Goal: Task Accomplishment & Management: Manage account settings

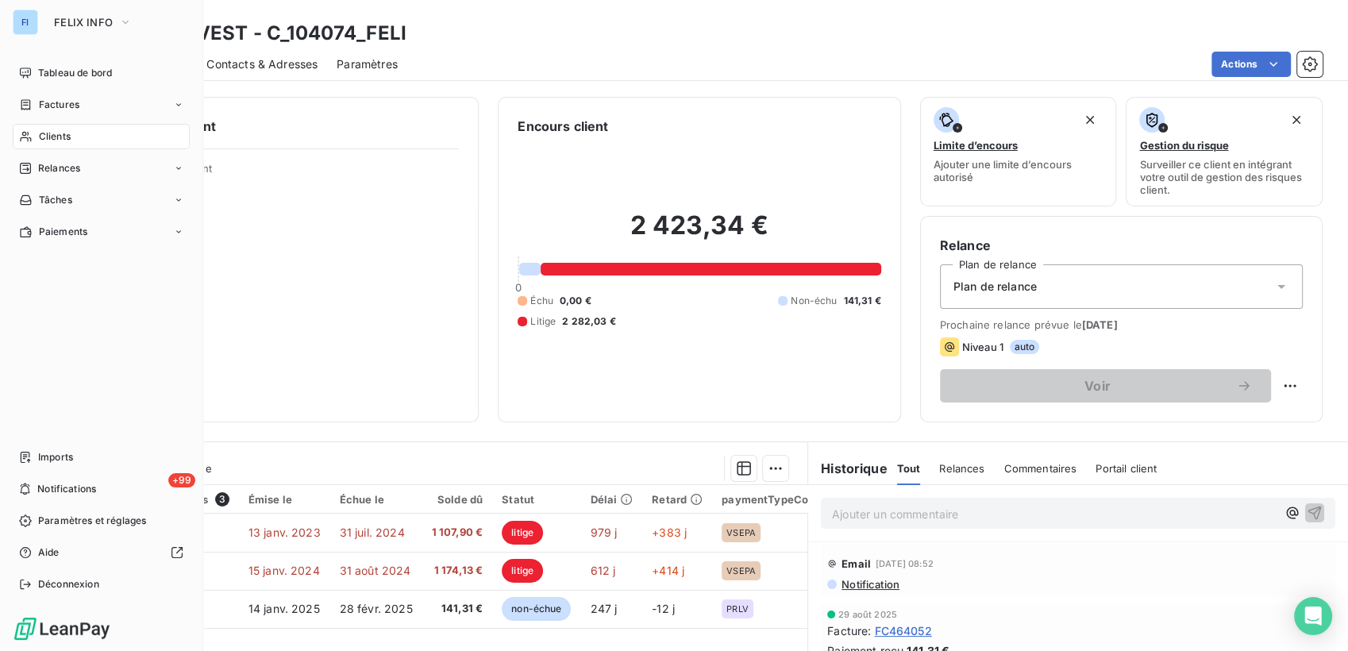
click at [30, 137] on icon at bounding box center [25, 136] width 13 height 13
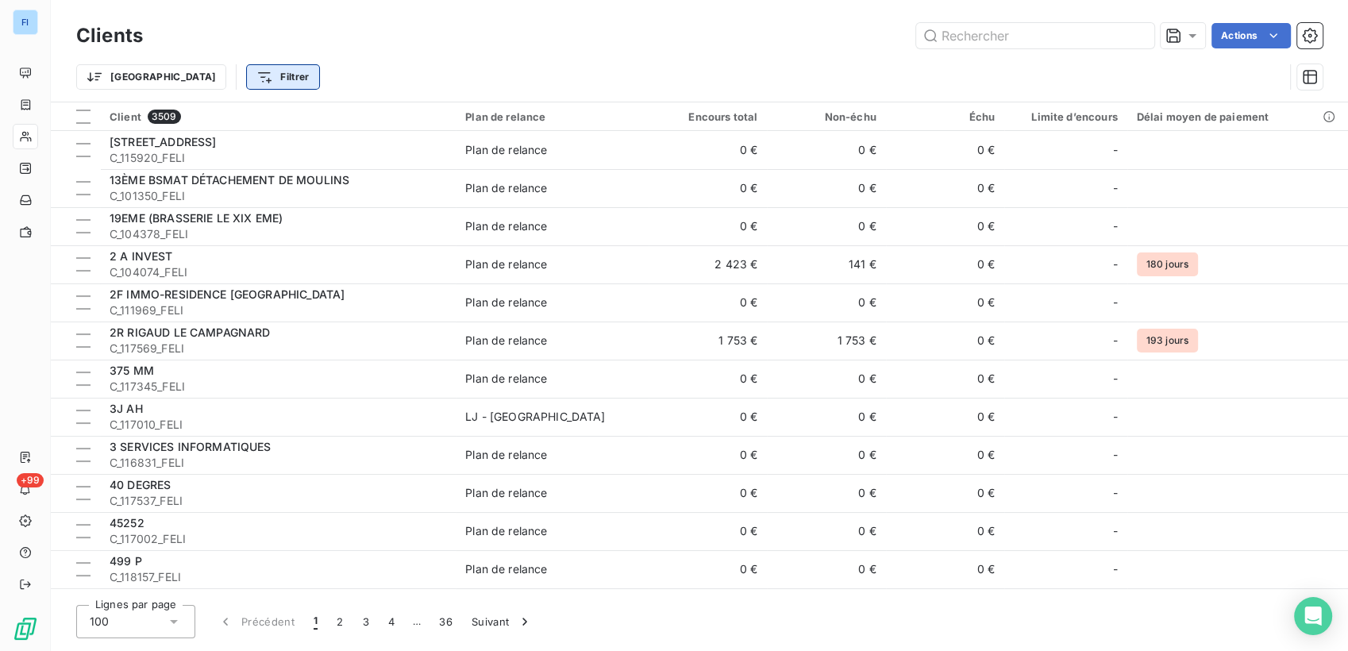
click at [199, 74] on html "FI +99 Clients Actions Trier Filtrer Client 3509 Plan de relance Encours total …" at bounding box center [674, 325] width 1348 height 651
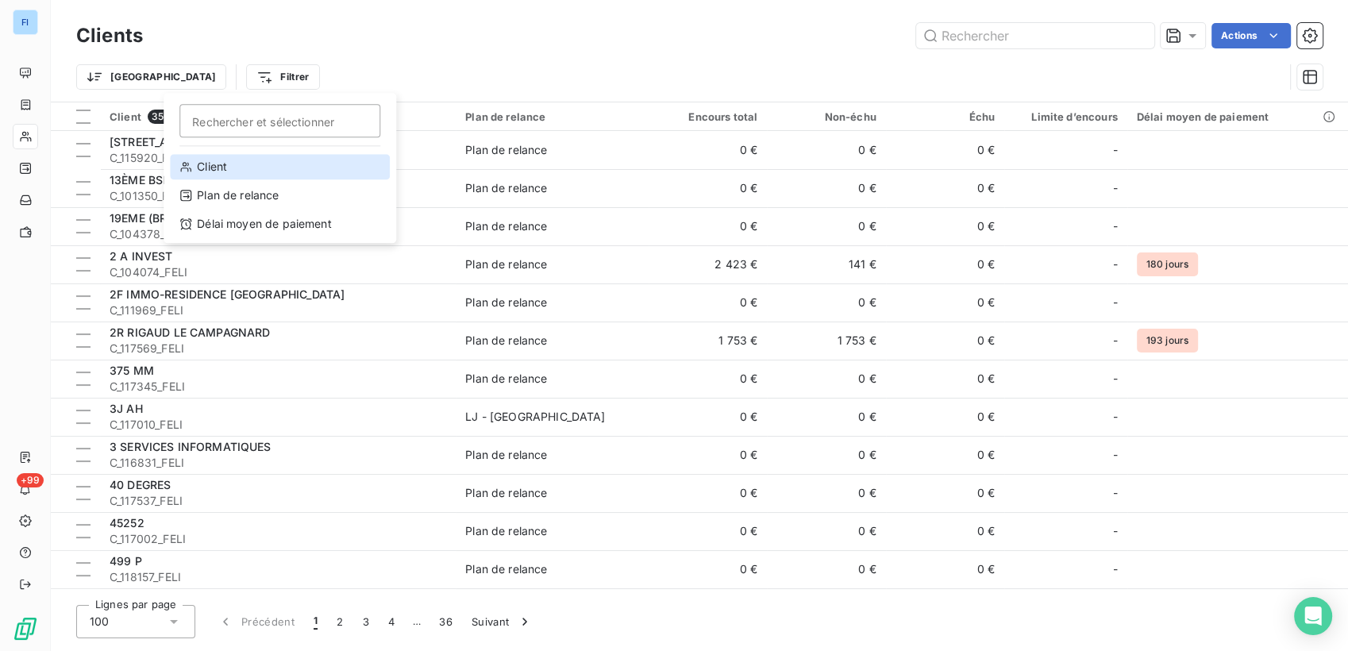
click at [205, 162] on div "Client" at bounding box center [280, 166] width 220 height 25
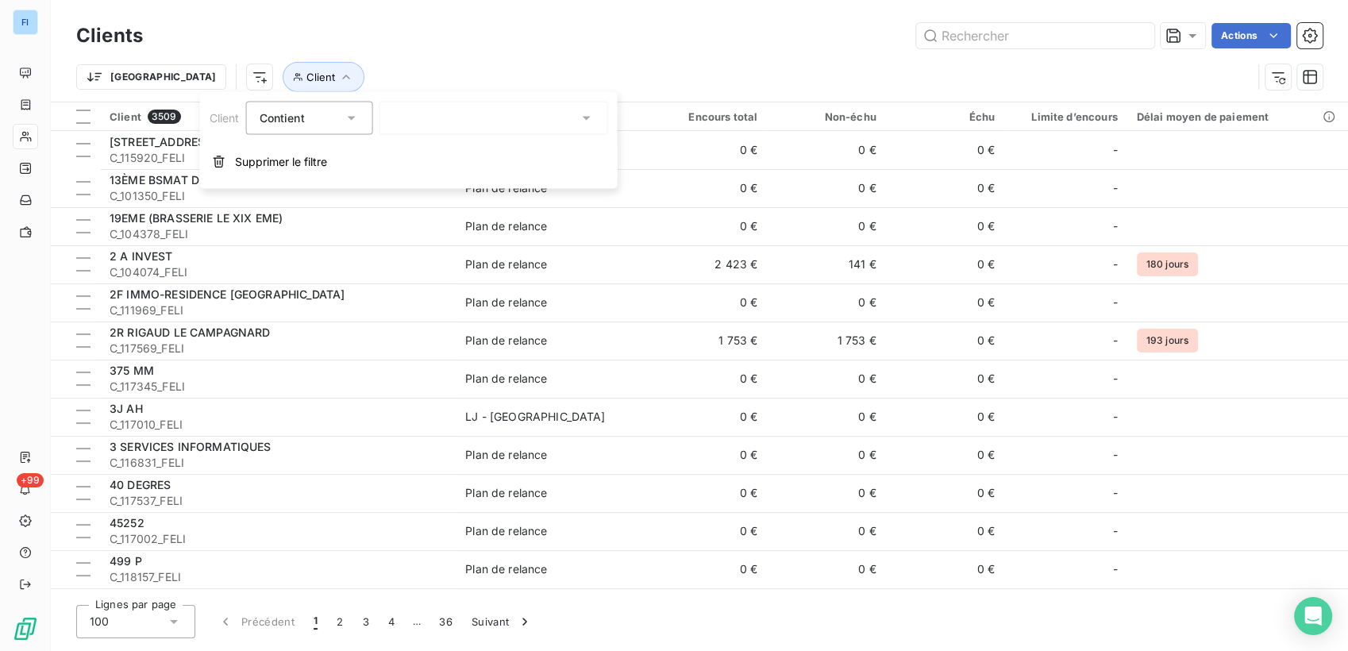
click at [315, 110] on div "Contient" at bounding box center [301, 118] width 84 height 22
click at [650, 54] on div "Trier Client" at bounding box center [699, 76] width 1247 height 49
click at [350, 66] on html "FI +99 Clients Actions Trier Client Client 3509 Plan de relance Encours total N…" at bounding box center [674, 325] width 1348 height 651
click at [307, 75] on span "Client" at bounding box center [321, 77] width 29 height 13
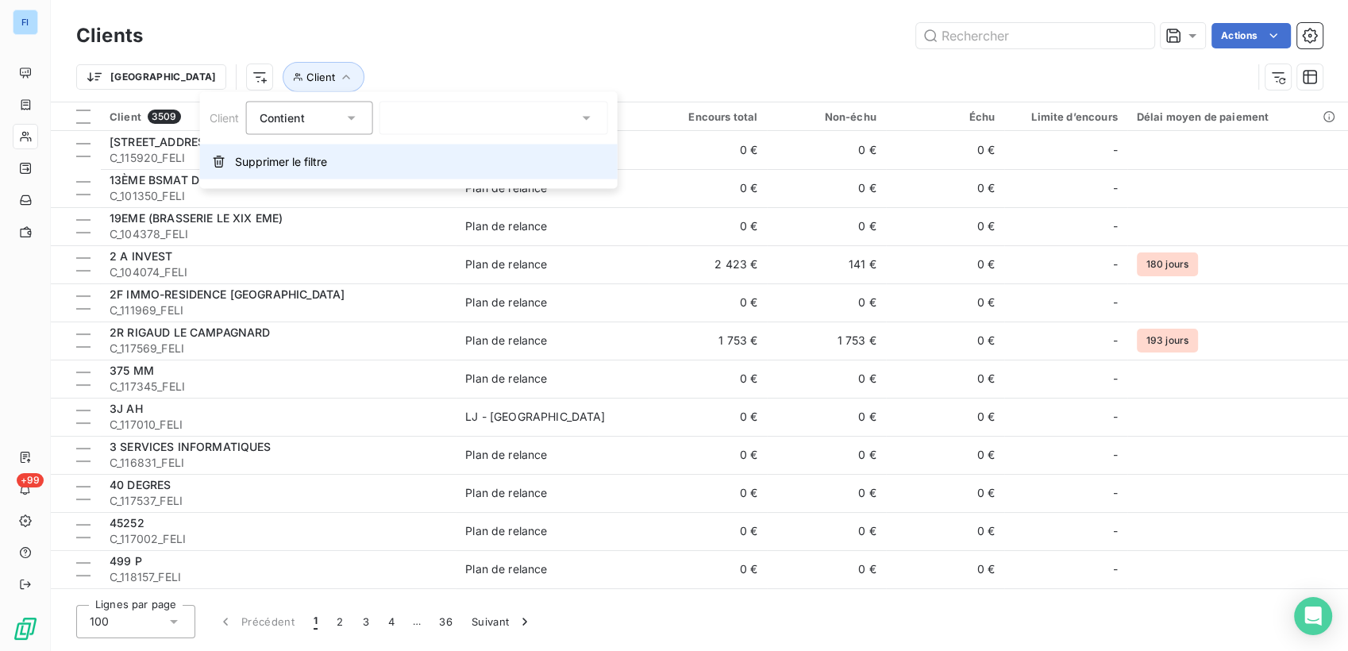
click at [270, 157] on span "Supprimer le filtre" at bounding box center [281, 162] width 92 height 16
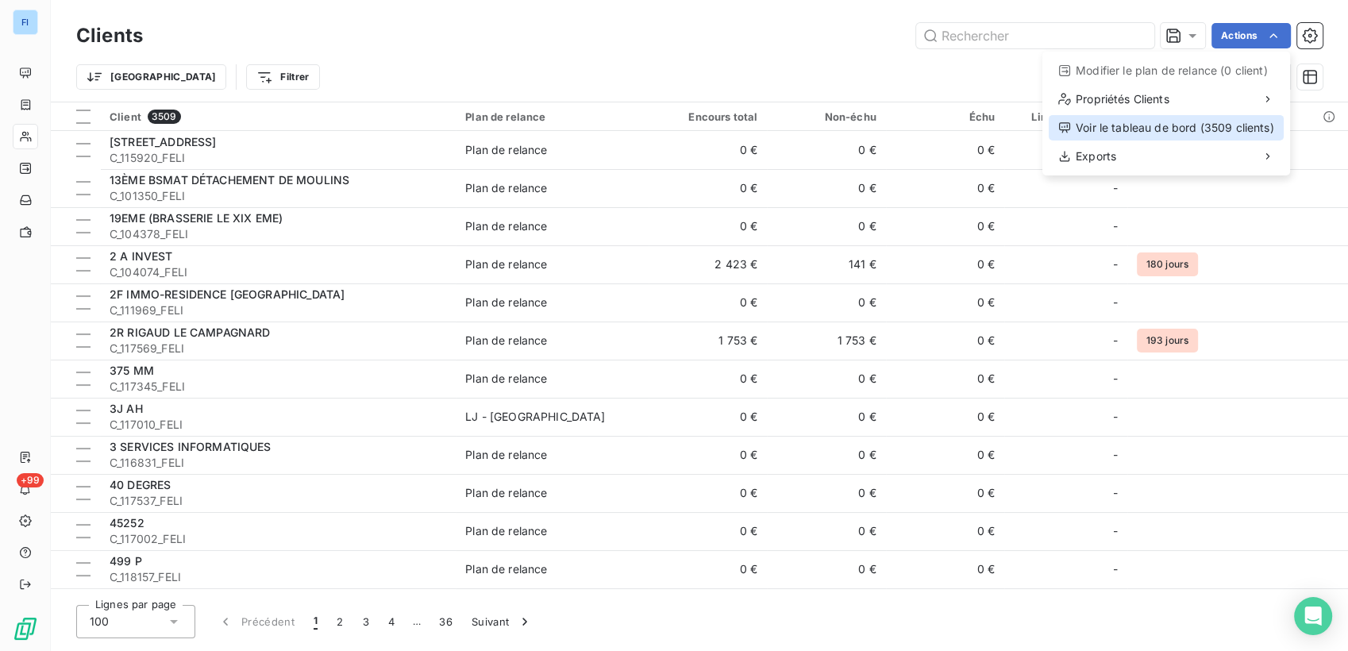
click at [1109, 133] on div "Voir le tableau de bord (3509 clients)" at bounding box center [1166, 127] width 235 height 25
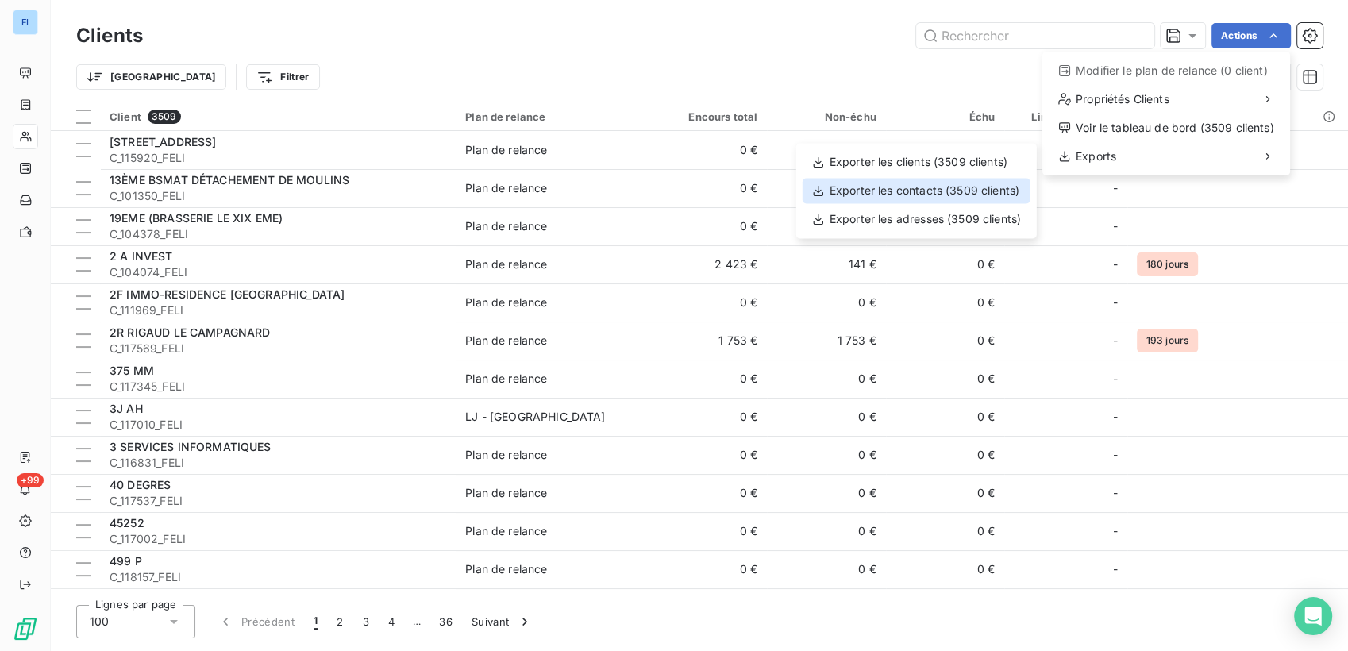
click at [1001, 196] on div "Exporter les contacts (3509 clients)" at bounding box center [917, 190] width 228 height 25
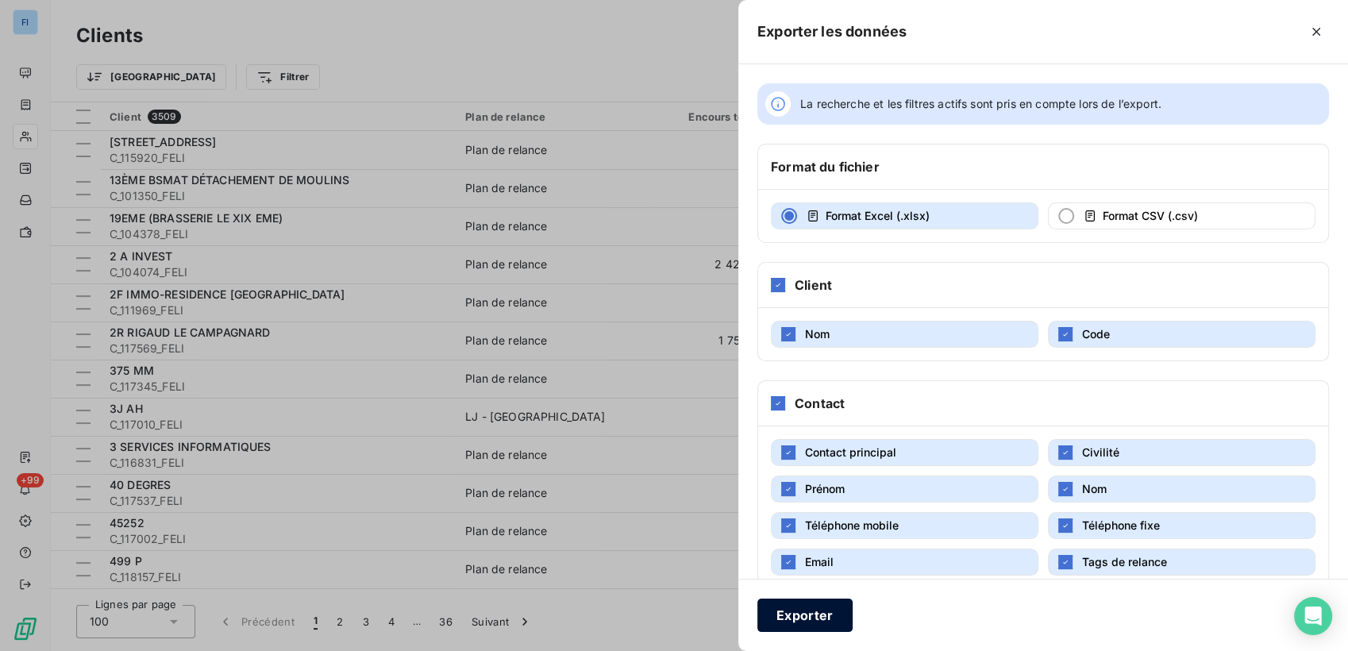
click at [812, 624] on button "Exporter" at bounding box center [805, 615] width 95 height 33
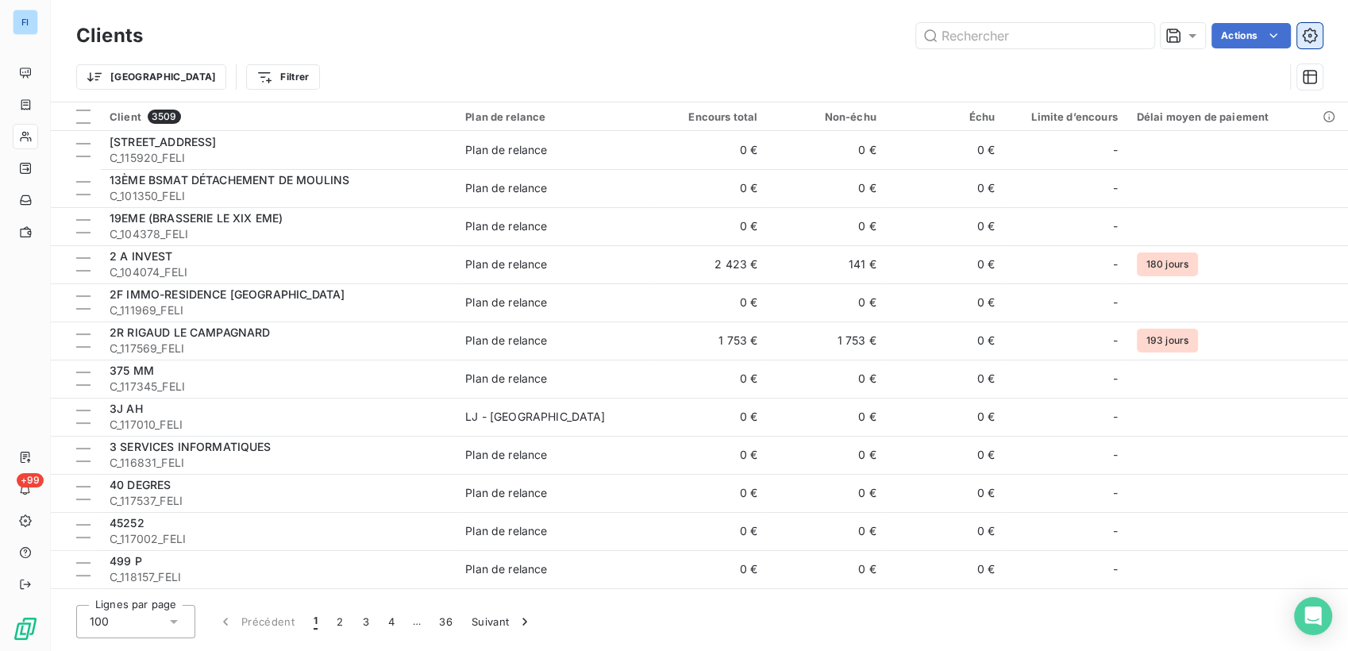
click at [1307, 35] on icon "button" at bounding box center [1310, 36] width 16 height 16
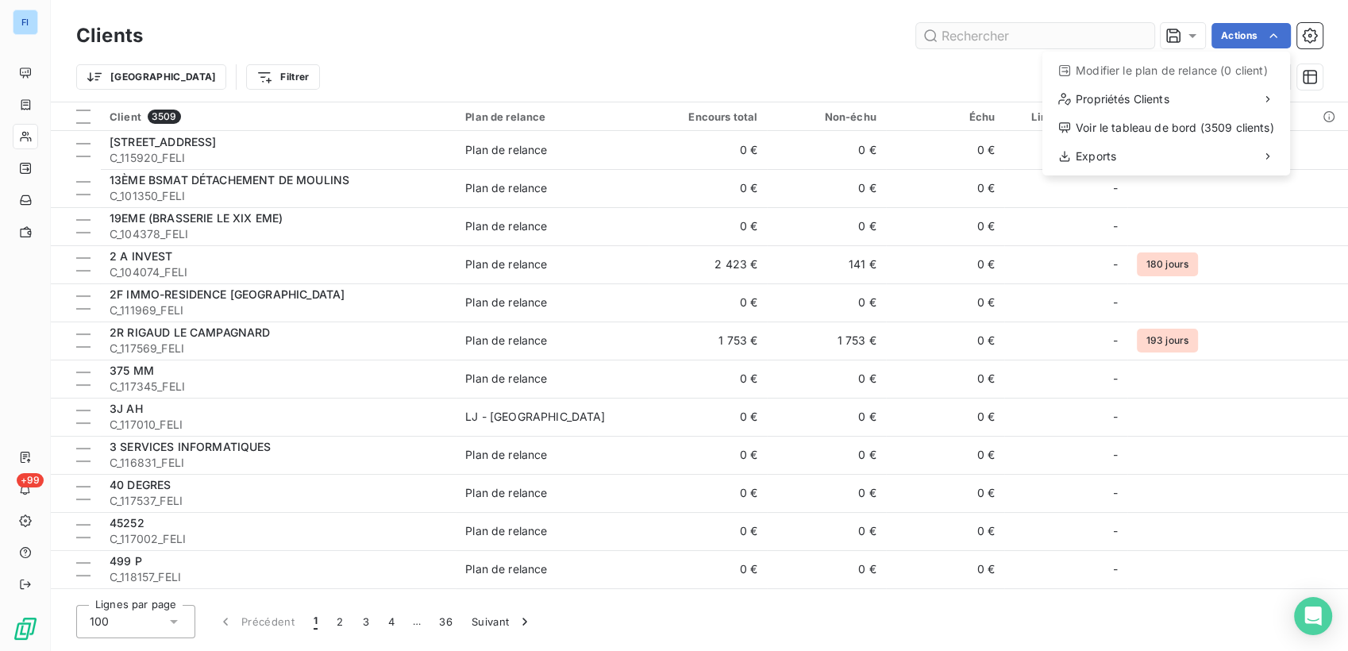
click at [1024, 39] on html "FI +99 Clients Actions Modifier le plan de relance (0 client) Propriétés Client…" at bounding box center [674, 325] width 1348 height 651
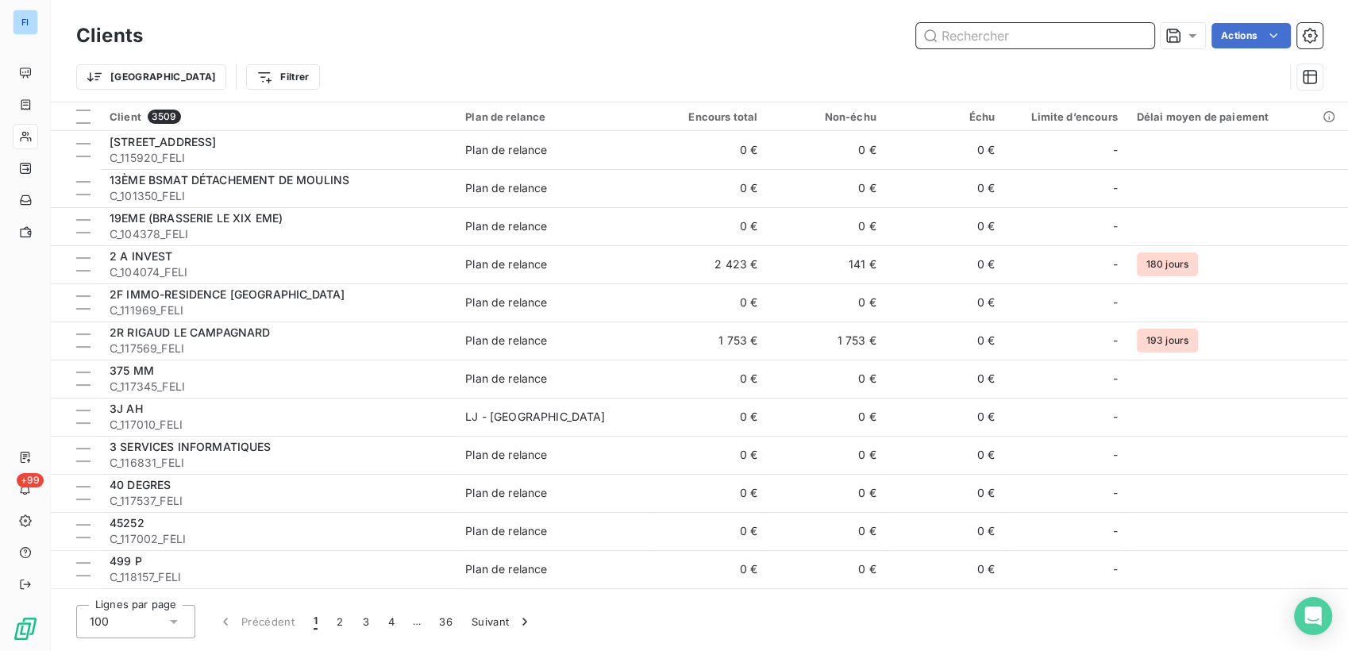
click at [1016, 33] on input "text" at bounding box center [1035, 35] width 238 height 25
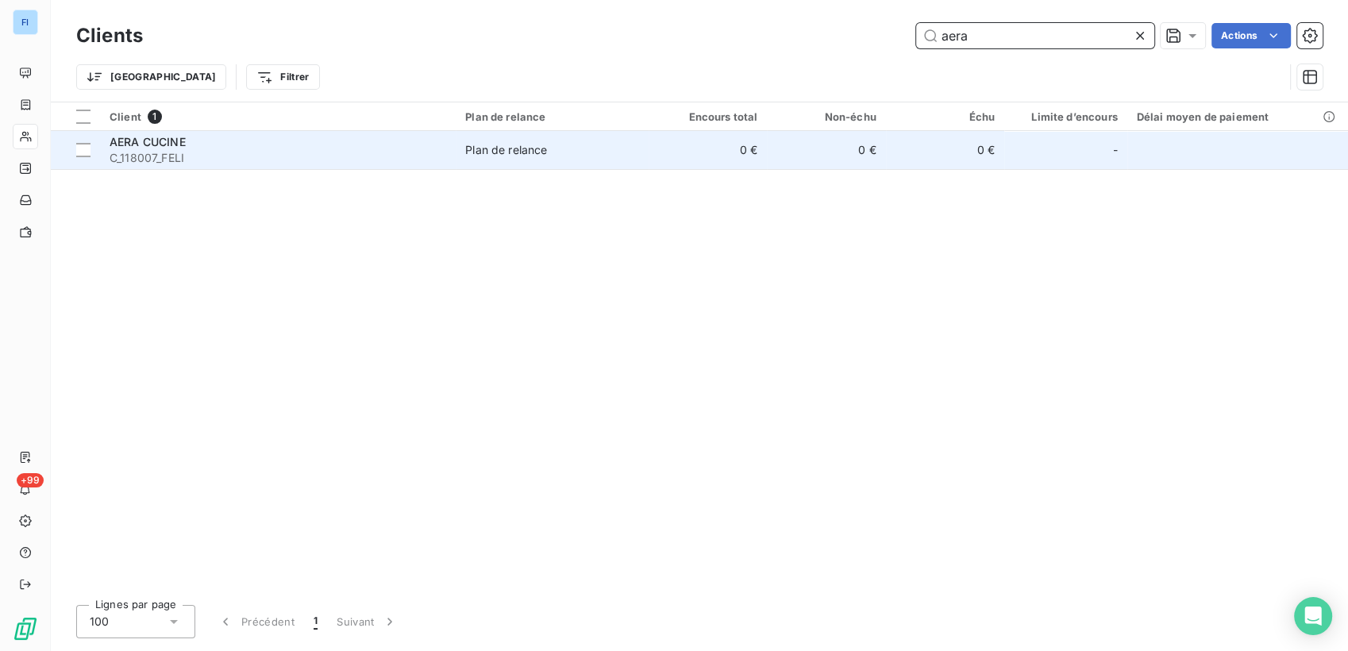
type input "aera"
click at [172, 143] on span "AERA CUCINE" at bounding box center [148, 141] width 76 height 13
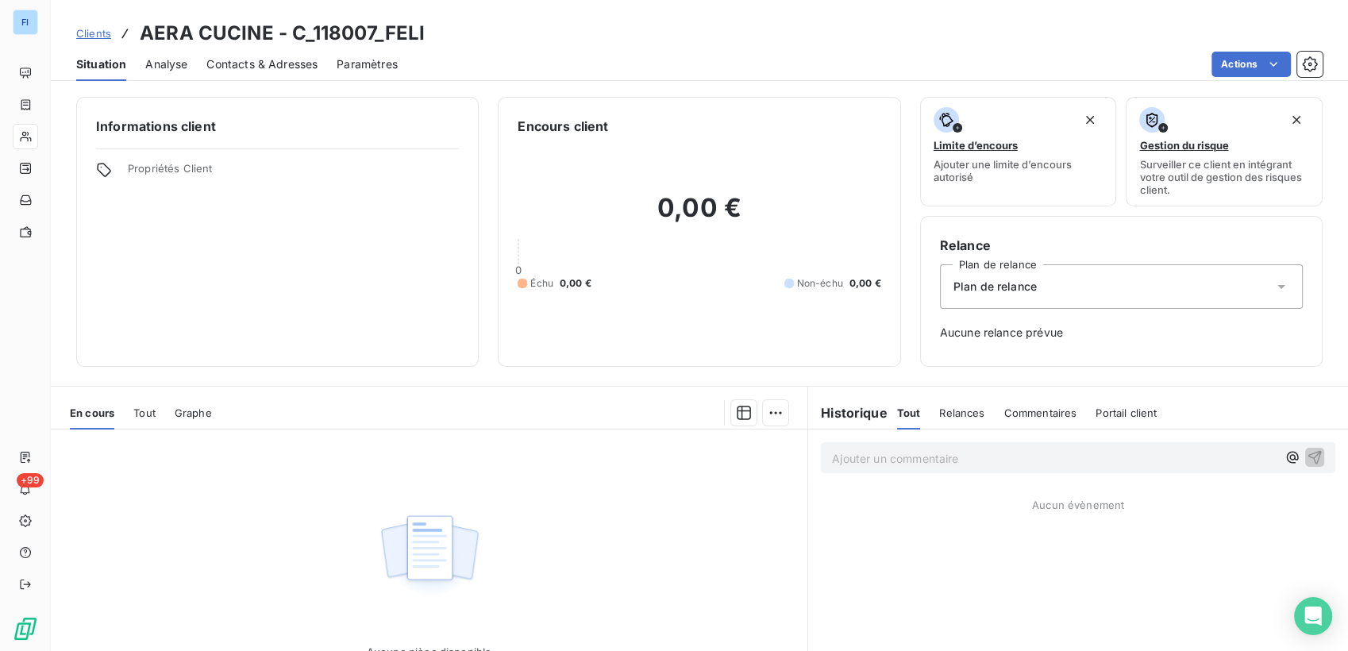
click at [141, 419] on div "Tout" at bounding box center [144, 412] width 22 height 33
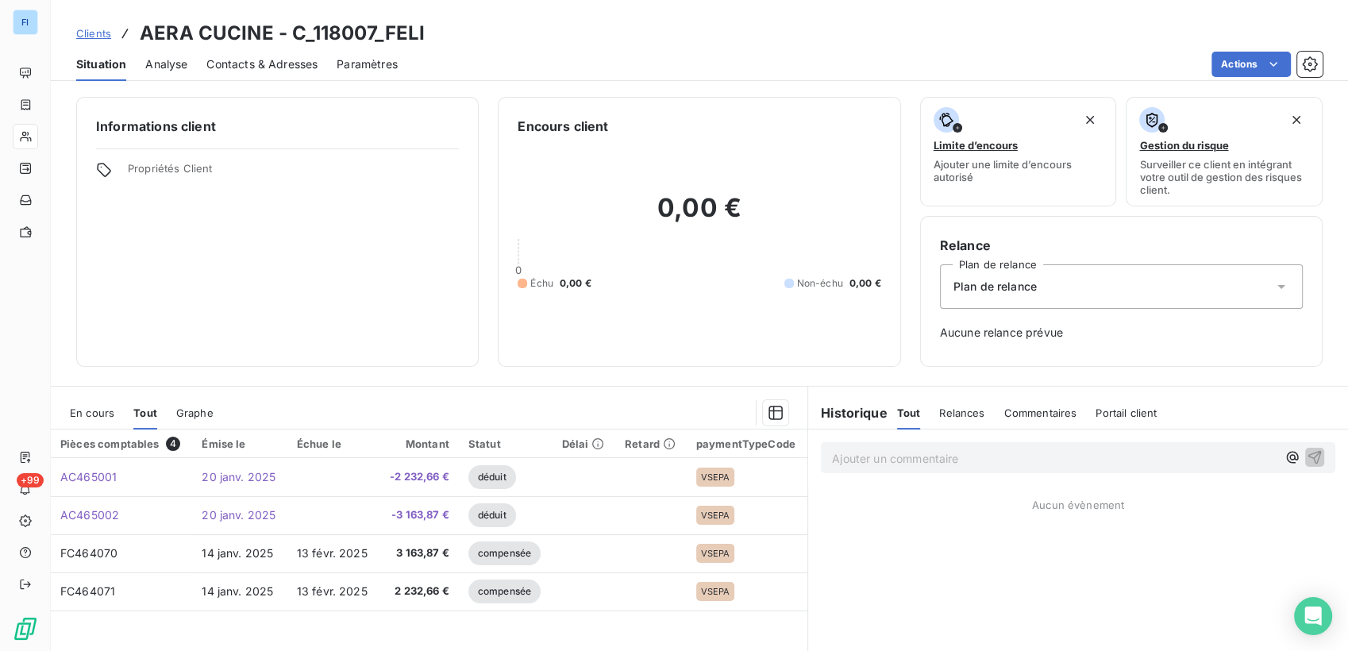
click at [104, 421] on div "En cours" at bounding box center [92, 412] width 44 height 33
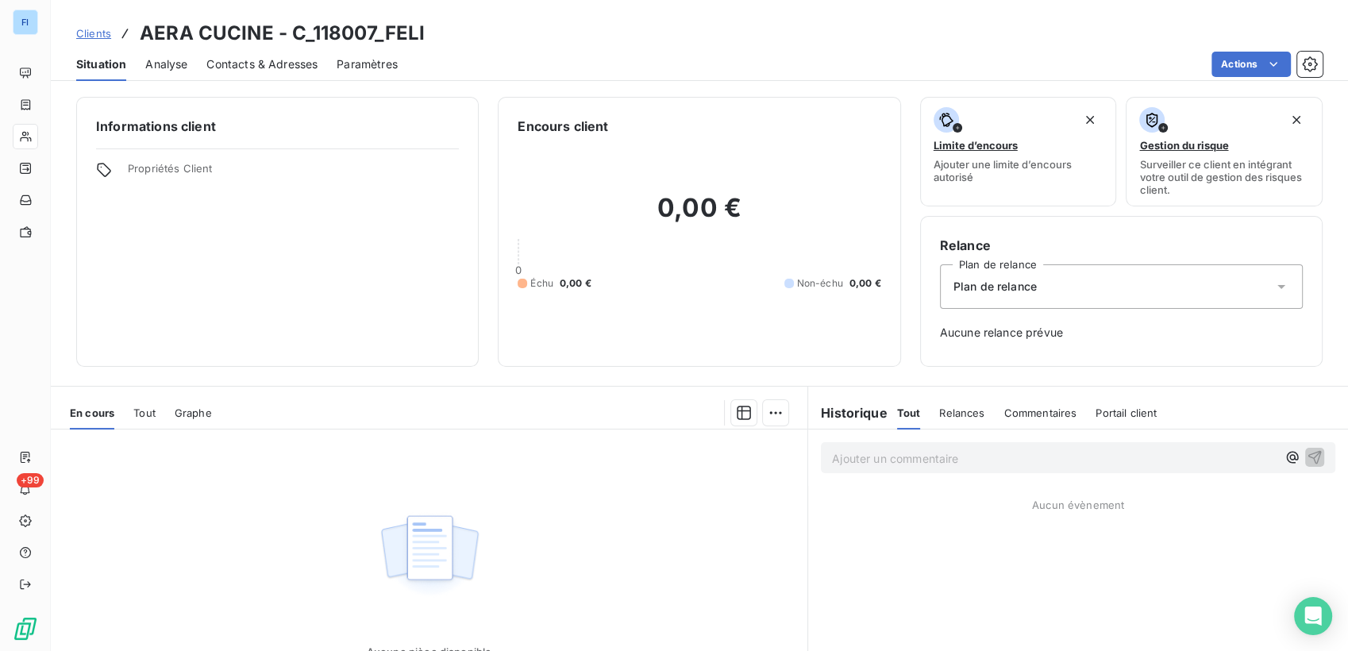
click at [165, 63] on span "Analyse" at bounding box center [166, 64] width 42 height 16
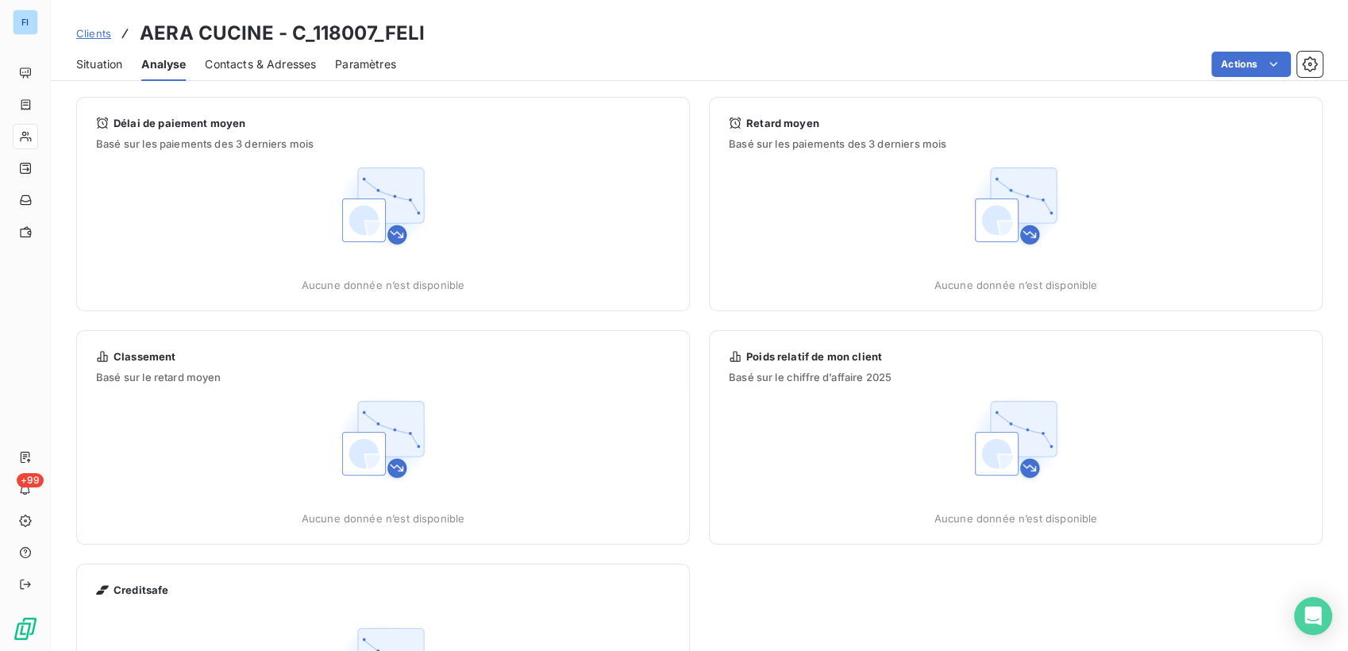
click at [256, 64] on span "Contacts & Adresses" at bounding box center [260, 64] width 111 height 16
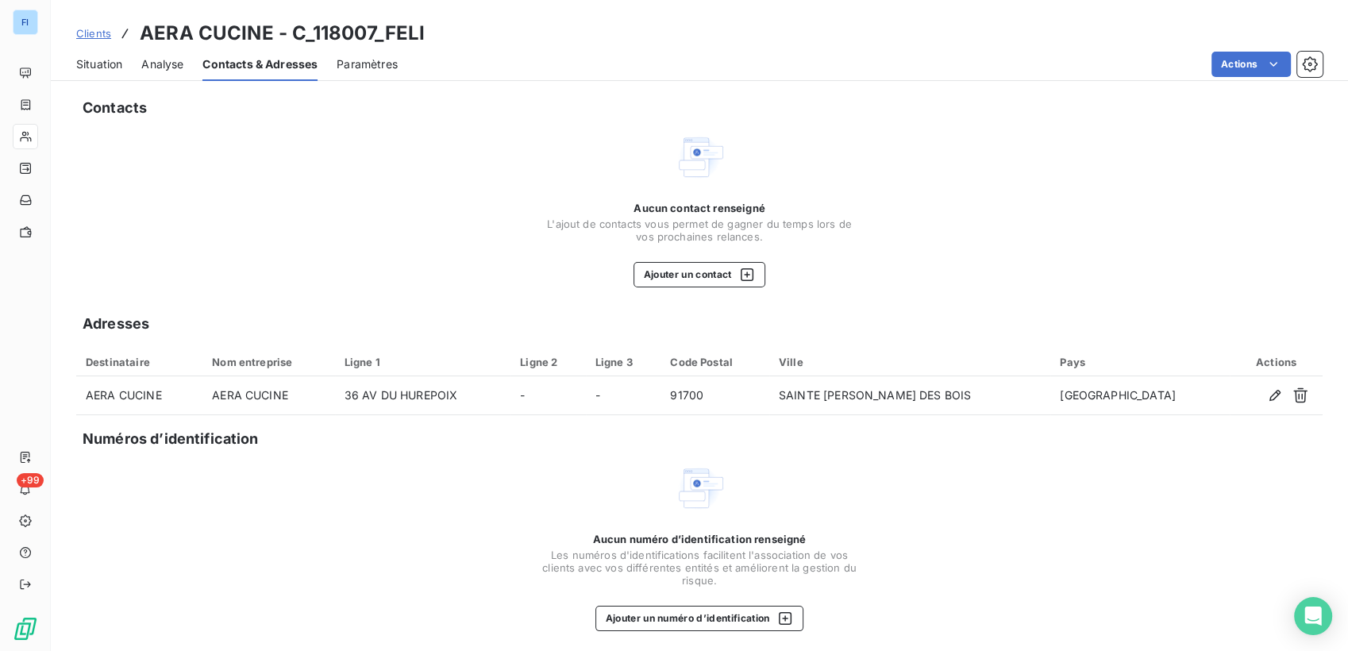
click at [104, 71] on span "Situation" at bounding box center [99, 64] width 46 height 16
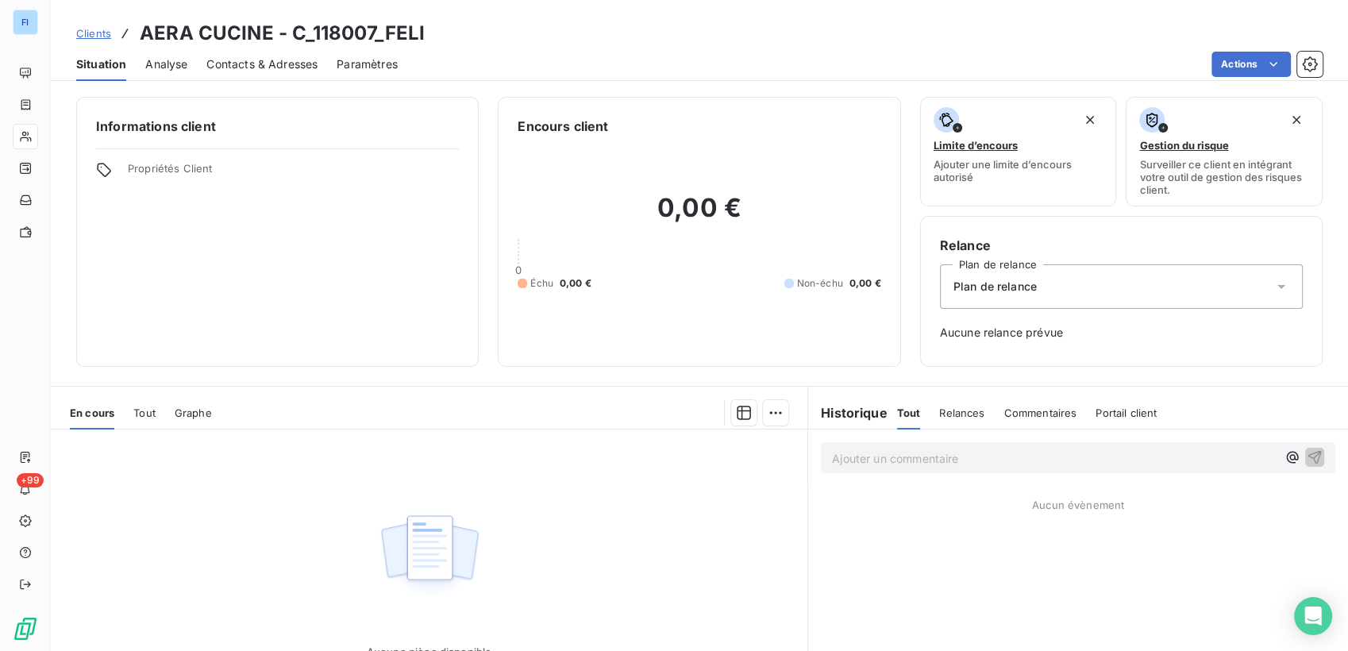
click at [99, 36] on span "Clients" at bounding box center [93, 33] width 35 height 13
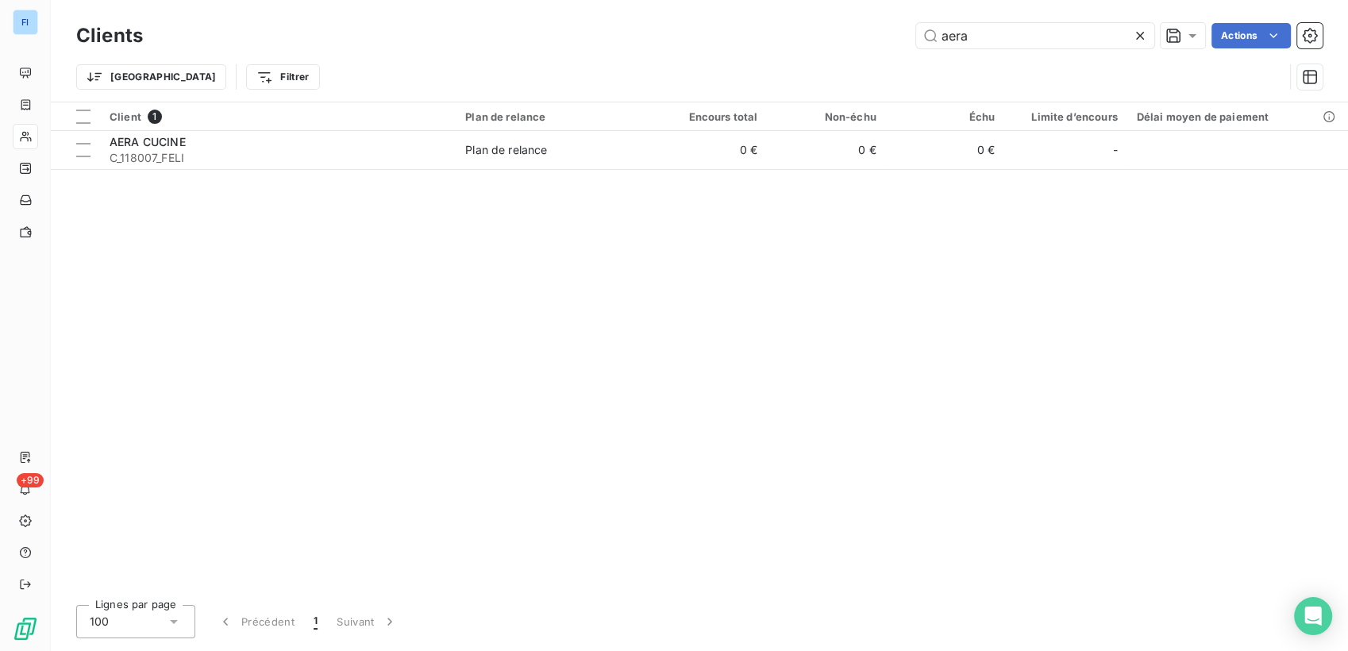
drag, startPoint x: 984, startPoint y: 38, endPoint x: 781, endPoint y: 35, distance: 202.5
click at [781, 35] on div "aera Actions" at bounding box center [742, 35] width 1161 height 25
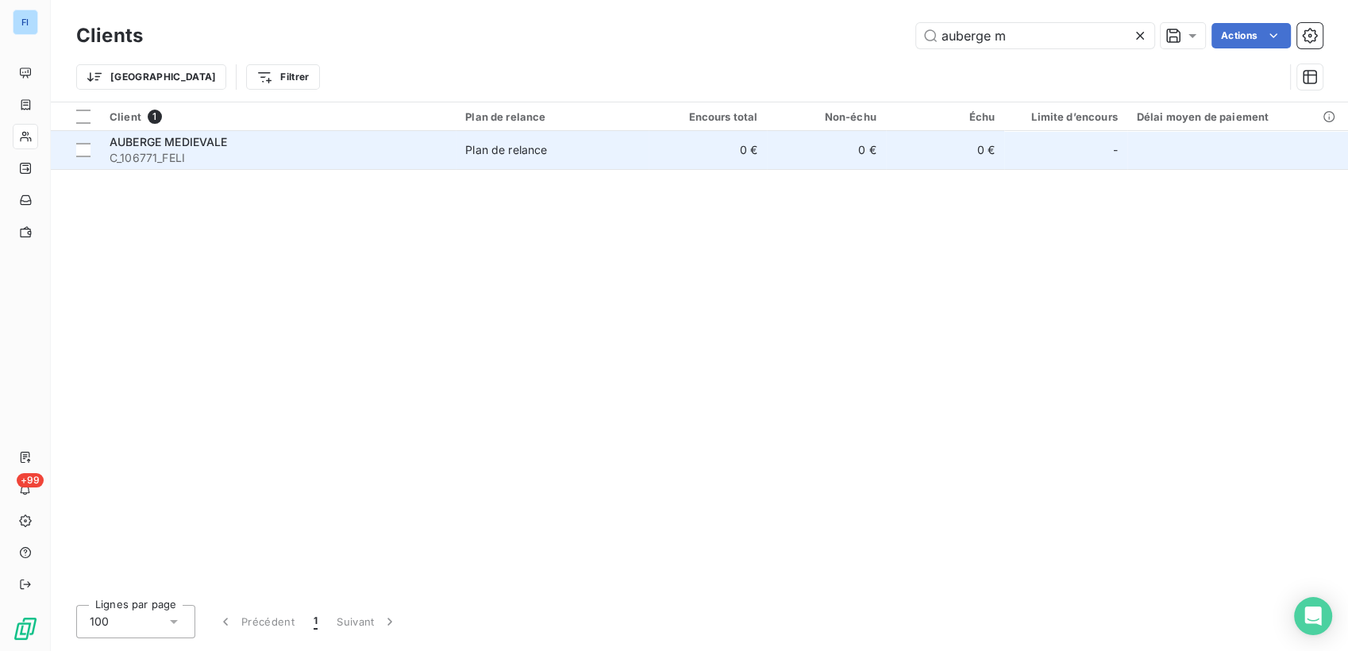
type input "auberge m"
click at [306, 156] on span "C_106771_FELI" at bounding box center [278, 158] width 337 height 16
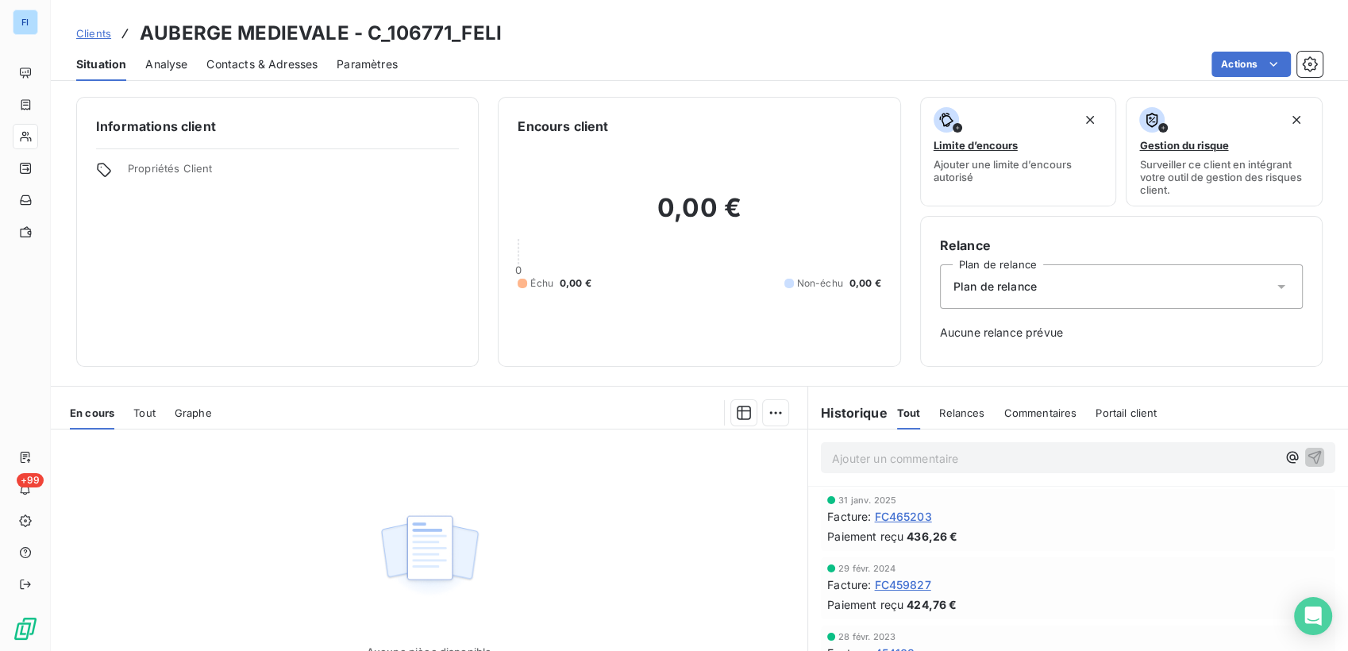
click at [141, 411] on span "Tout" at bounding box center [144, 413] width 22 height 13
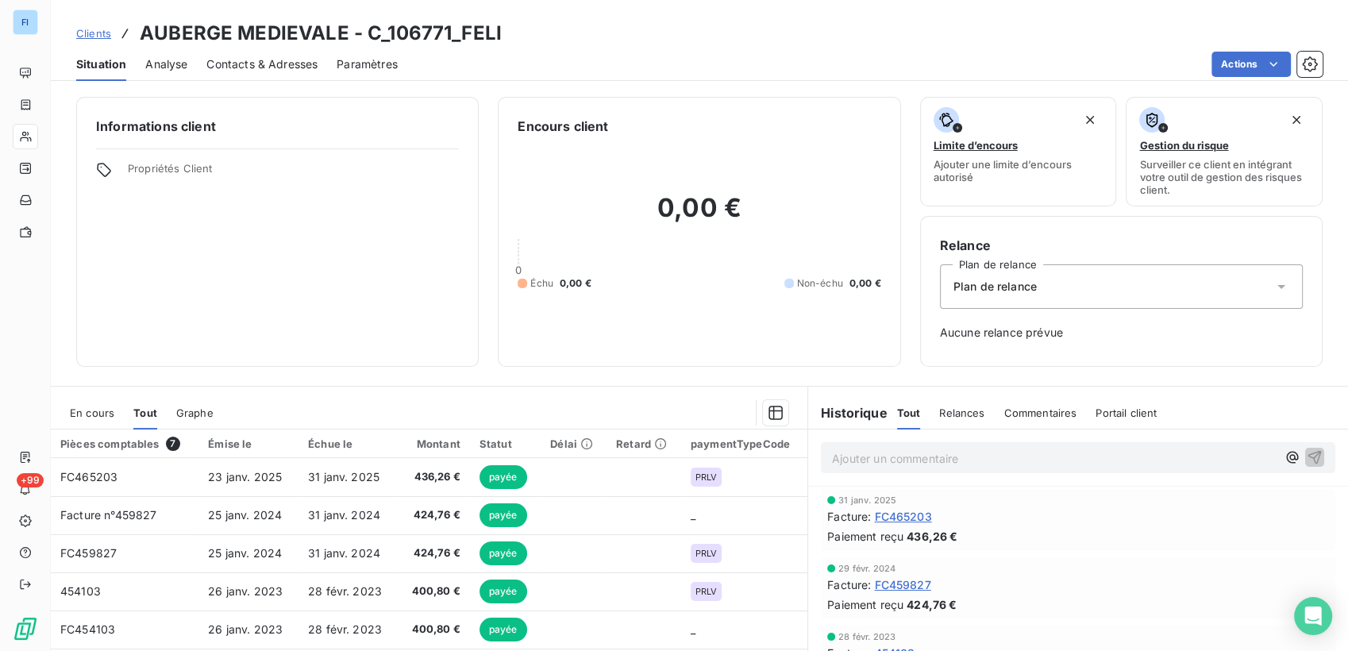
click at [174, 67] on span "Analyse" at bounding box center [166, 64] width 42 height 16
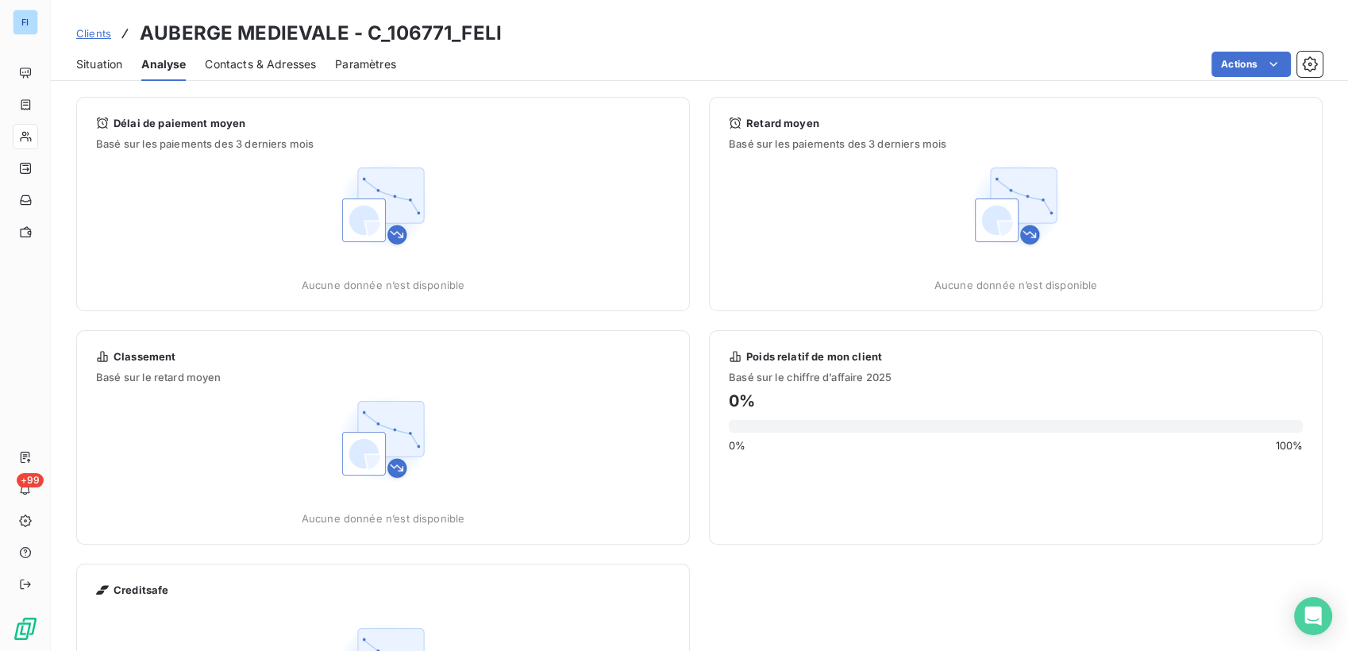
click at [237, 67] on span "Contacts & Adresses" at bounding box center [260, 64] width 111 height 16
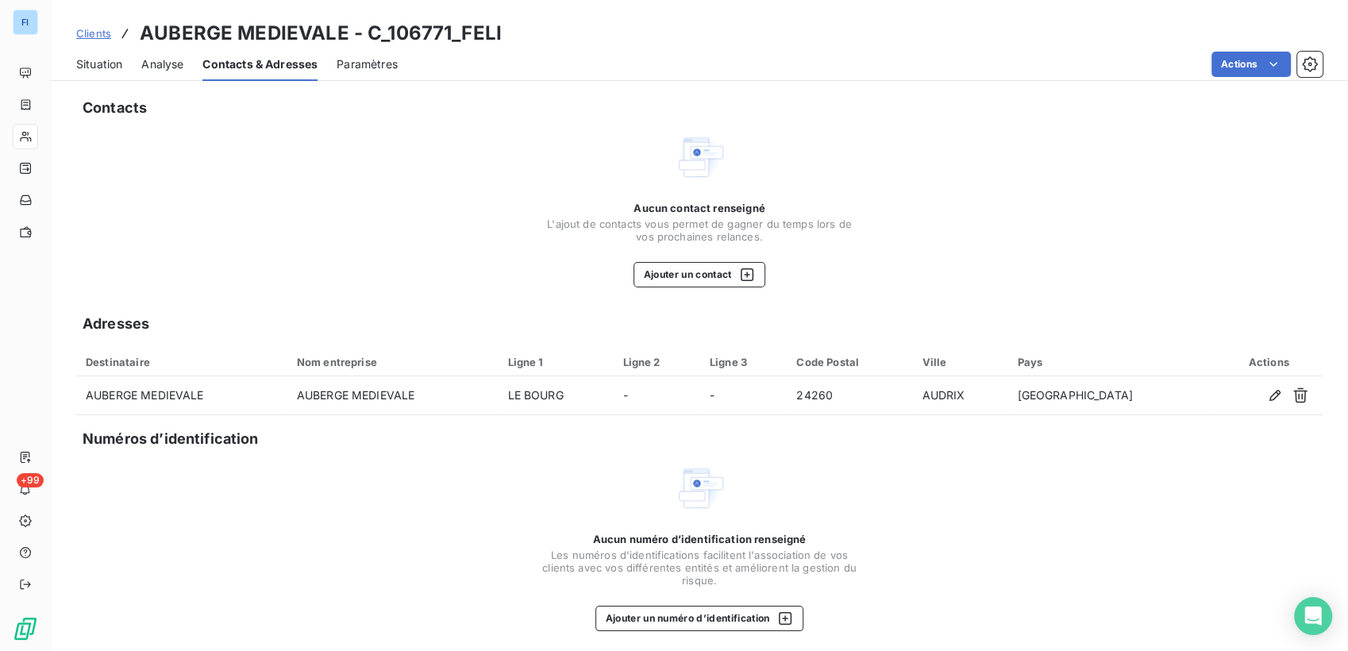
click at [89, 60] on span "Situation" at bounding box center [99, 64] width 46 height 16
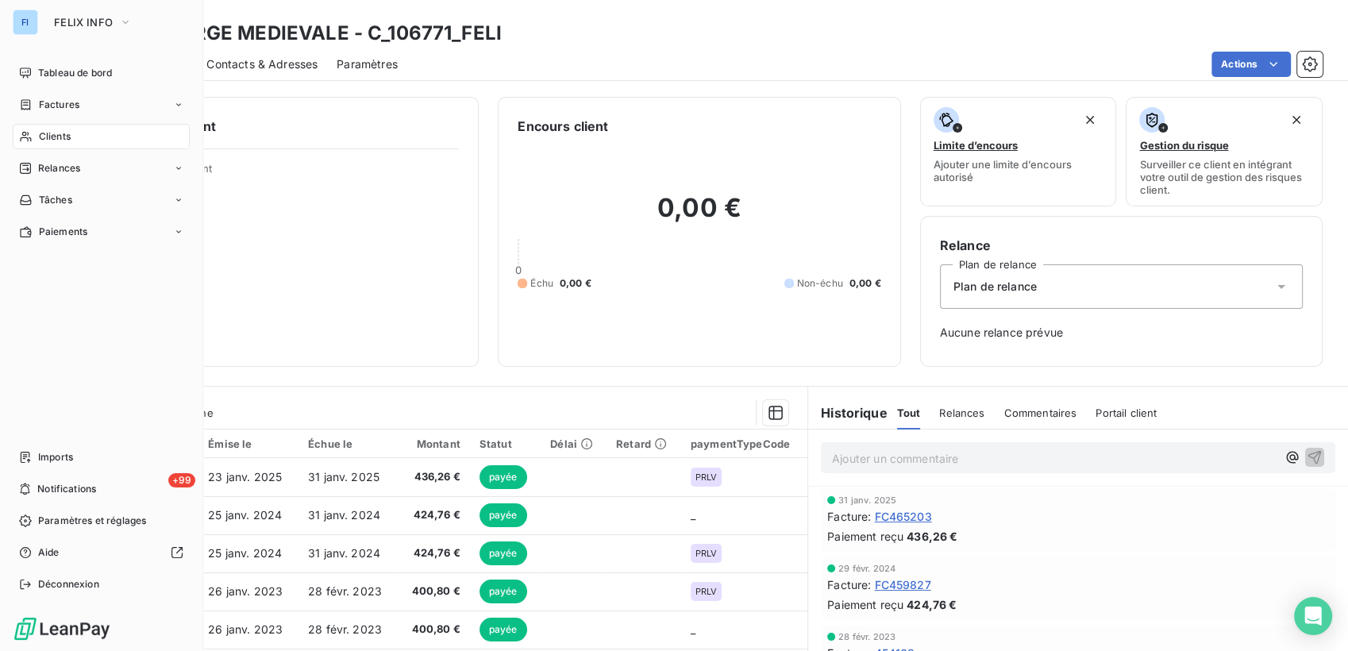
click at [66, 140] on span "Clients" at bounding box center [55, 136] width 32 height 14
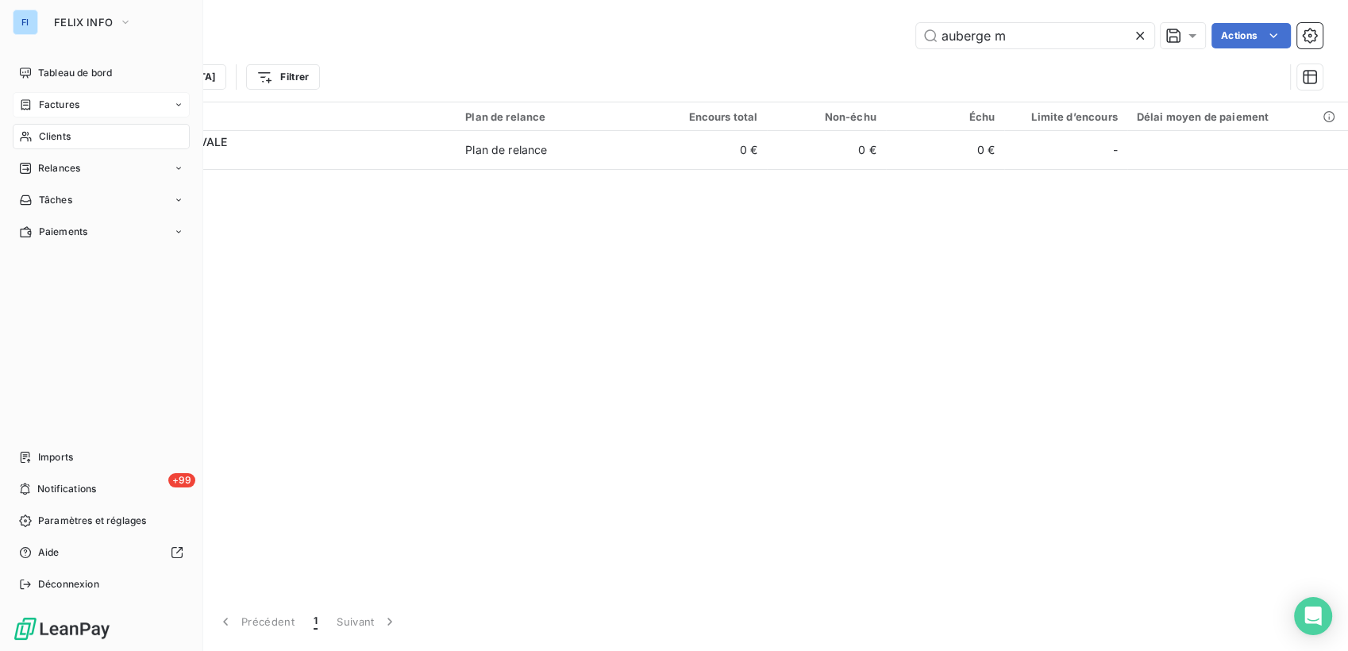
click at [29, 101] on icon at bounding box center [26, 104] width 10 height 10
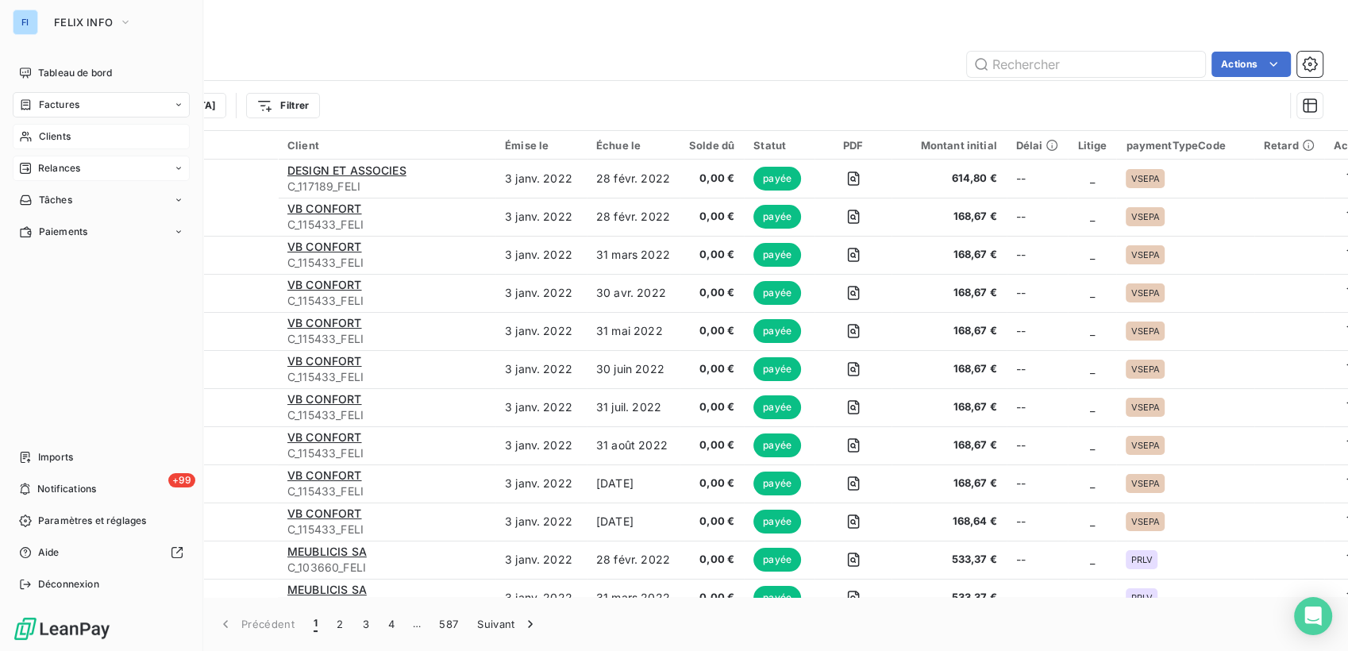
click at [52, 172] on span "Relances" at bounding box center [59, 168] width 42 height 14
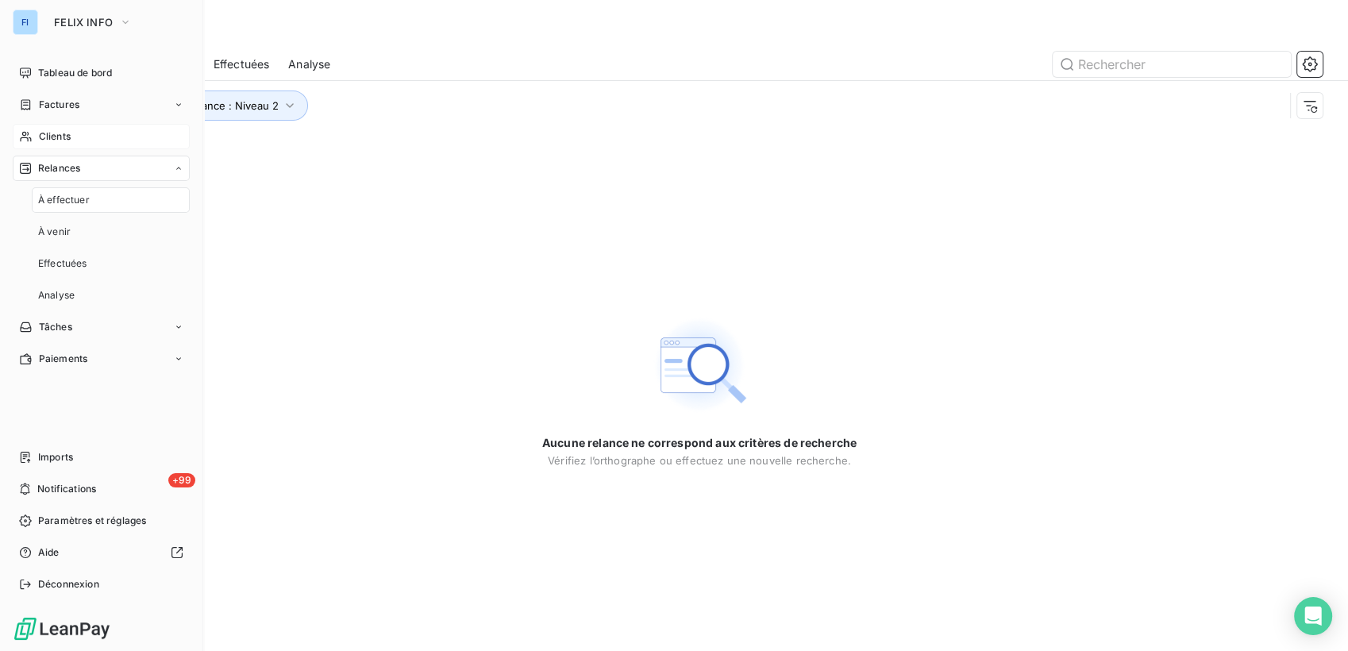
click at [68, 191] on div "À effectuer" at bounding box center [111, 199] width 158 height 25
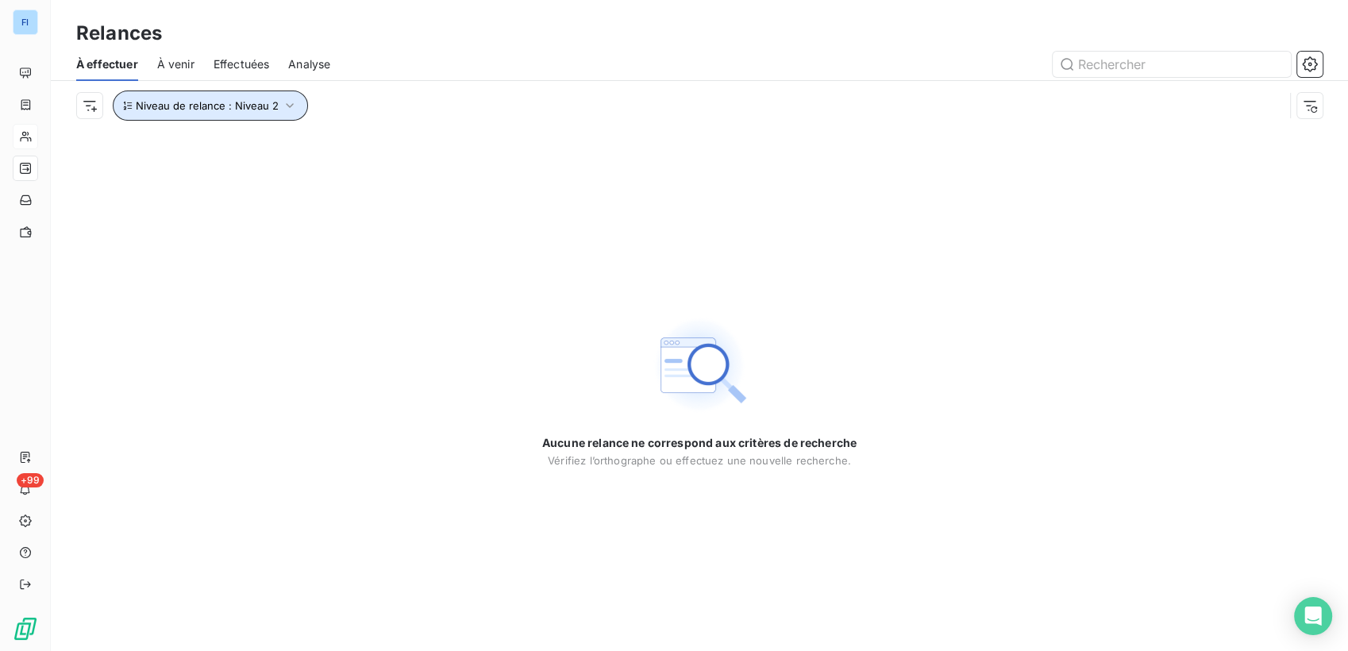
click at [284, 107] on icon "button" at bounding box center [290, 106] width 16 height 16
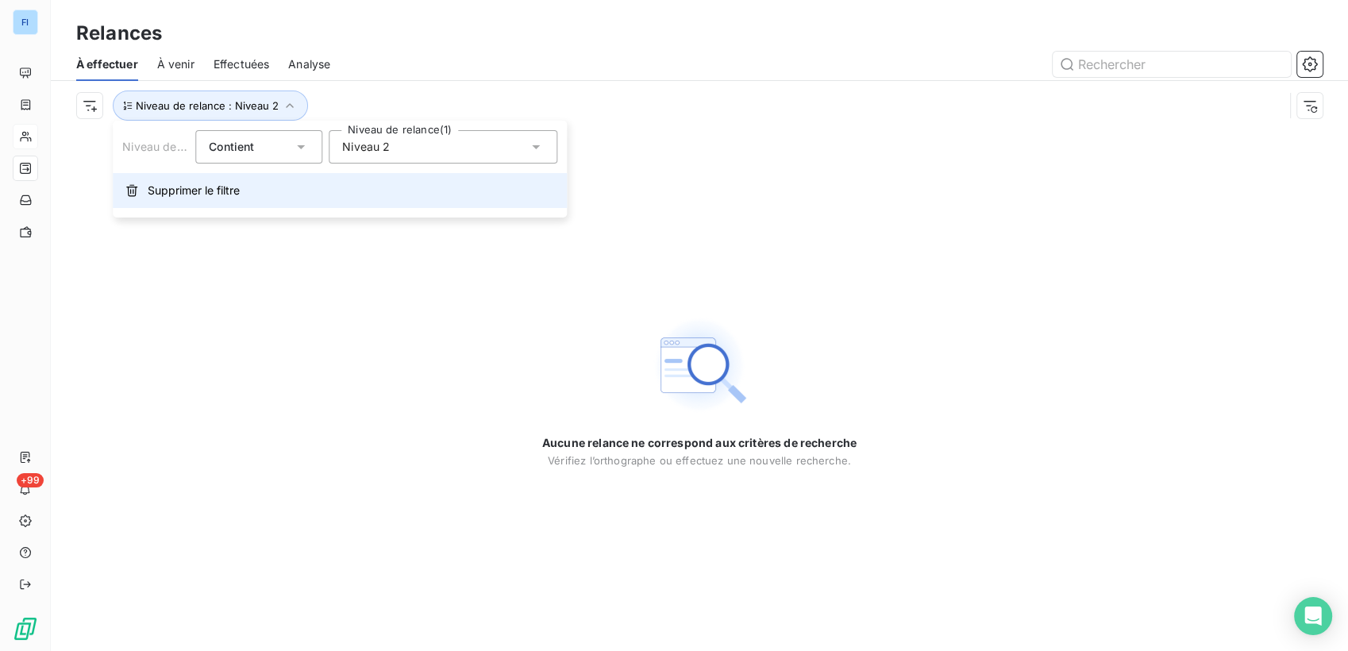
click at [204, 184] on span "Supprimer le filtre" at bounding box center [194, 191] width 92 height 16
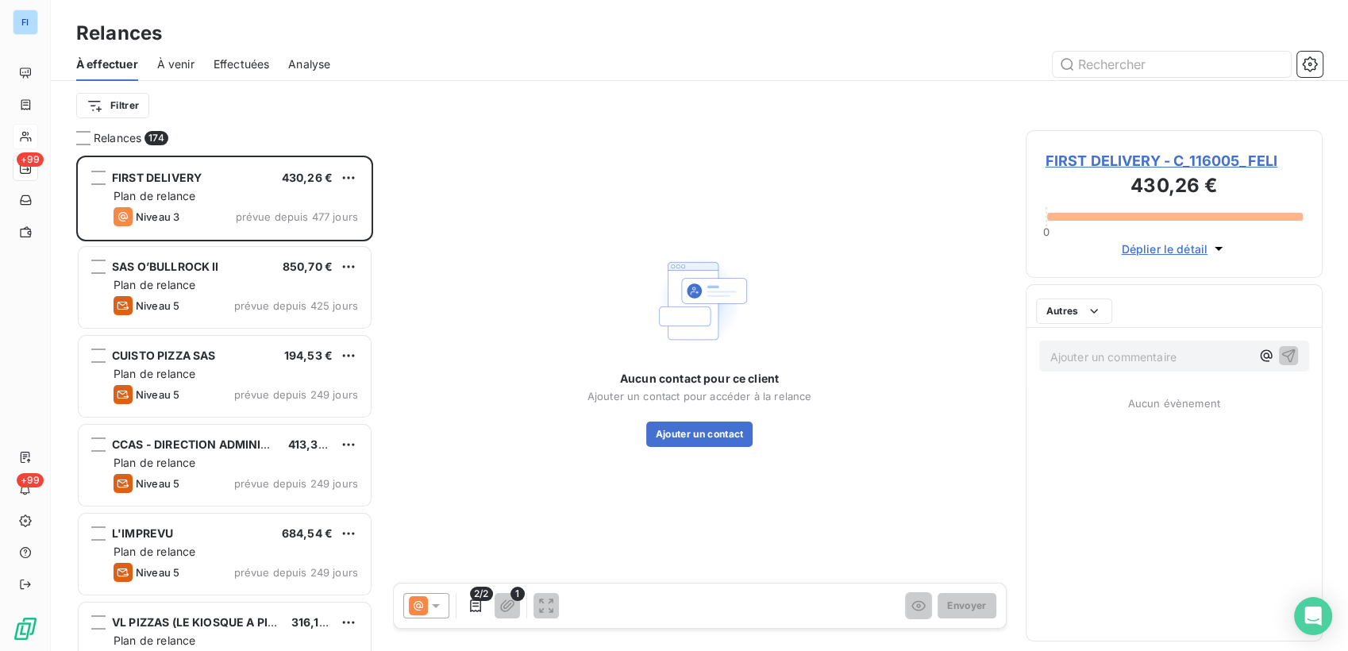
scroll to position [482, 284]
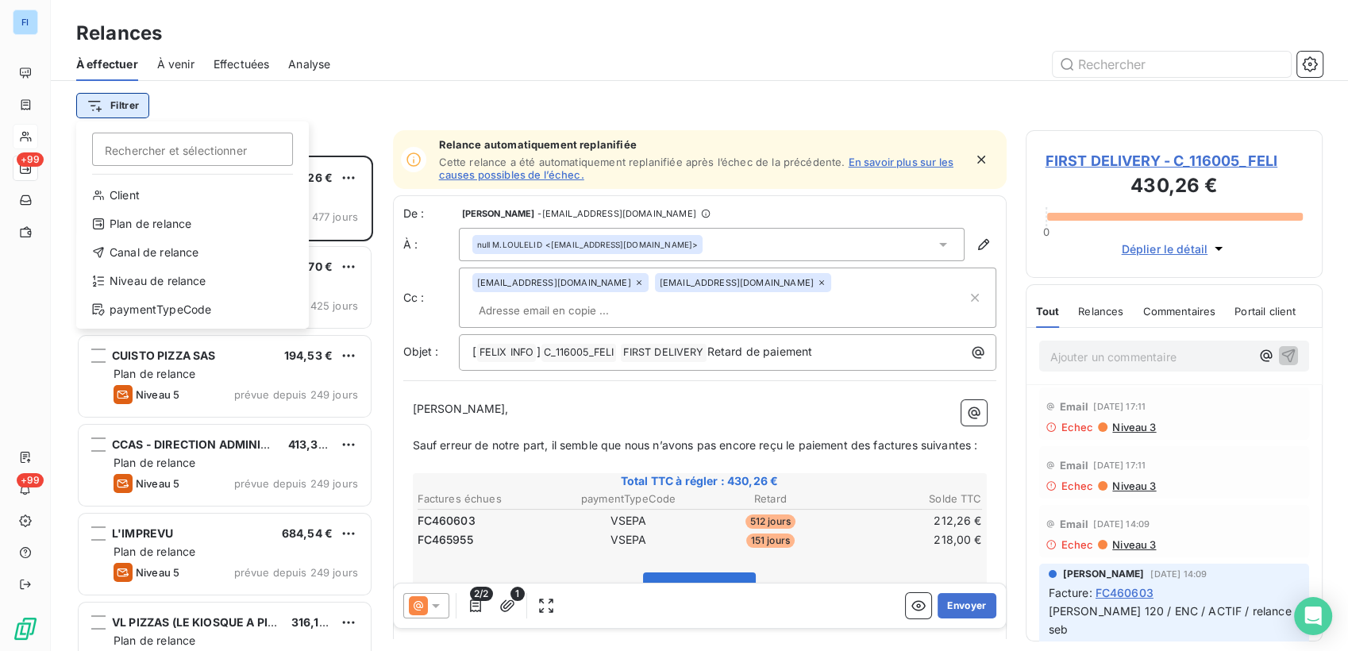
click at [133, 107] on html "FI +99 +99 Relances À effectuer À venir Effectuées Analyse Filtrer Rechercher e…" at bounding box center [674, 325] width 1348 height 651
click at [173, 218] on div "Plan de relance" at bounding box center [193, 223] width 220 height 25
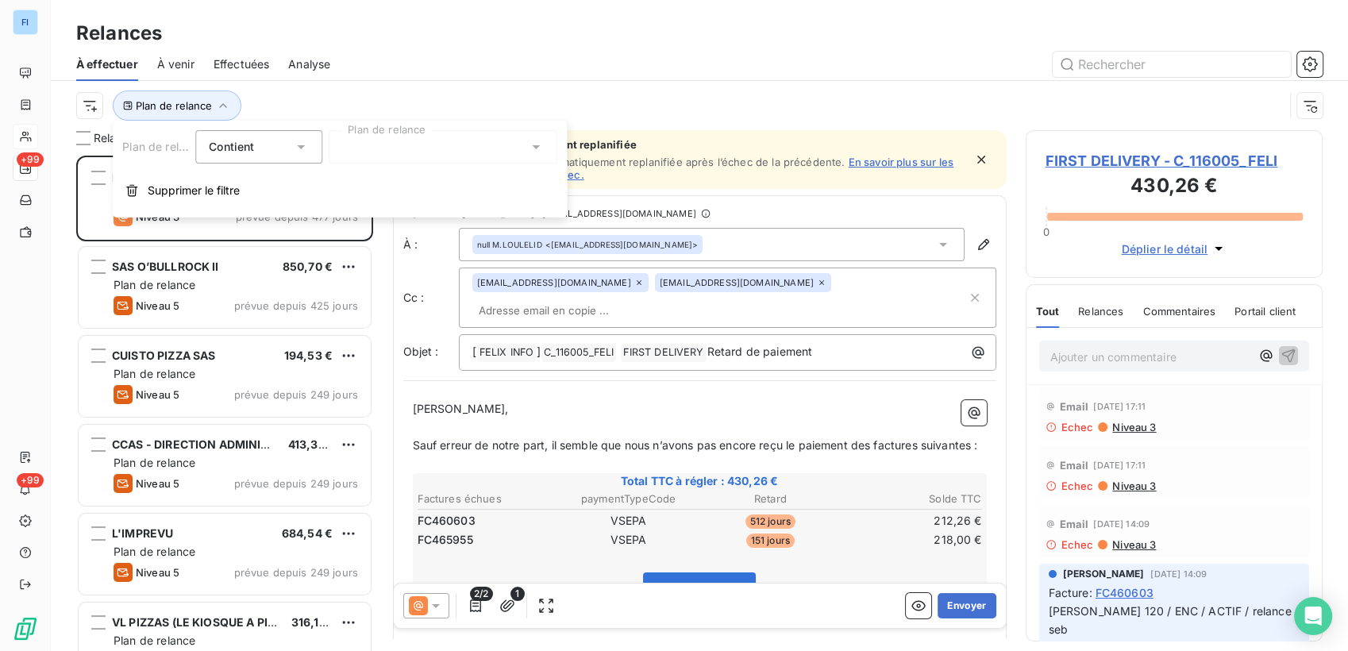
click at [288, 139] on div "Contient is" at bounding box center [251, 147] width 84 height 22
click at [286, 153] on div "Contient" at bounding box center [251, 147] width 84 height 22
click at [388, 145] on div at bounding box center [443, 146] width 229 height 33
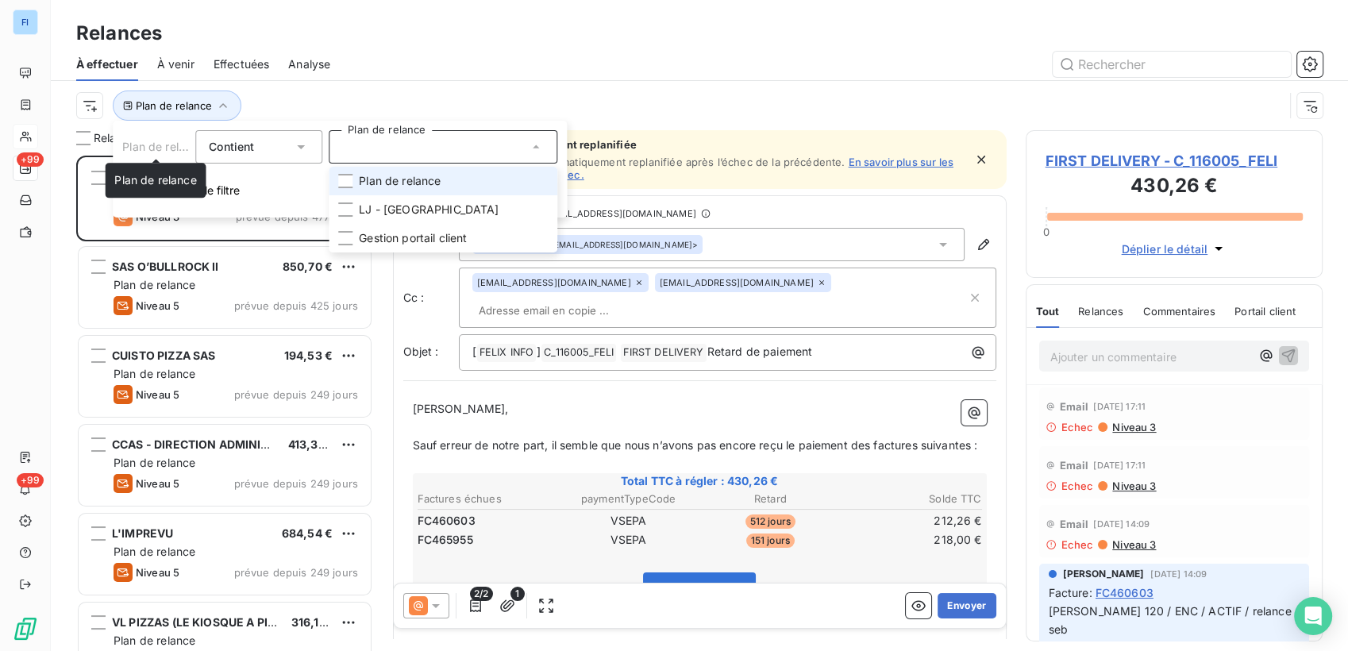
click at [160, 145] on span "Plan de relance" at bounding box center [163, 146] width 82 height 13
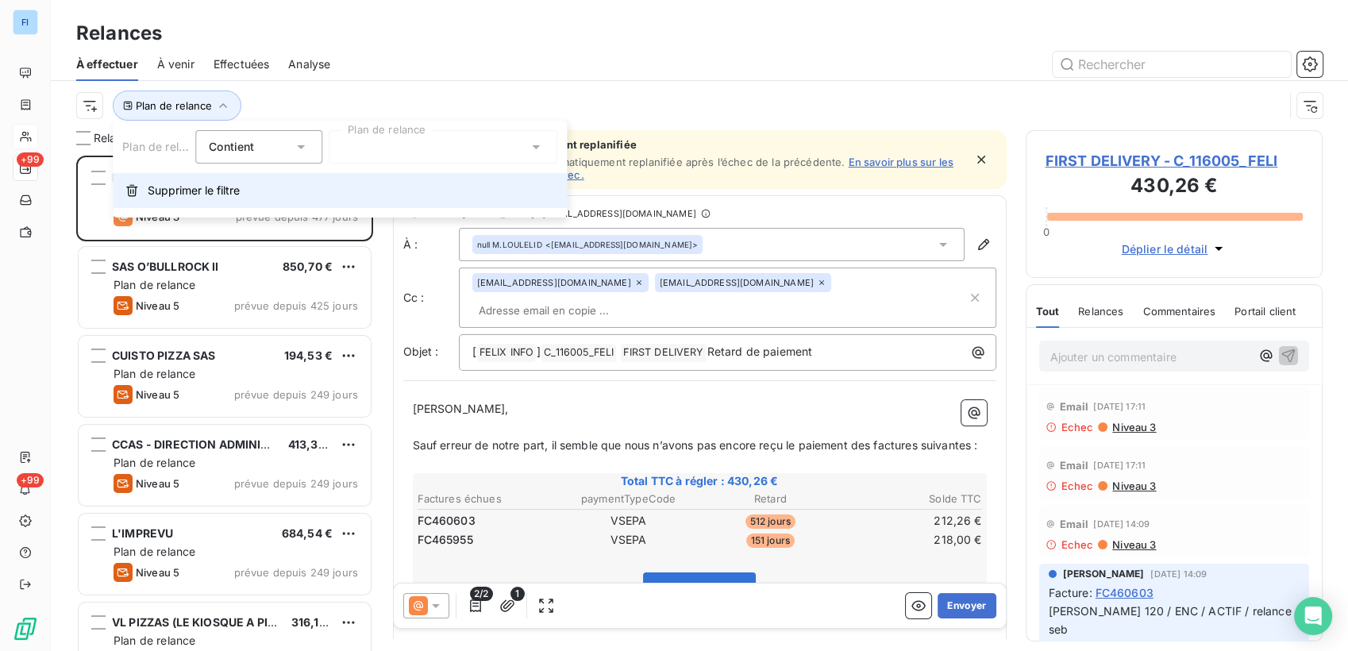
click at [210, 179] on button "Supprimer le filtre" at bounding box center [340, 190] width 454 height 35
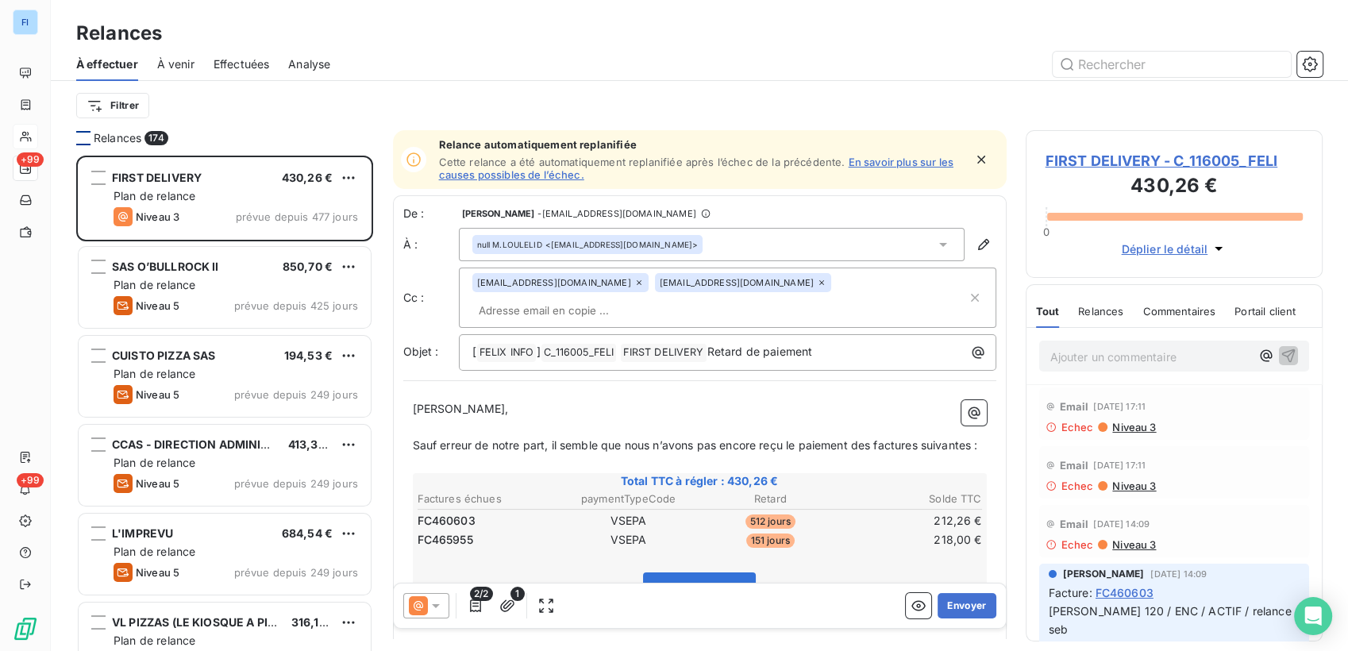
click at [82, 141] on div at bounding box center [83, 138] width 14 height 14
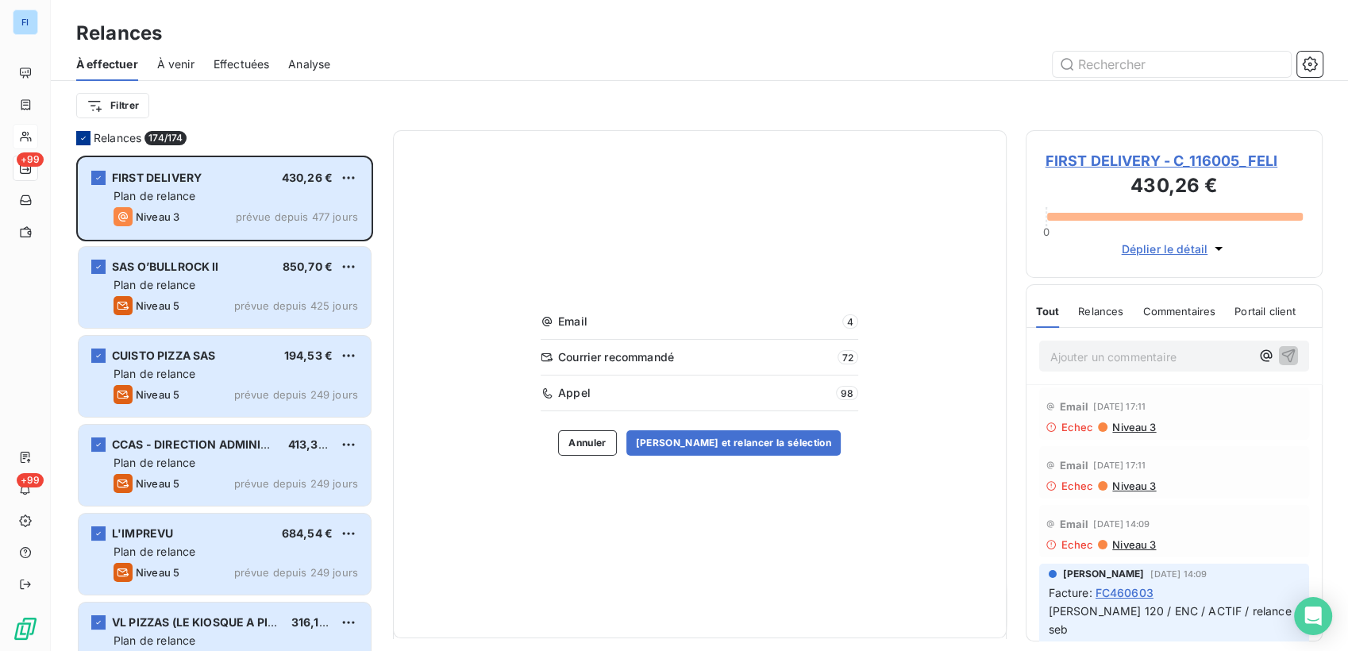
click at [82, 141] on icon at bounding box center [84, 138] width 10 height 10
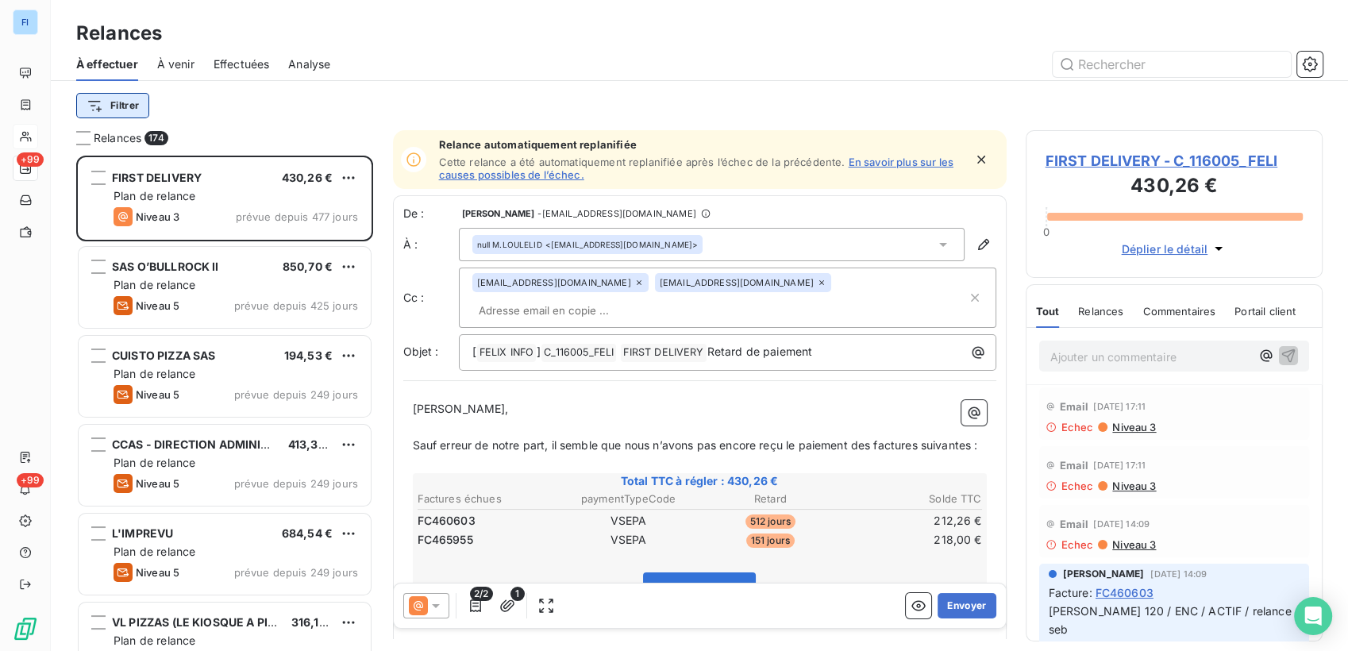
click at [120, 110] on html "FI +99 +99 Relances À effectuer À venir Effectuées Analyse Filtrer Relances 174…" at bounding box center [674, 325] width 1348 height 651
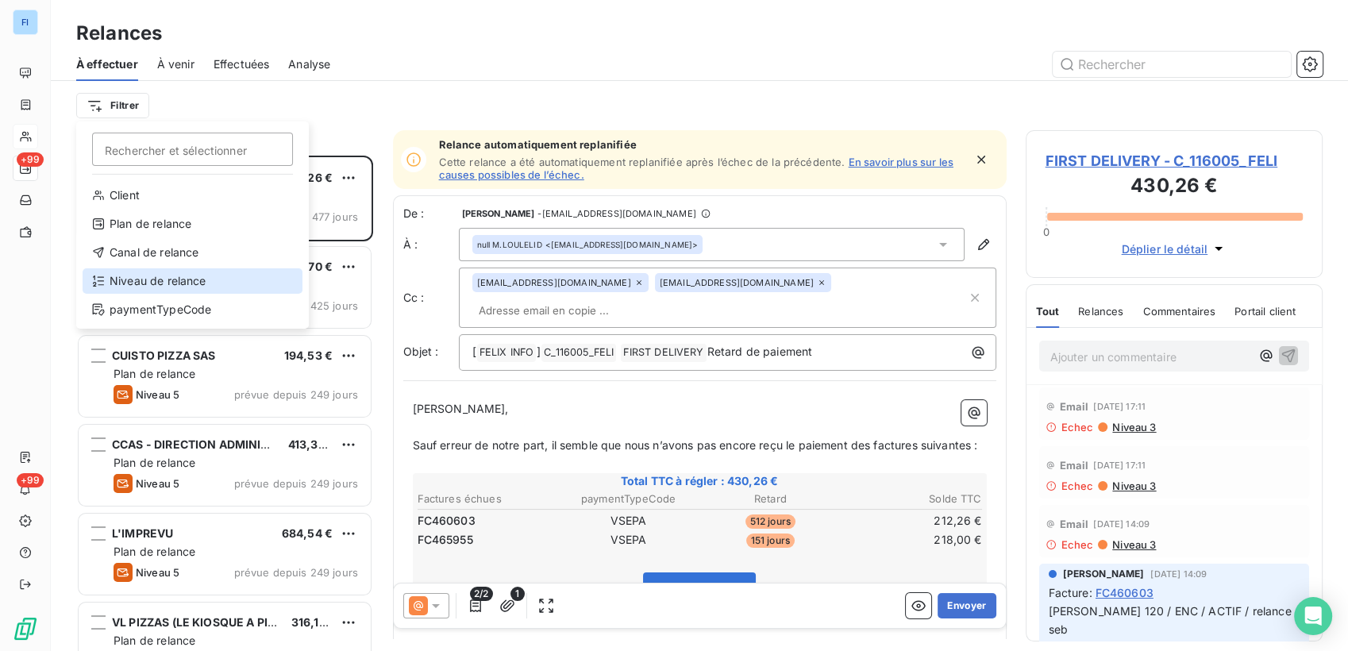
click at [152, 286] on div "Niveau de relance" at bounding box center [193, 280] width 220 height 25
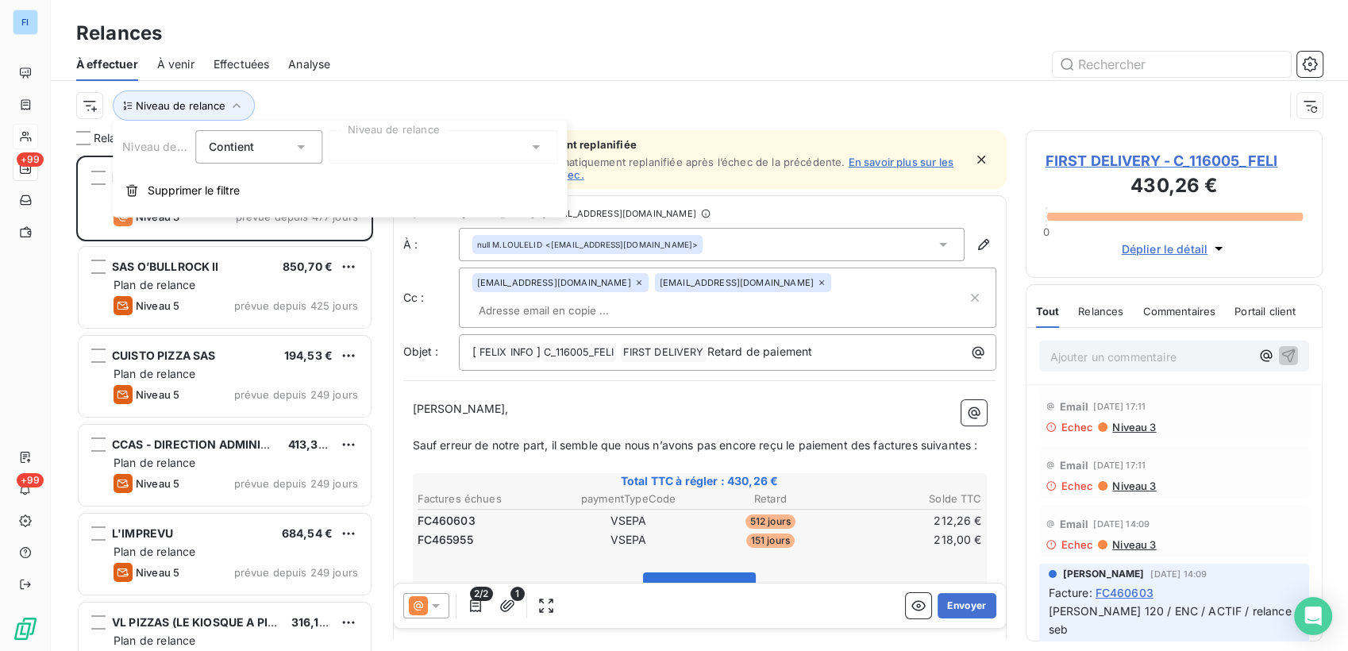
click at [265, 136] on div "Contient is" at bounding box center [251, 147] width 84 height 22
click at [354, 138] on div at bounding box center [443, 146] width 229 height 33
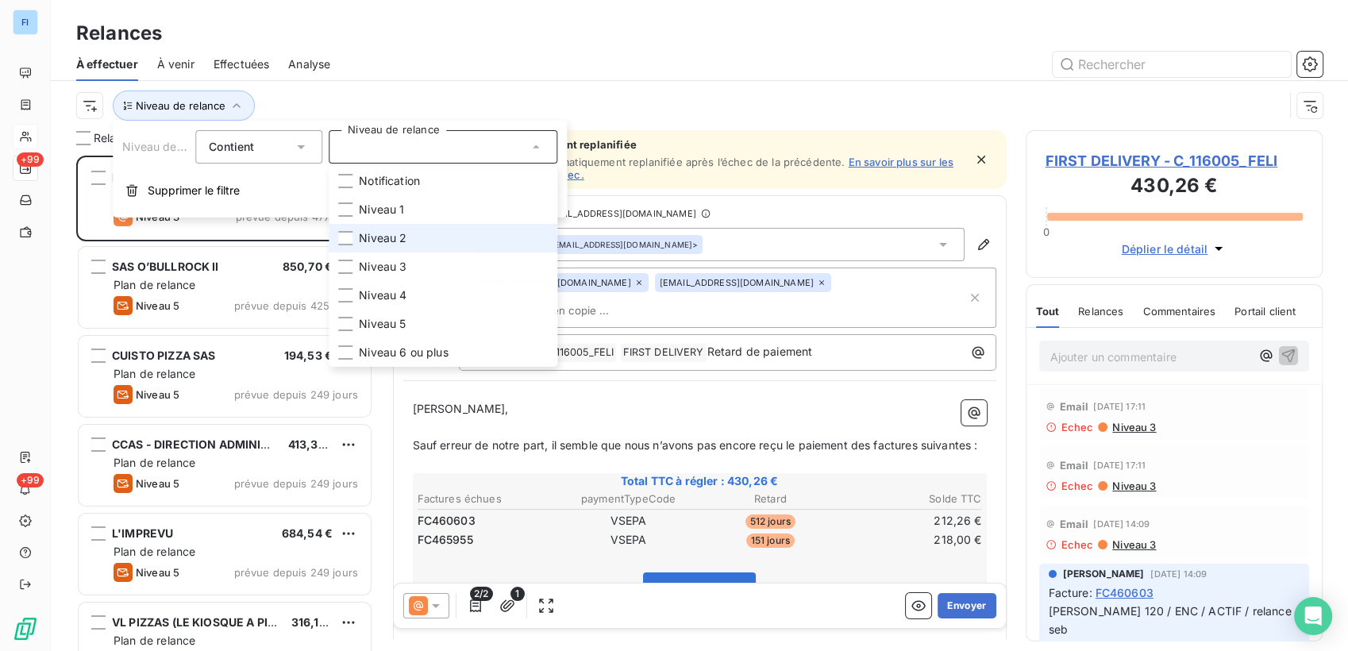
click at [395, 230] on span "Niveau 2" at bounding box center [383, 238] width 48 height 16
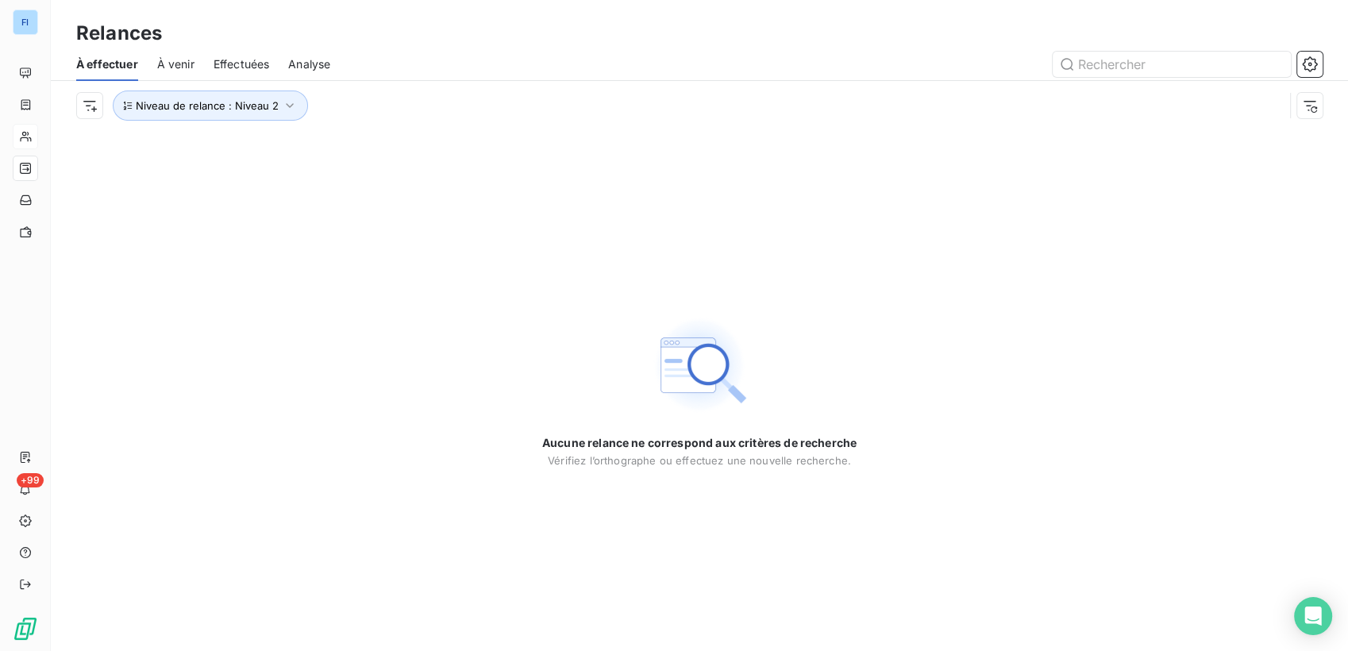
click at [375, 59] on div at bounding box center [836, 64] width 974 height 25
click at [235, 105] on span "Niveau de relance : Niveau 2" at bounding box center [207, 105] width 143 height 13
click at [424, 141] on div "Niveau 2" at bounding box center [443, 146] width 229 height 33
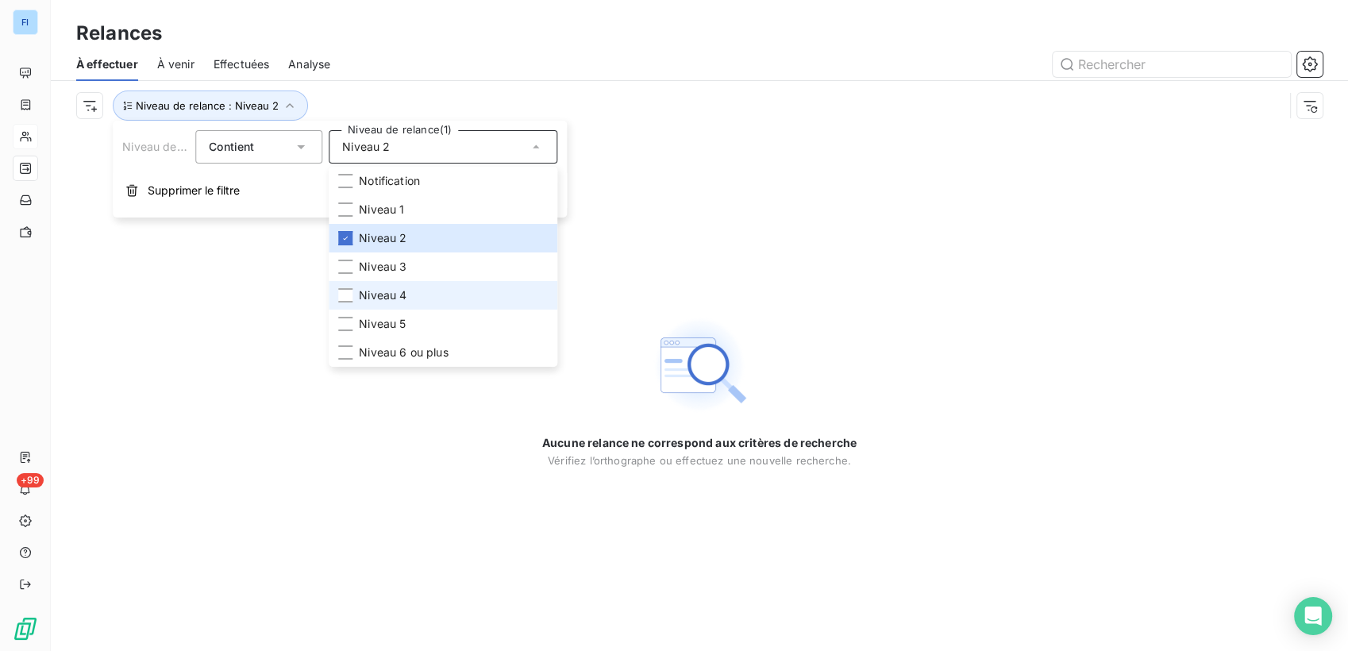
click at [398, 283] on li "Niveau 4" at bounding box center [443, 295] width 229 height 29
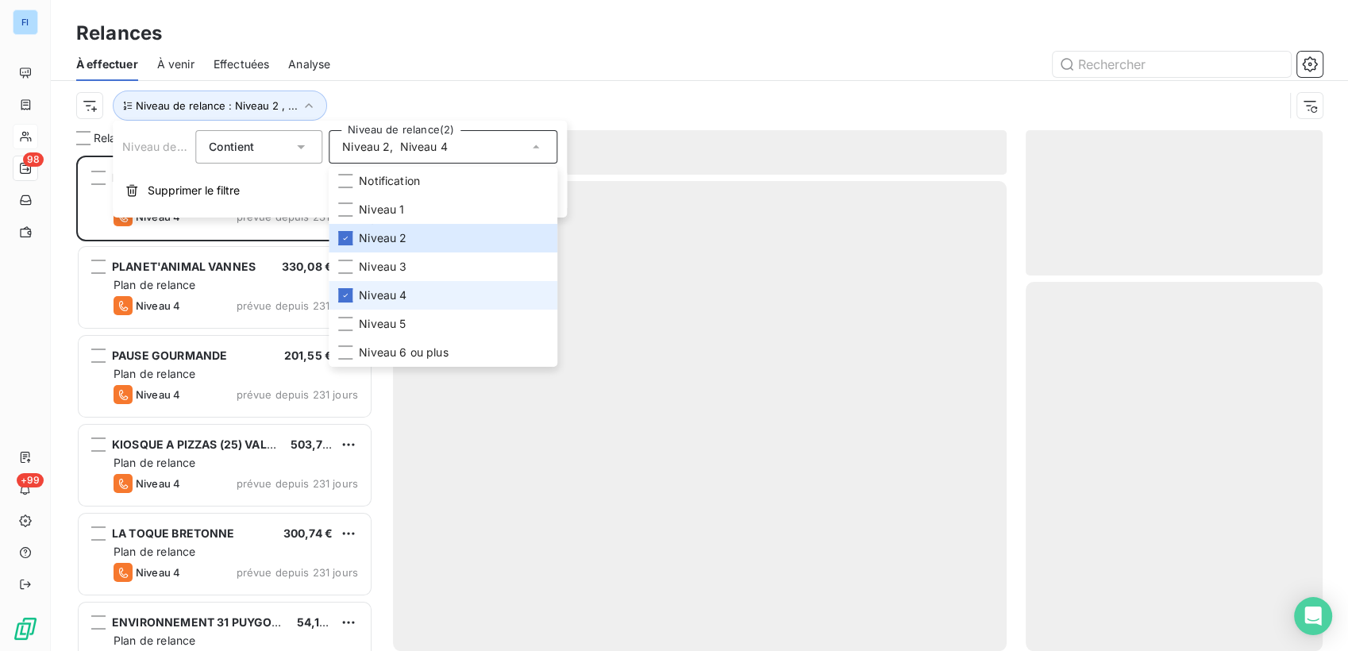
scroll to position [482, 284]
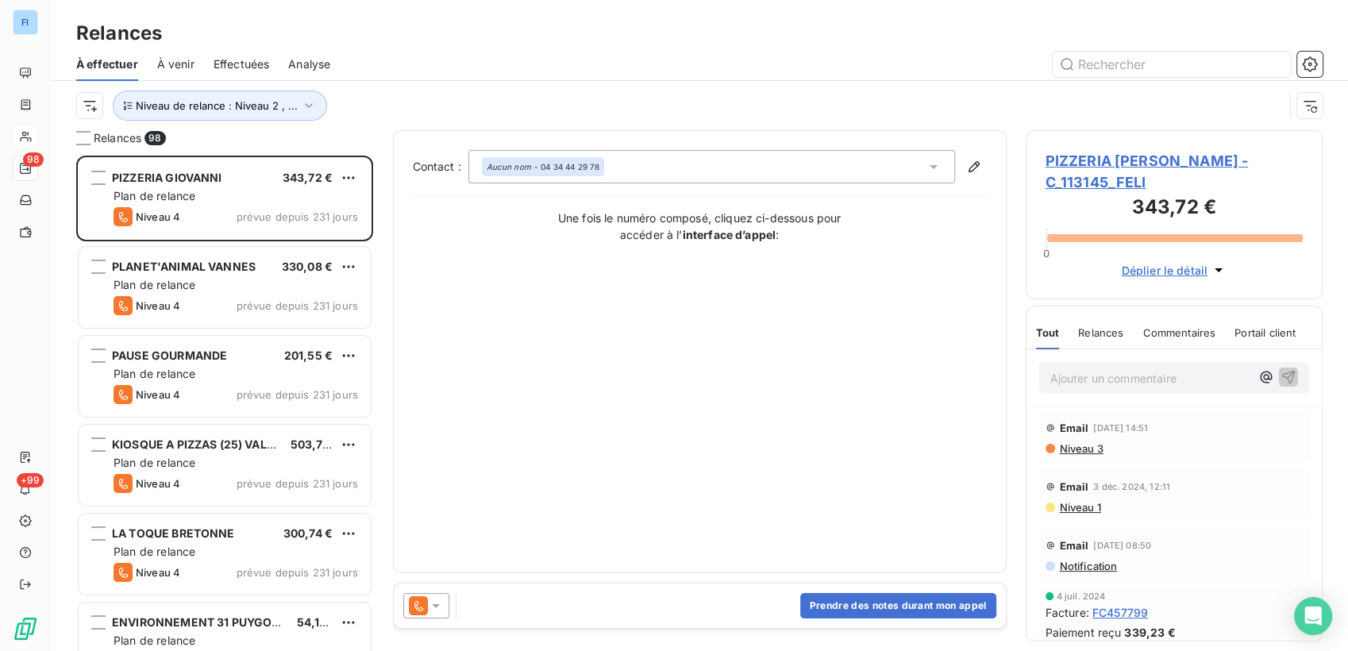
click at [417, 56] on div at bounding box center [836, 64] width 974 height 25
click at [309, 93] on button "Niveau de relance : Niveau 2 , ..." at bounding box center [220, 106] width 214 height 30
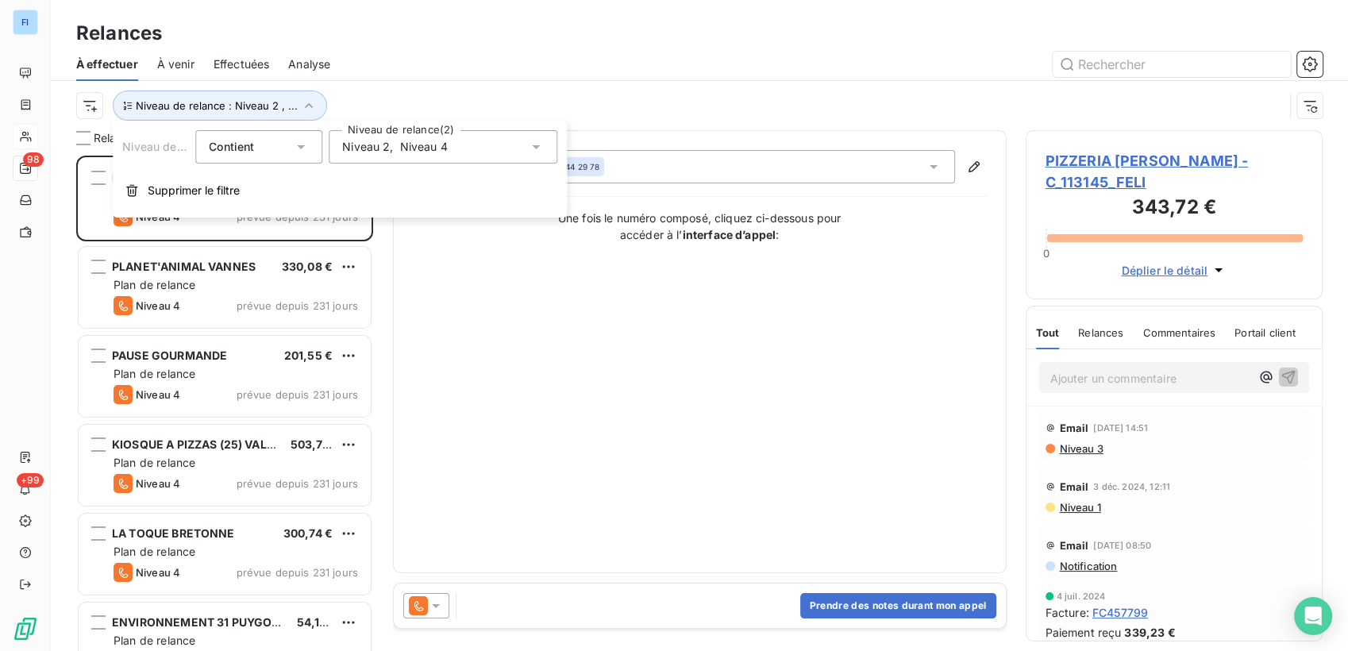
click at [388, 148] on span "Niveau 2" at bounding box center [366, 147] width 48 height 16
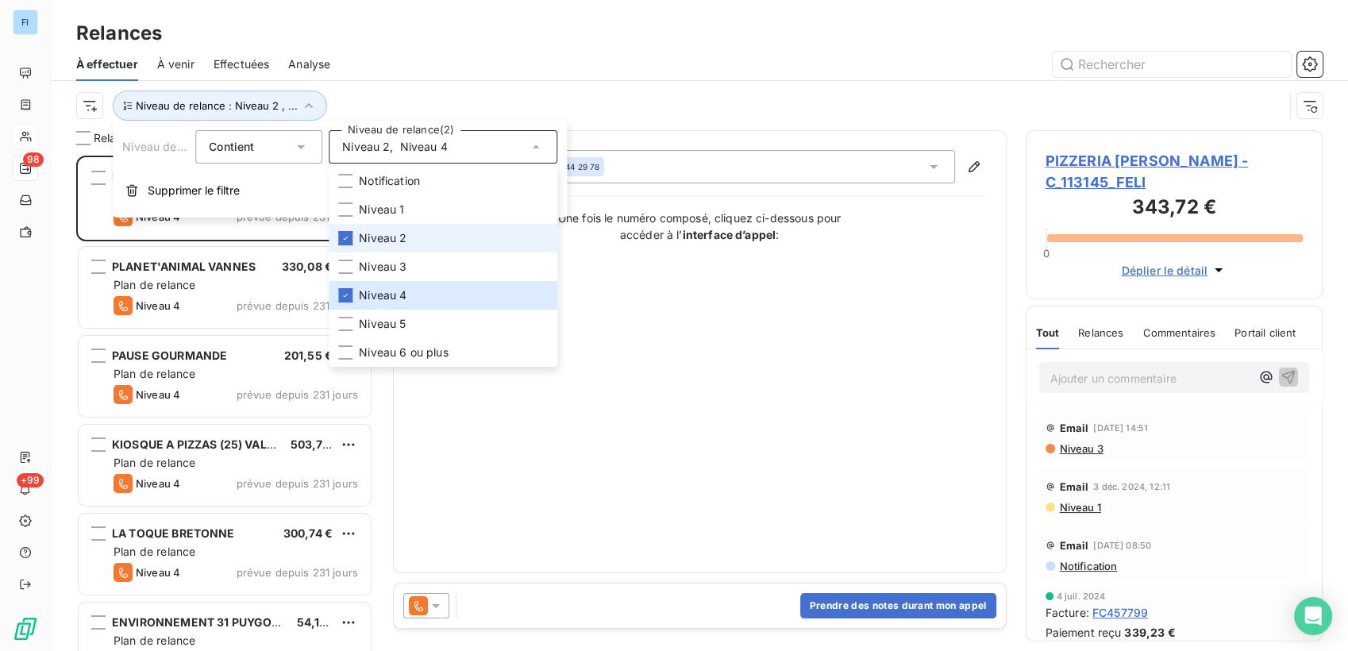
click at [353, 238] on li "Niveau 2" at bounding box center [443, 238] width 229 height 29
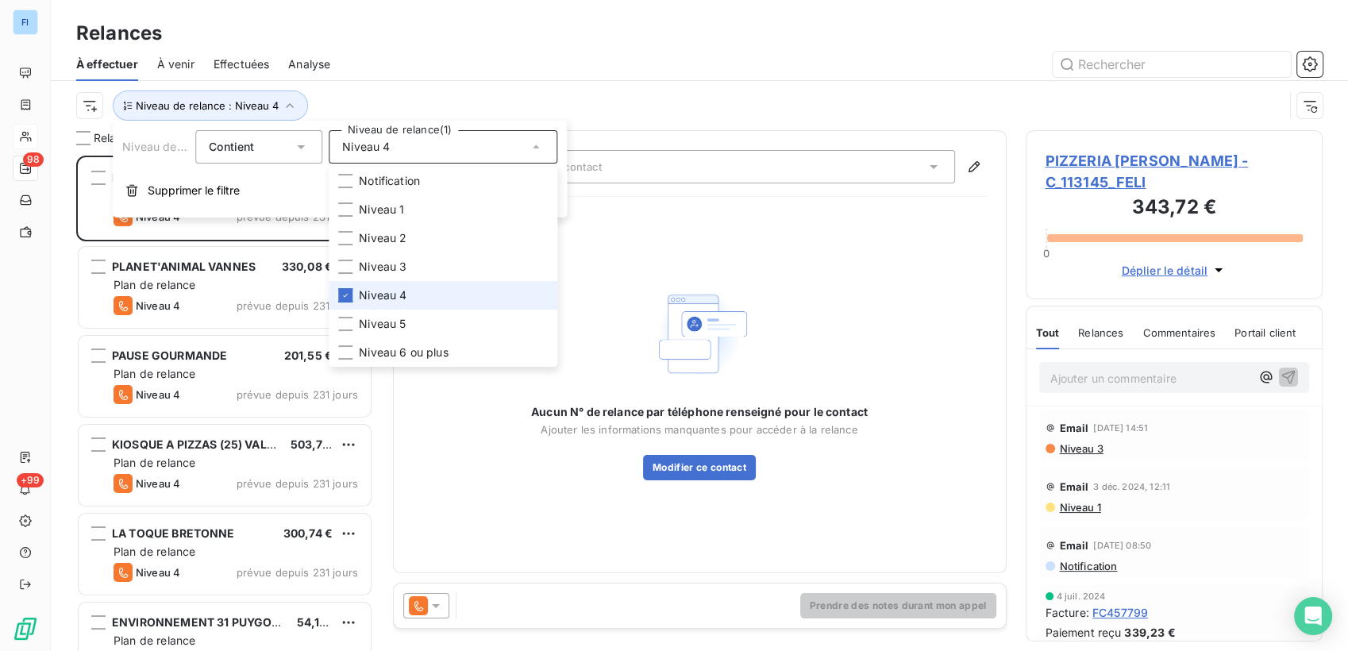
click at [353, 296] on li "Niveau 4" at bounding box center [443, 295] width 229 height 29
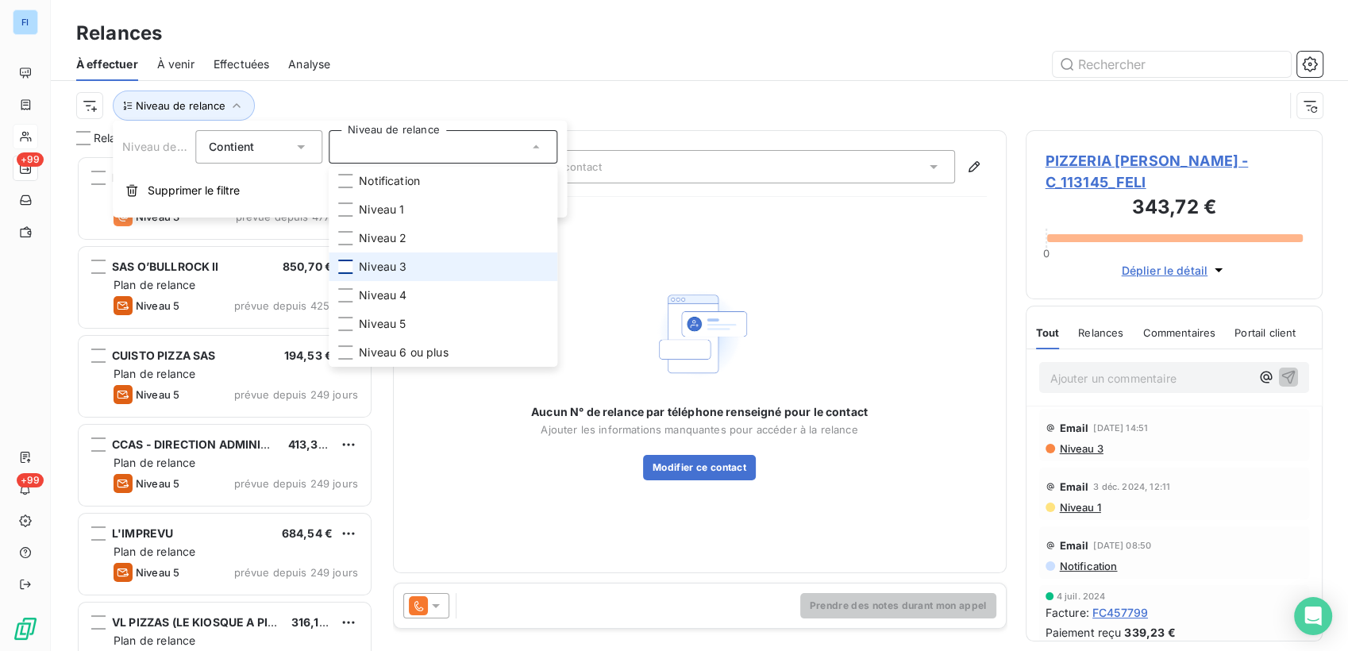
click at [349, 264] on div at bounding box center [345, 267] width 14 height 14
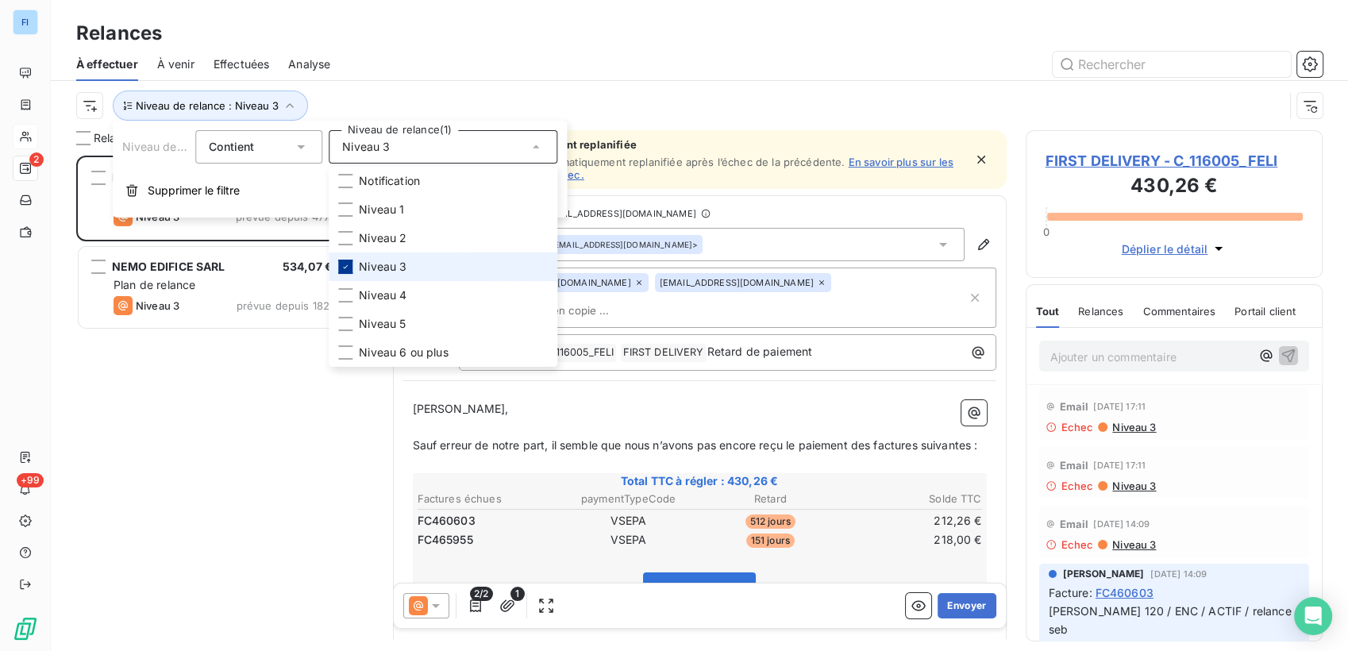
scroll to position [482, 284]
click at [345, 264] on icon at bounding box center [346, 267] width 10 height 10
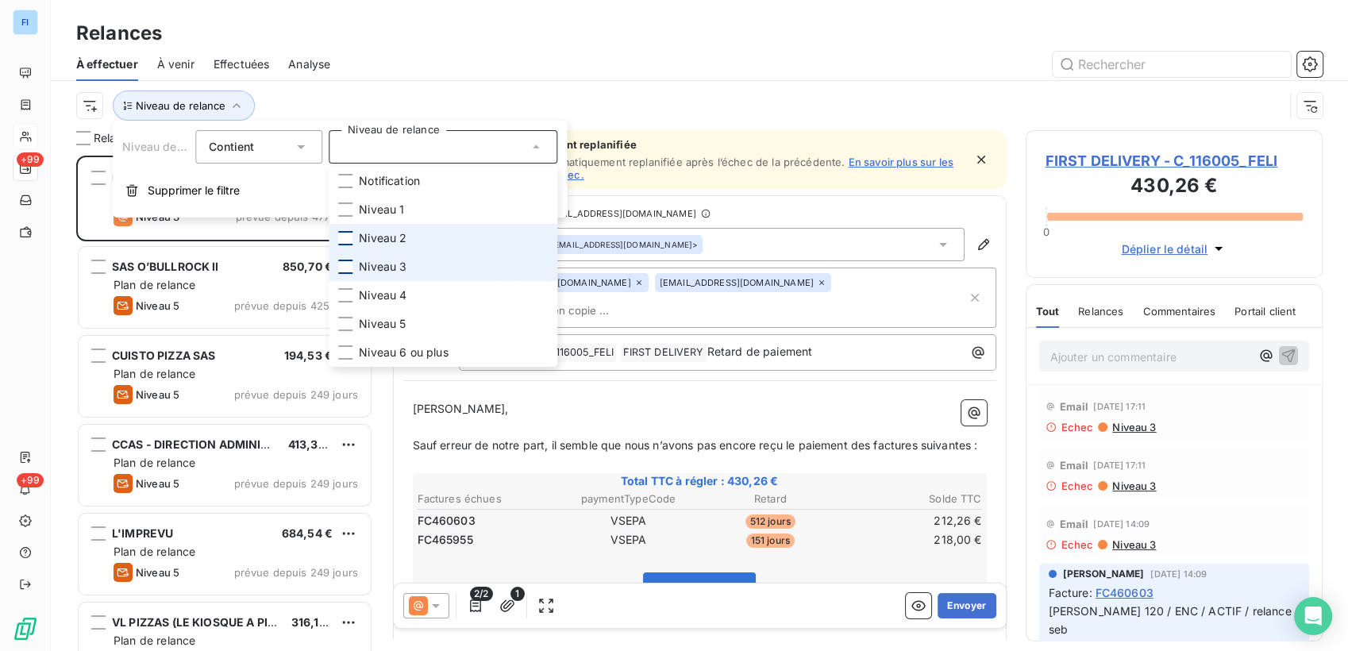
click at [347, 242] on div at bounding box center [345, 238] width 14 height 14
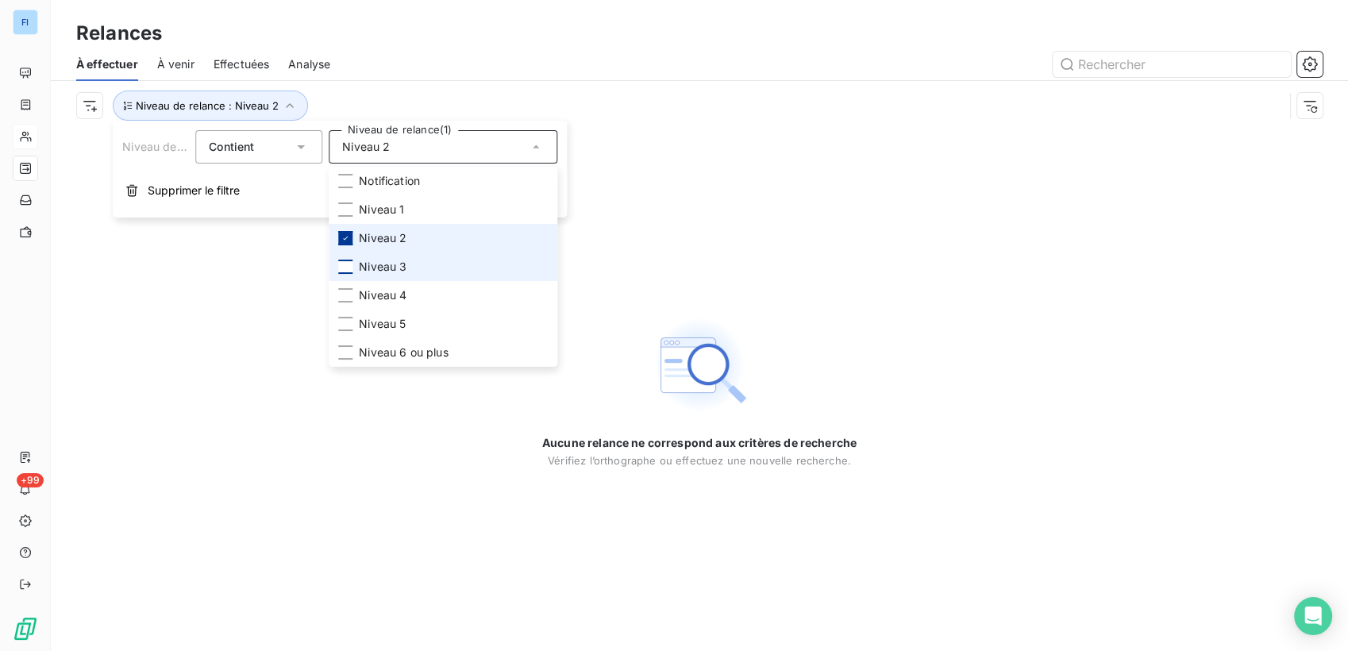
click at [347, 242] on icon at bounding box center [346, 238] width 10 height 10
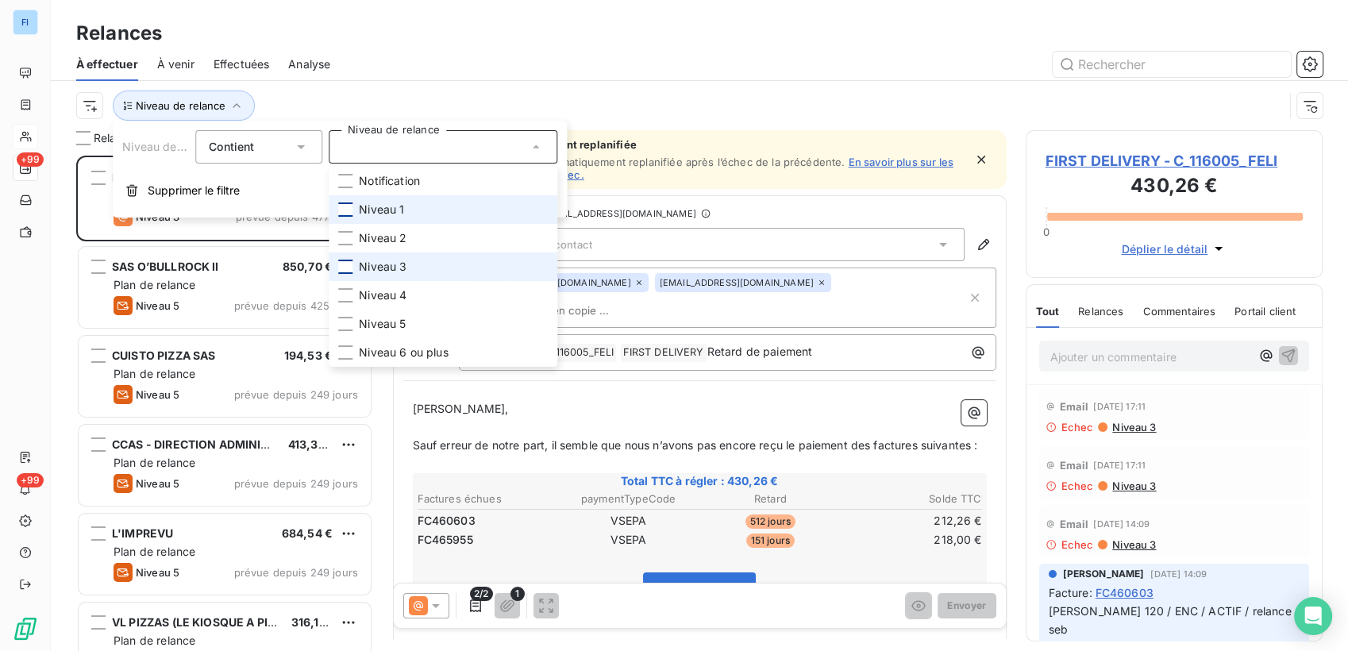
scroll to position [482, 284]
click at [344, 209] on div at bounding box center [345, 209] width 14 height 14
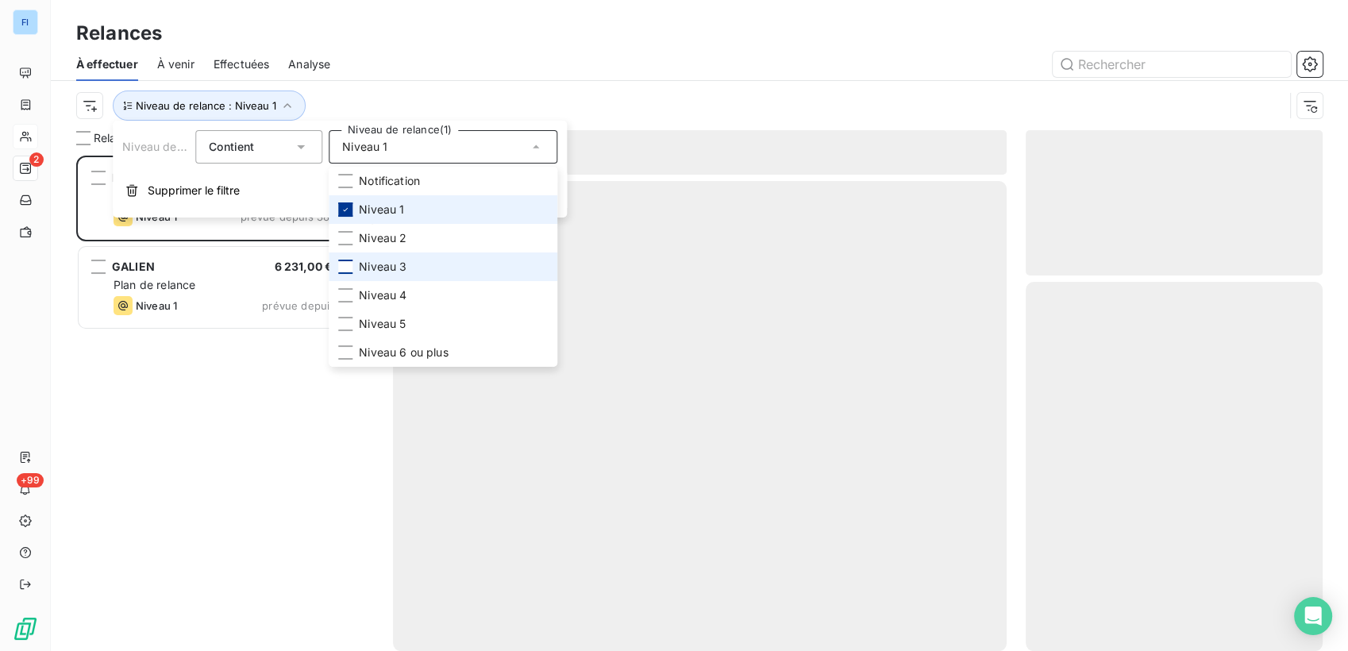
scroll to position [482, 284]
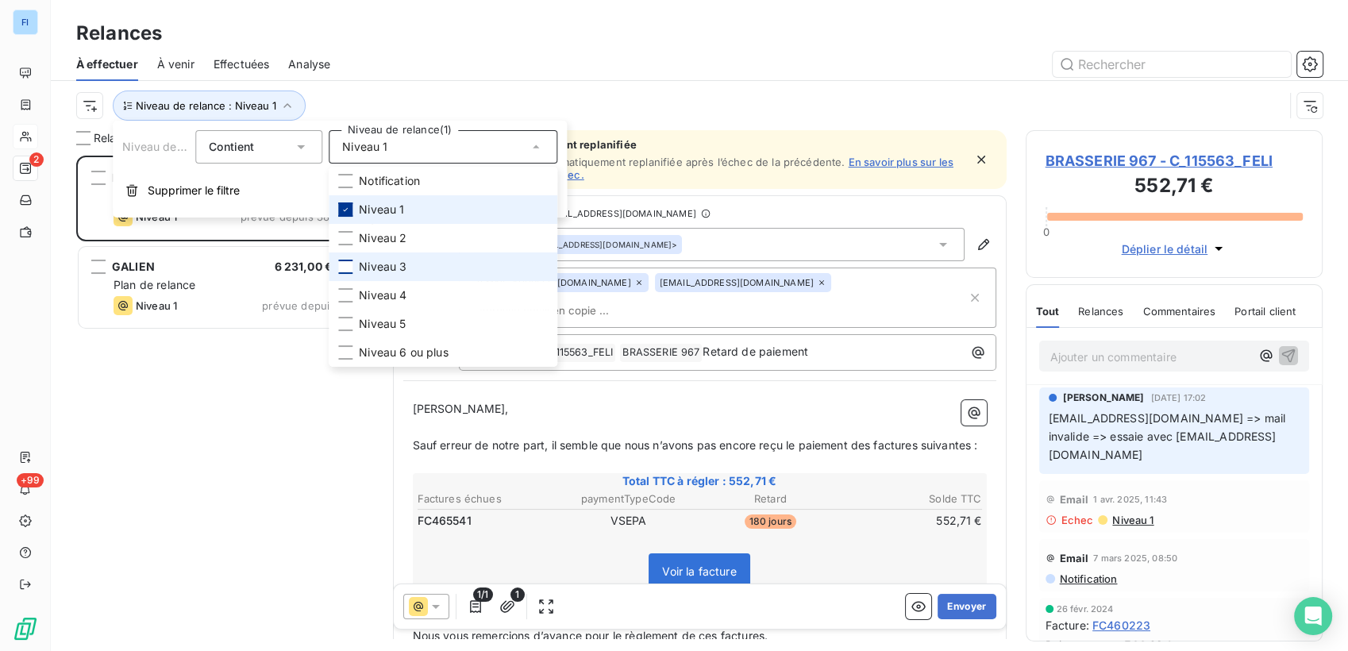
click at [344, 209] on icon at bounding box center [346, 210] width 10 height 10
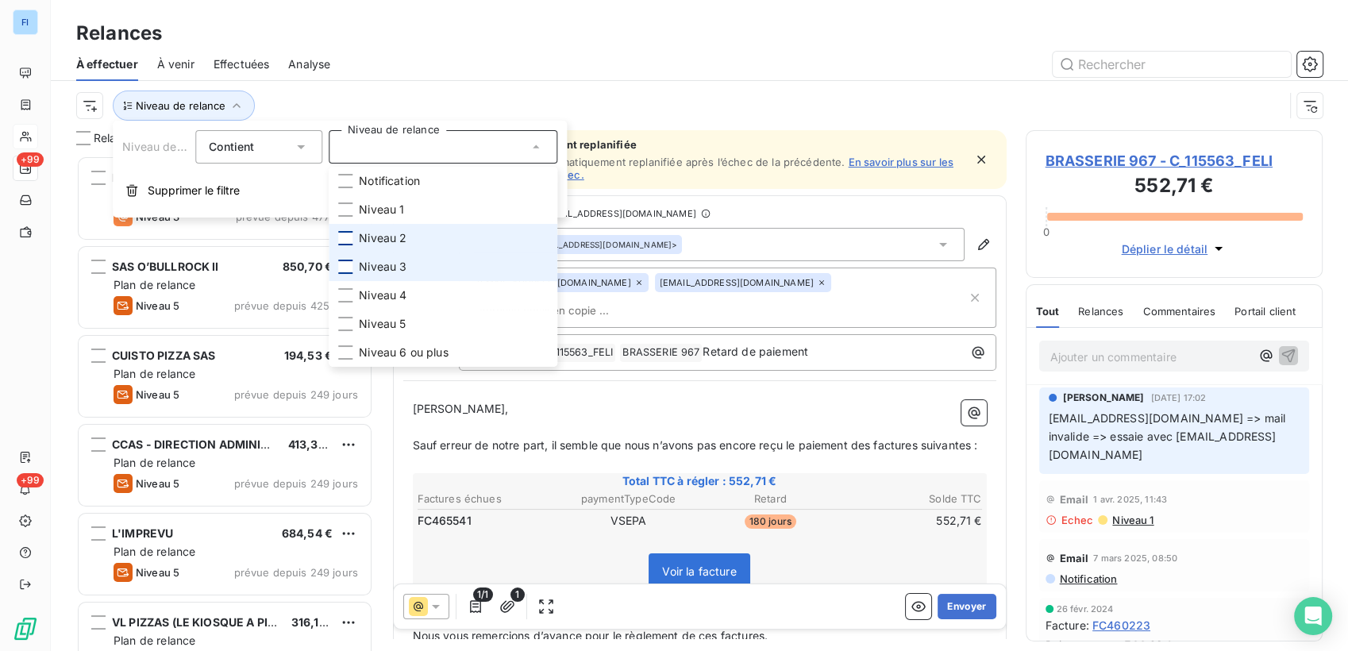
click at [344, 231] on div at bounding box center [345, 238] width 14 height 14
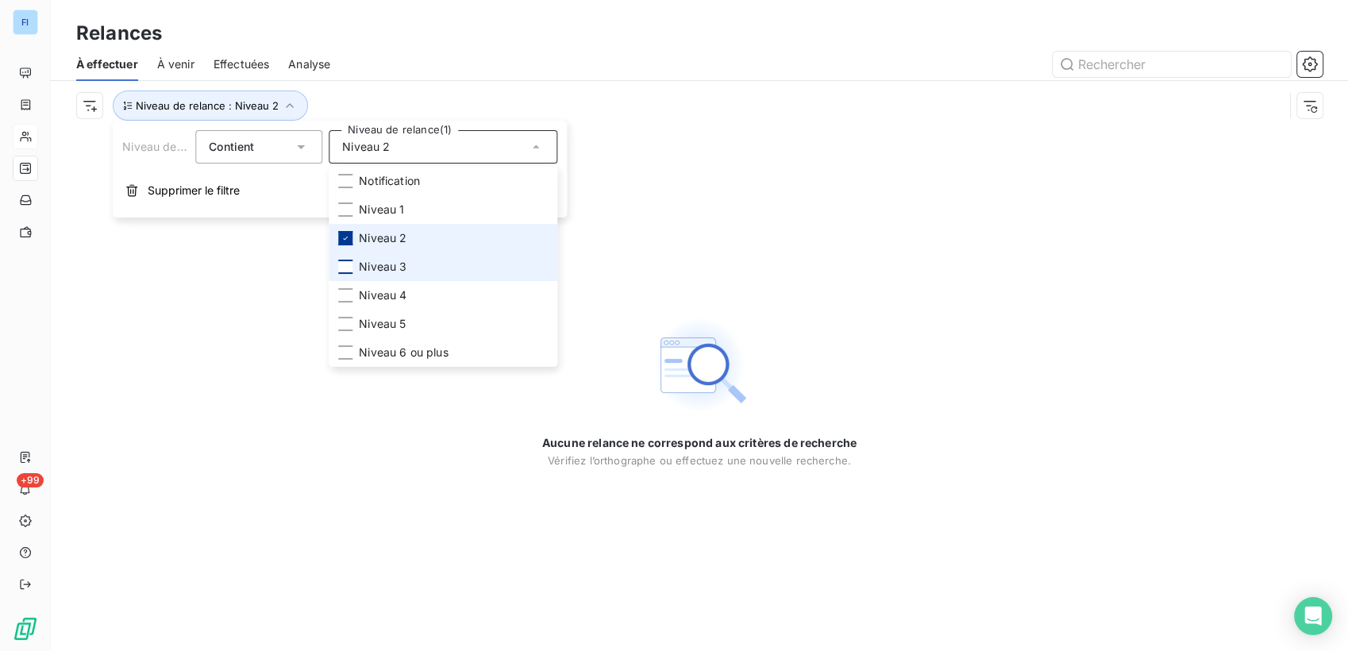
click at [345, 236] on icon at bounding box center [346, 238] width 10 height 10
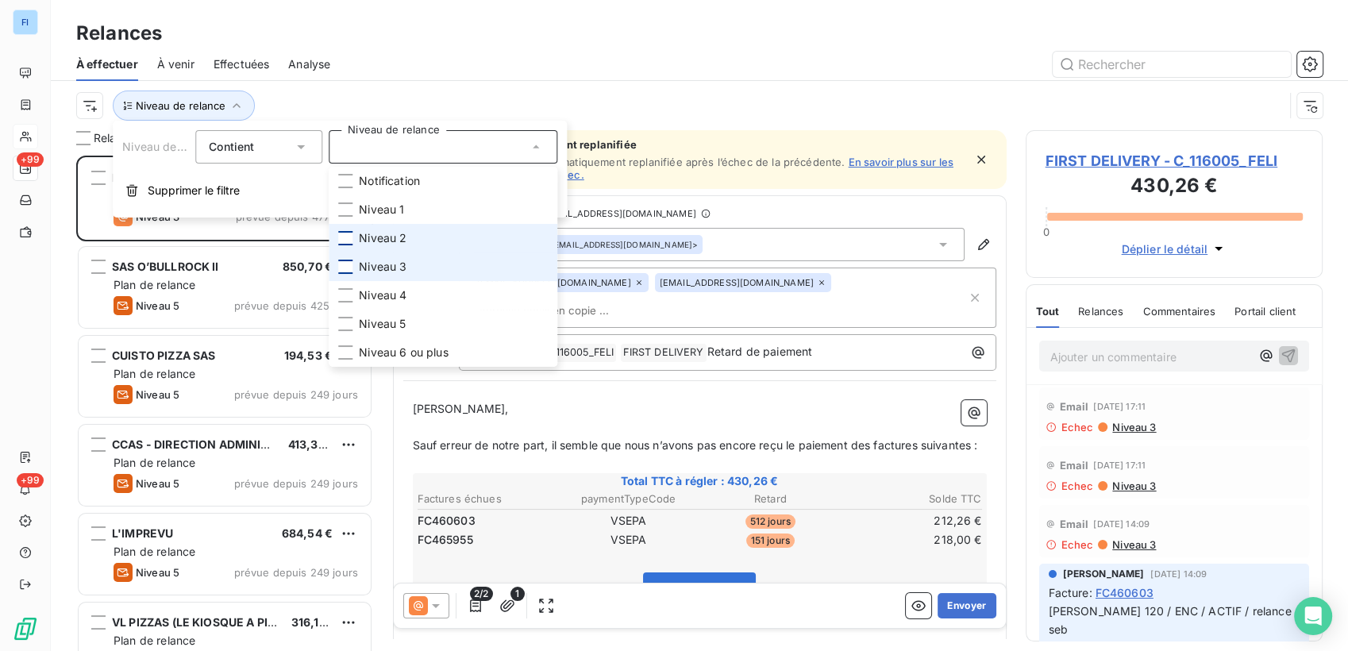
scroll to position [482, 284]
click at [346, 262] on div at bounding box center [345, 267] width 14 height 14
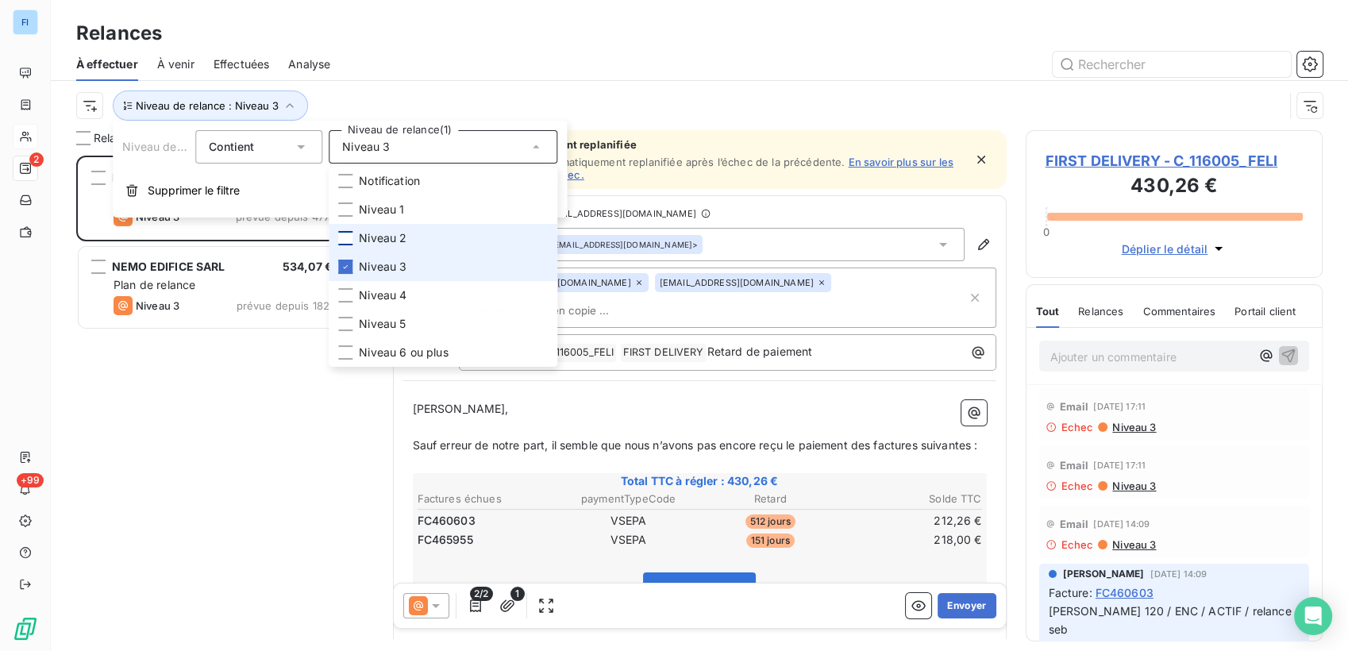
click at [346, 265] on icon at bounding box center [346, 267] width 10 height 10
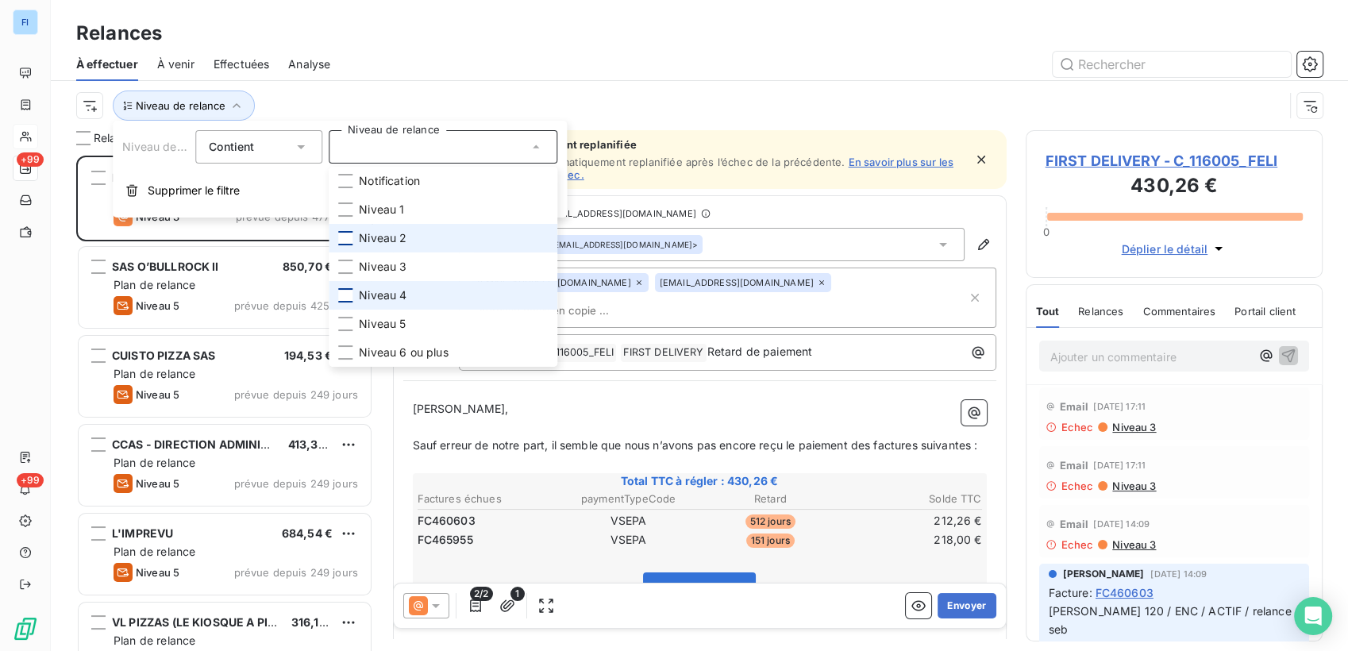
click at [348, 288] on div at bounding box center [345, 295] width 14 height 14
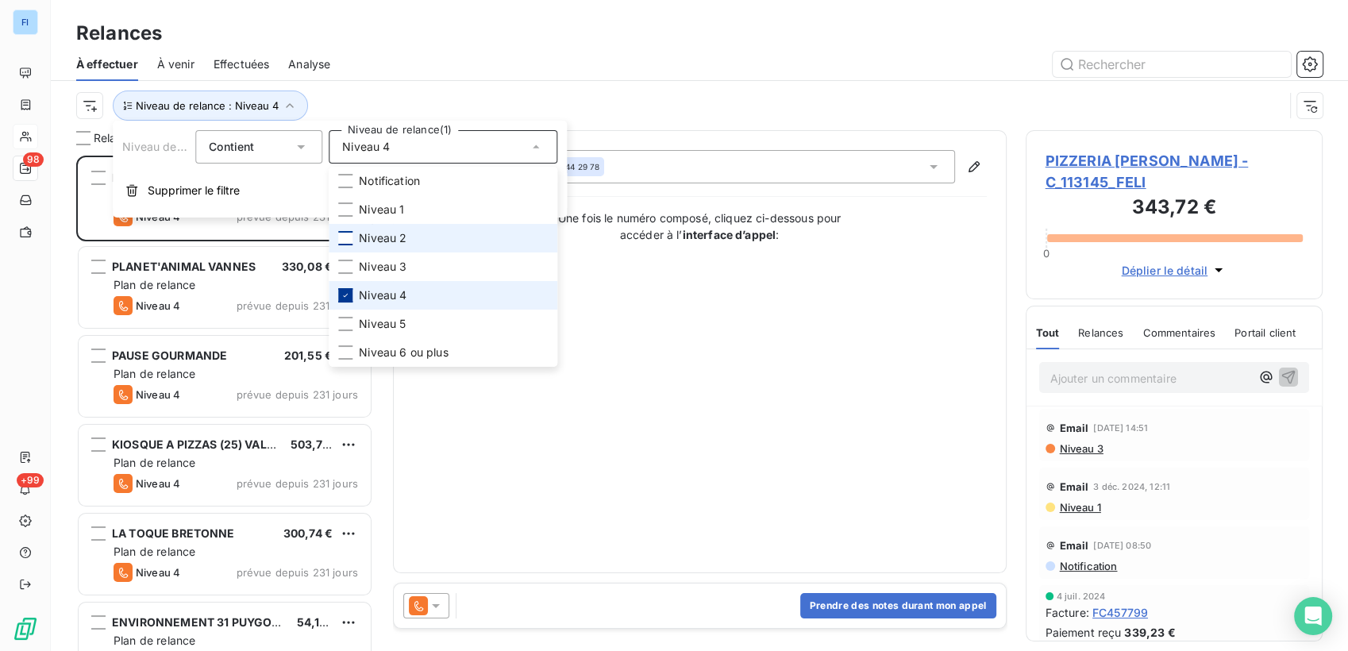
click at [348, 295] on icon at bounding box center [346, 296] width 10 height 10
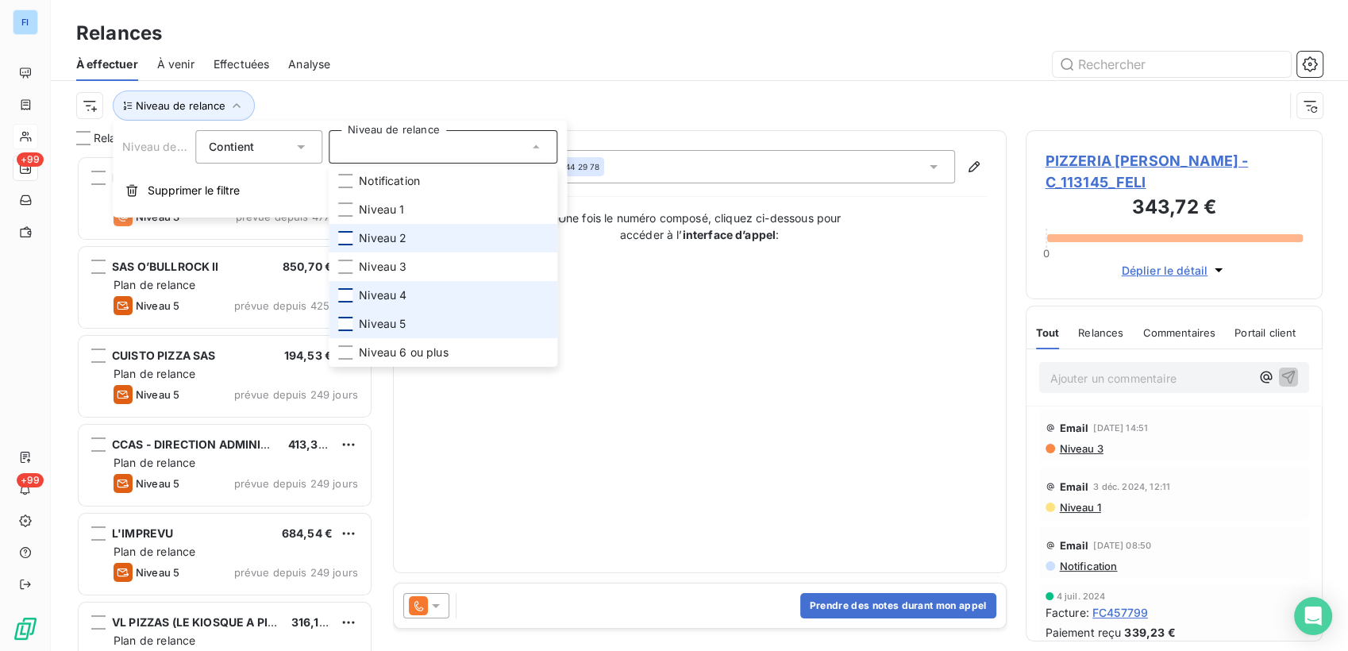
click at [344, 321] on div at bounding box center [345, 324] width 14 height 14
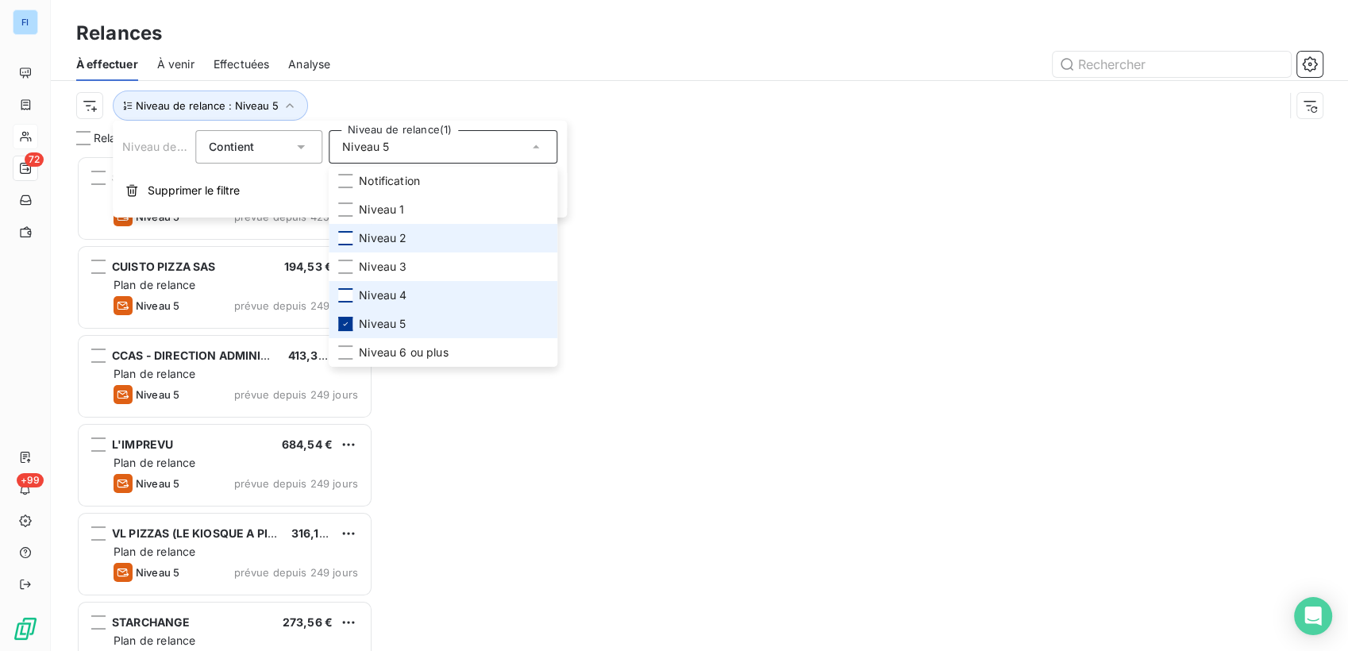
scroll to position [482, 284]
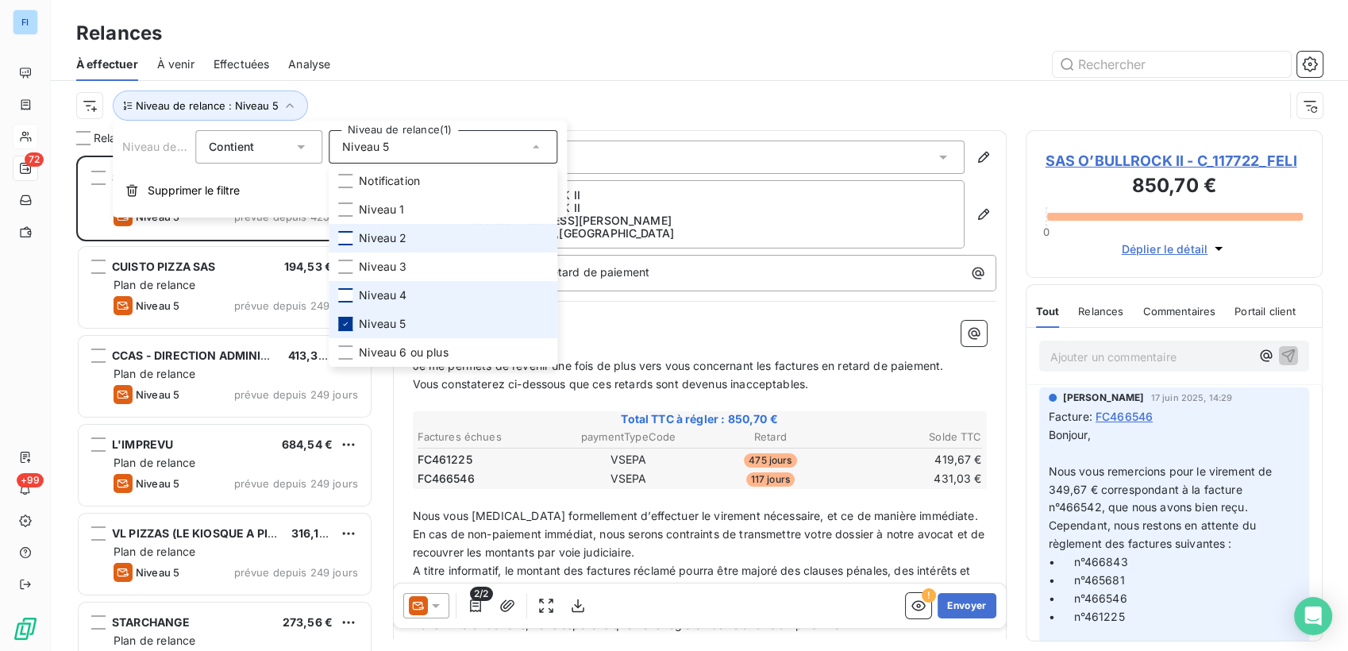
click at [344, 322] on icon at bounding box center [346, 324] width 10 height 10
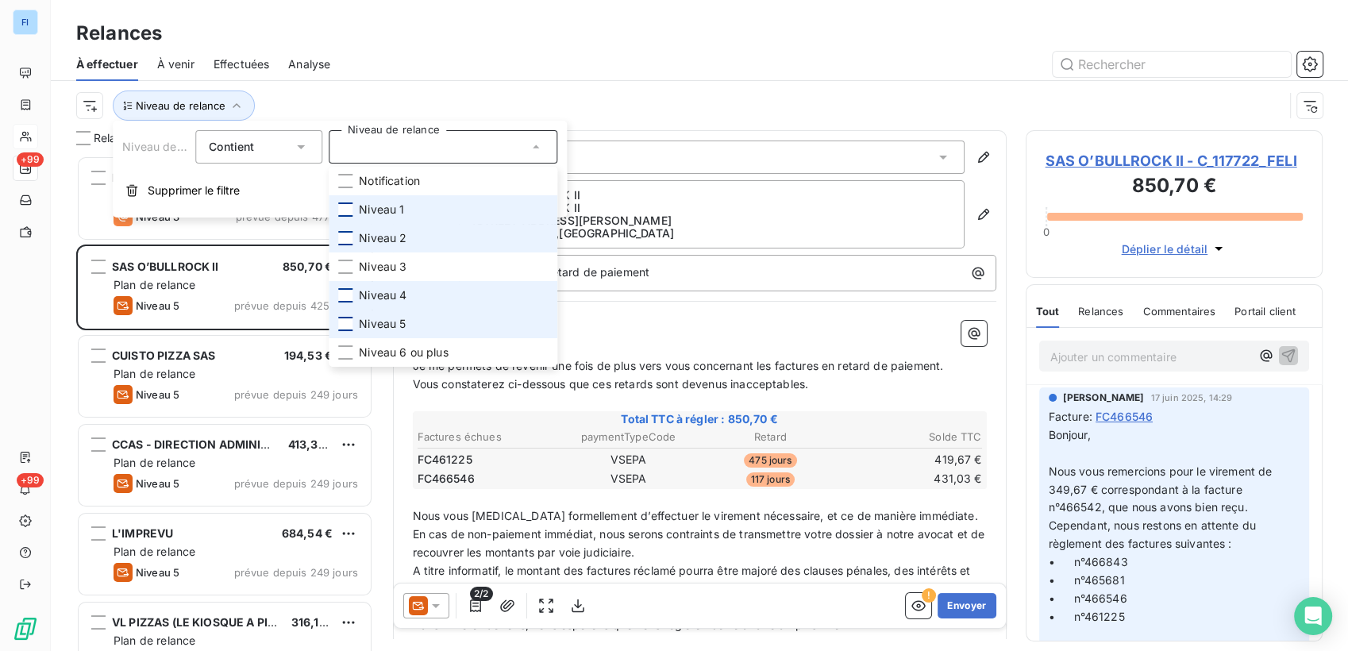
click at [349, 210] on div at bounding box center [345, 209] width 14 height 14
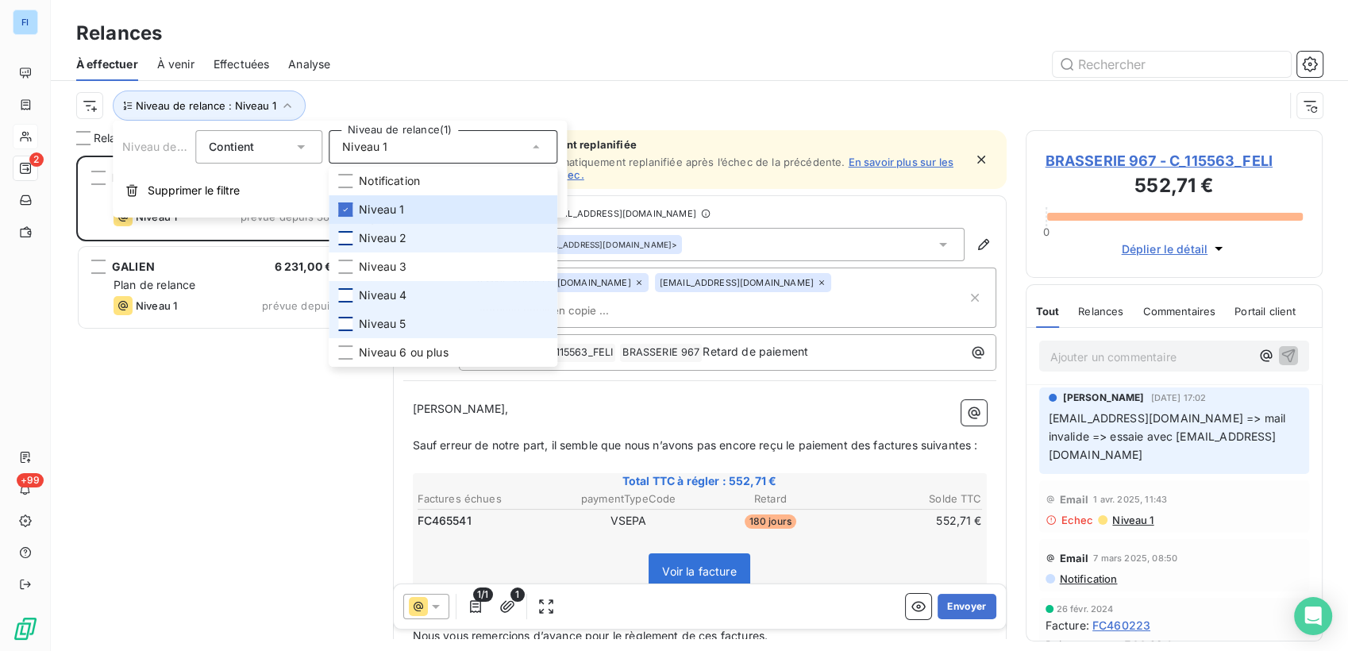
click at [195, 372] on div "BRASSERIE 967 552,71 € Plan de relance Niveau 1 prévue depuis 38 jours GALIEN 6…" at bounding box center [224, 404] width 297 height 496
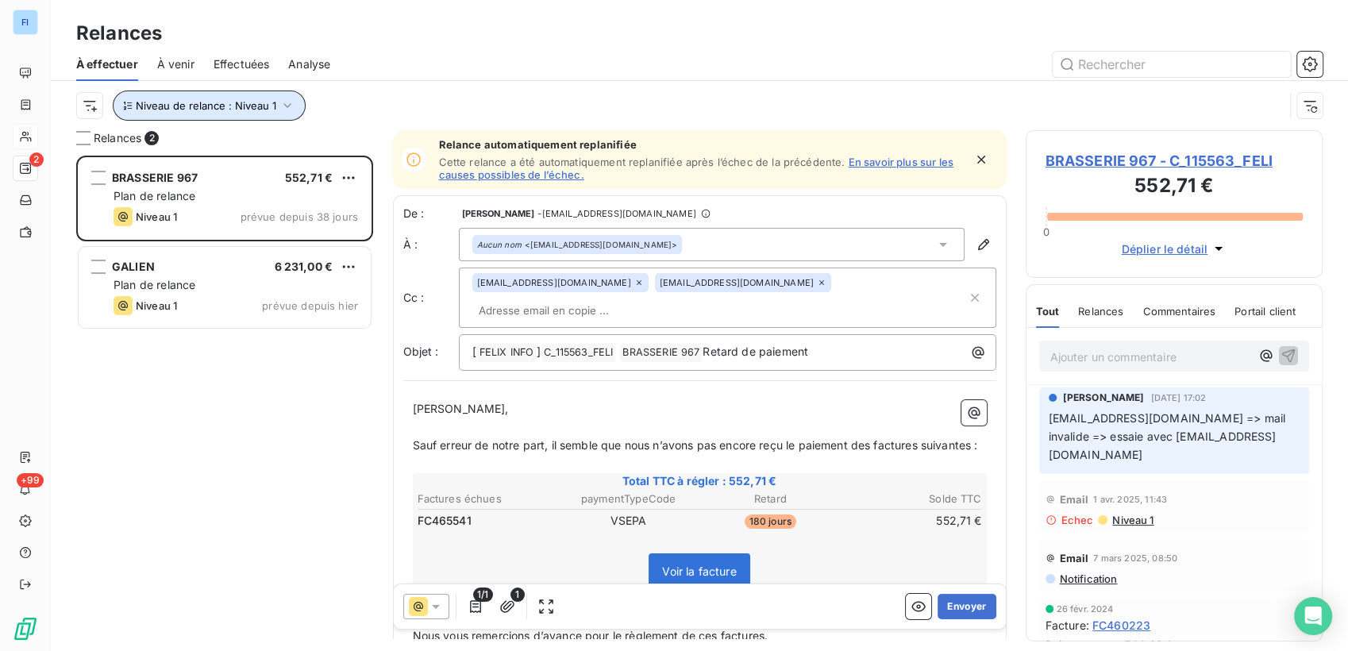
click at [261, 99] on span "Niveau de relance : Niveau 1" at bounding box center [206, 105] width 141 height 13
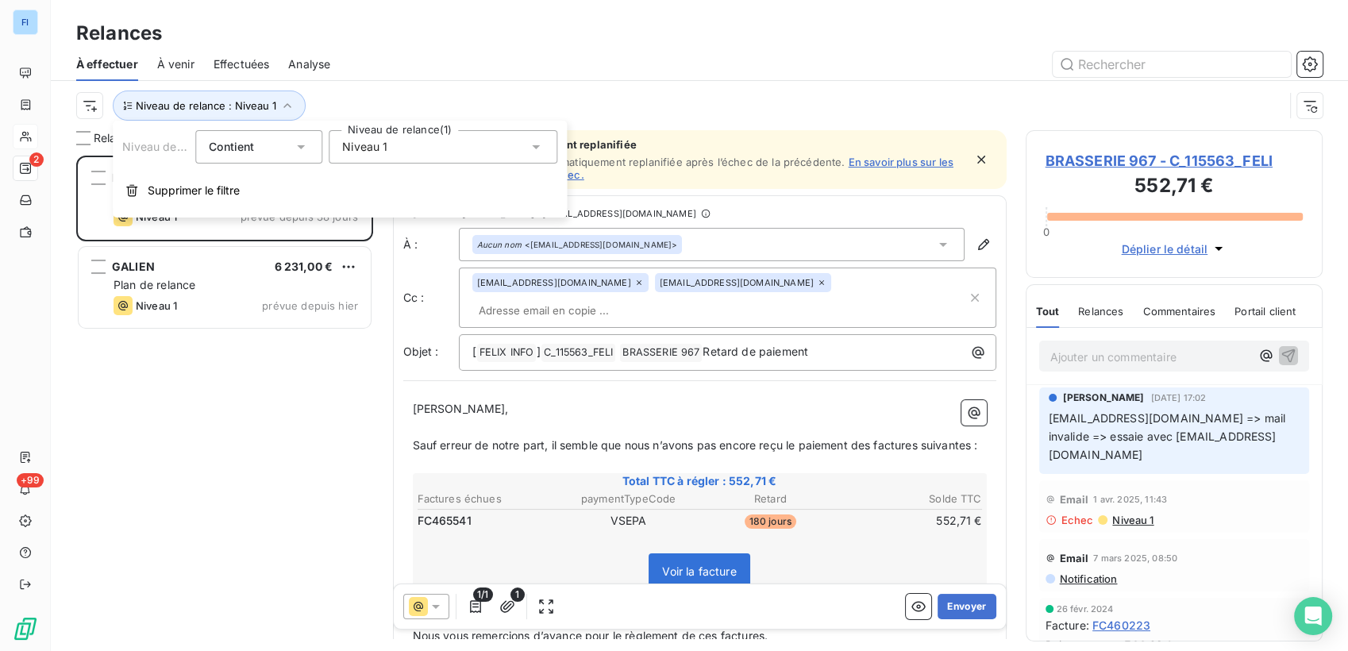
click at [338, 156] on div "Niveau 1" at bounding box center [443, 146] width 229 height 33
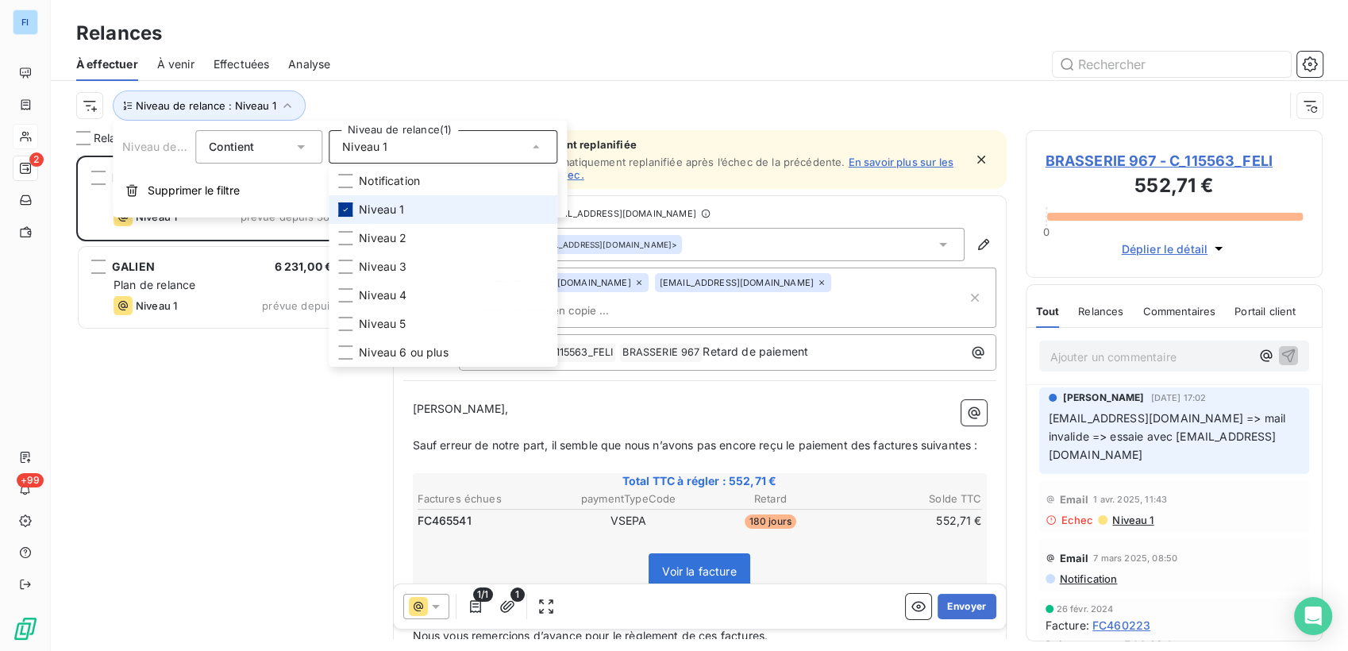
click at [339, 212] on div at bounding box center [345, 209] width 14 height 14
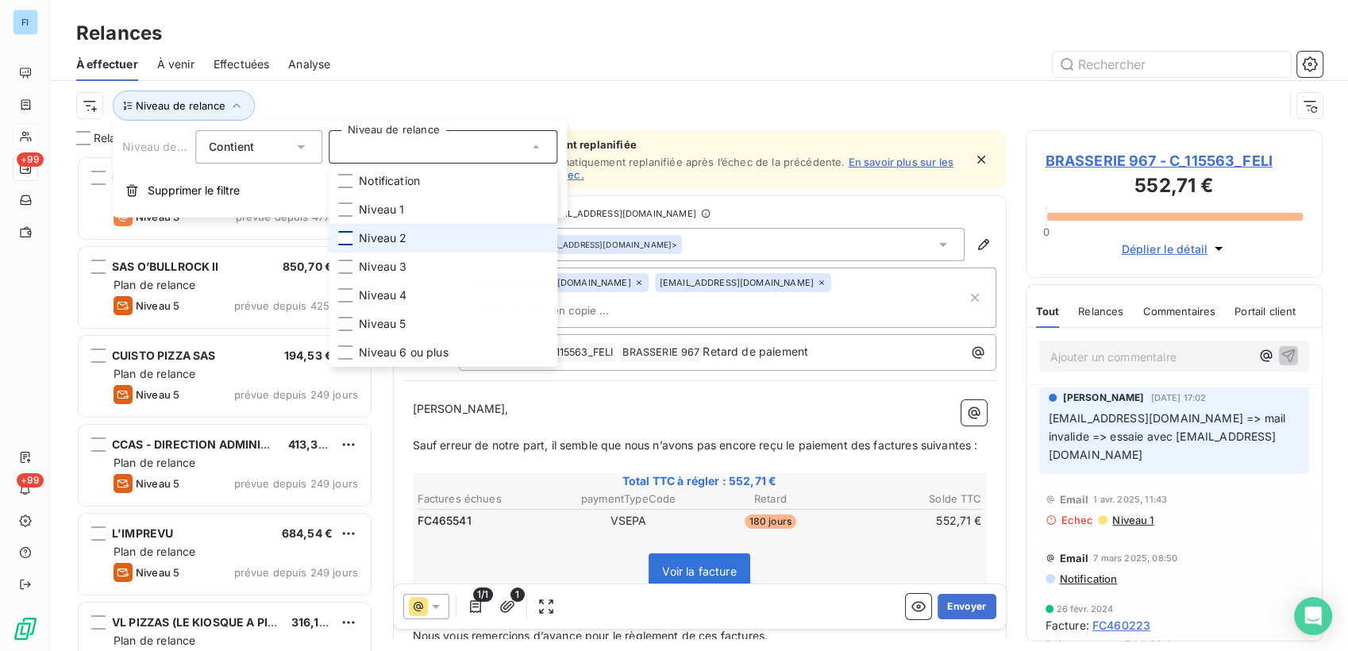
click at [348, 237] on div at bounding box center [345, 238] width 14 height 14
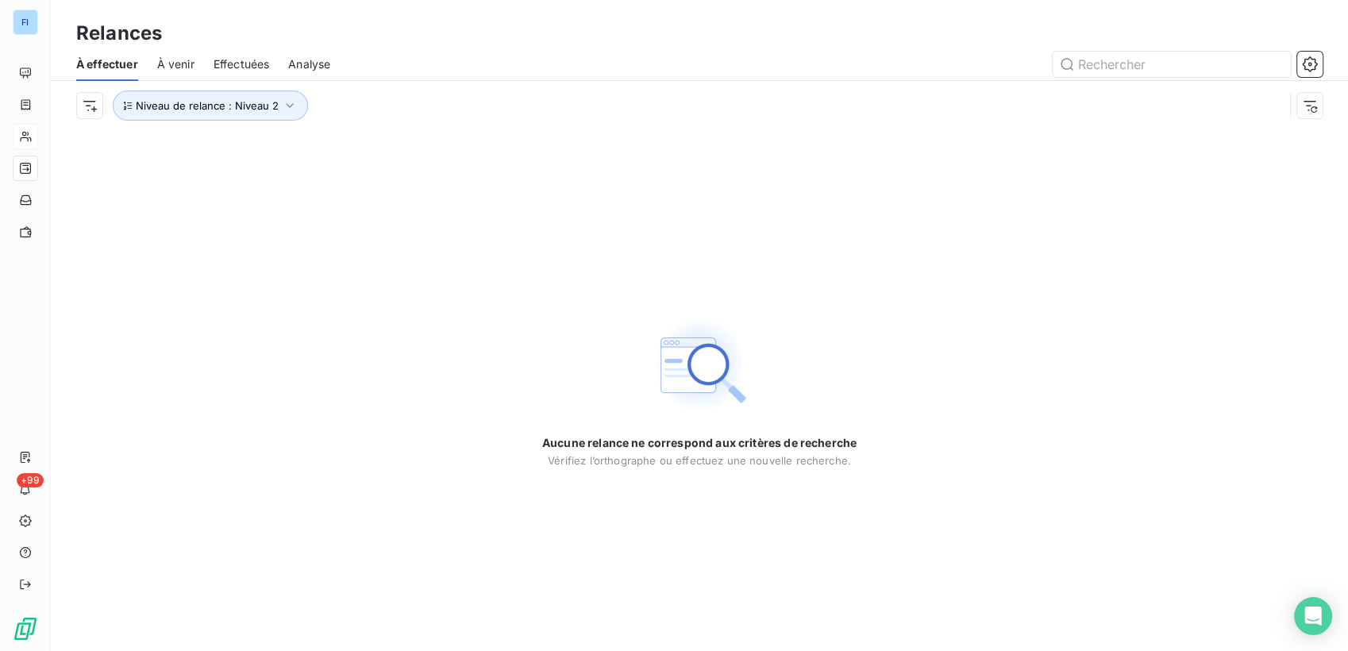
click at [384, 43] on div "Relances" at bounding box center [700, 33] width 1298 height 29
click at [292, 104] on icon "button" at bounding box center [290, 106] width 16 height 16
click at [384, 156] on div "Niveau 2" at bounding box center [443, 146] width 229 height 33
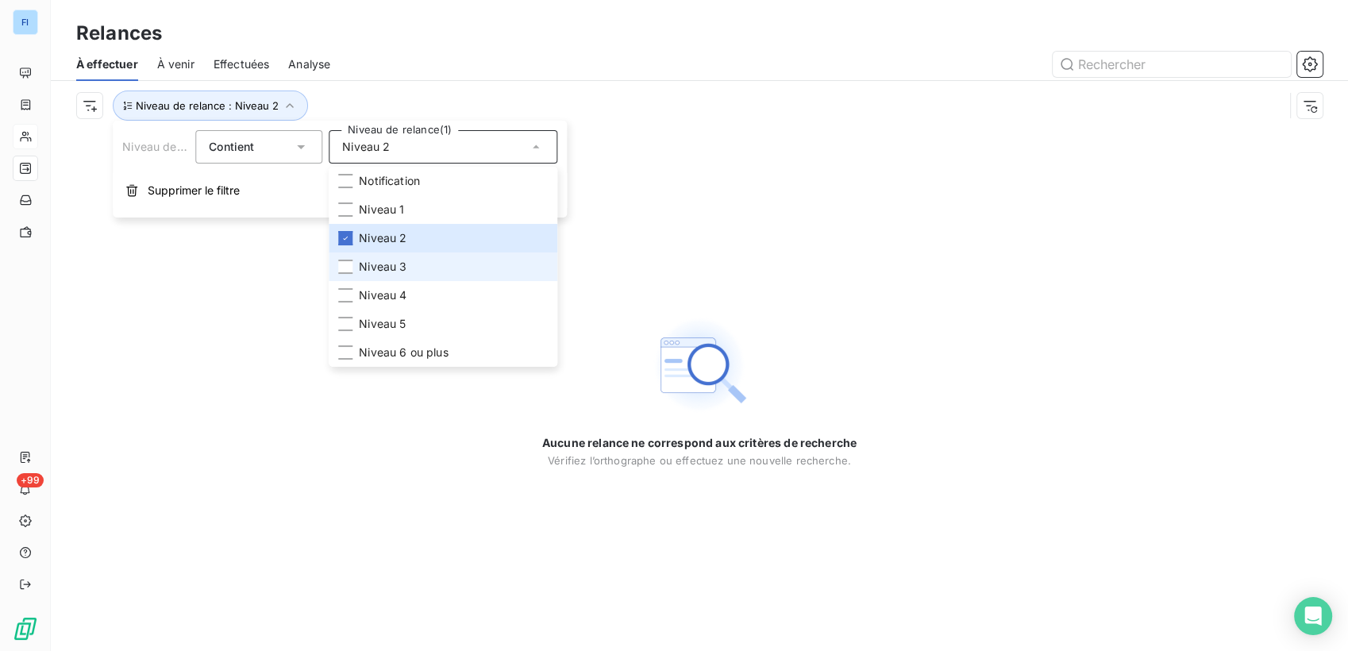
click at [391, 257] on li "Niveau 3" at bounding box center [443, 267] width 229 height 29
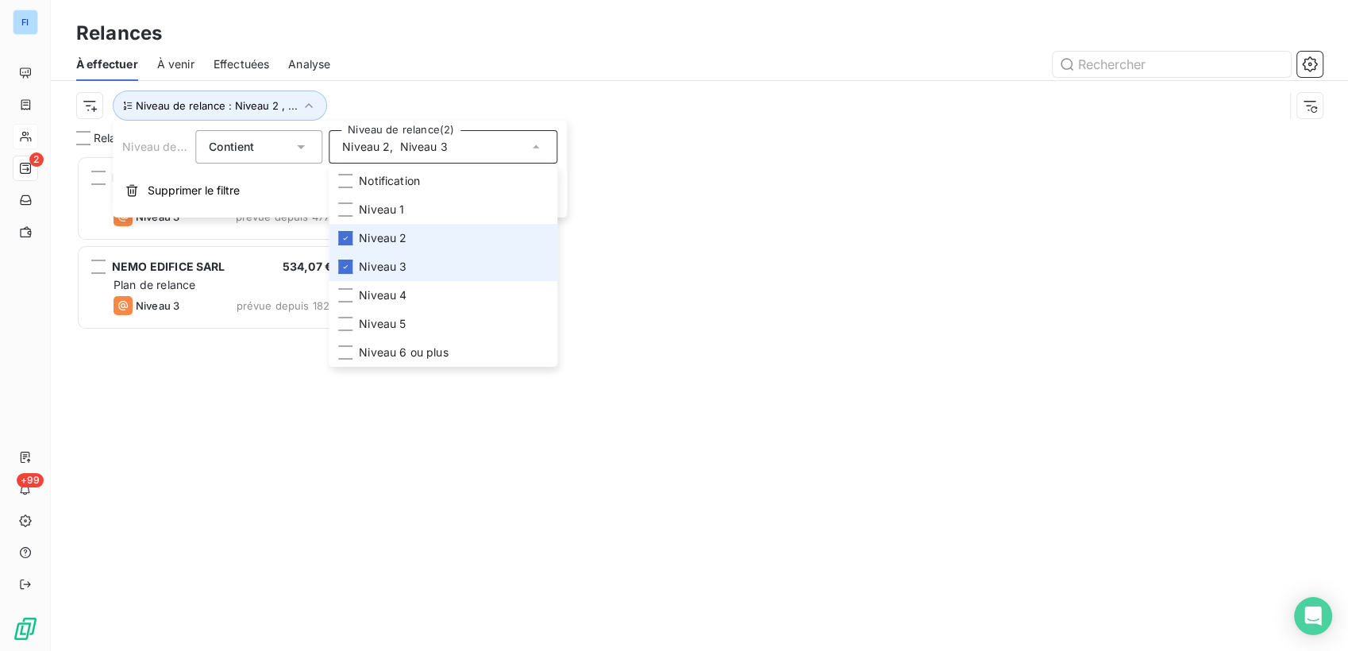
scroll to position [482, 284]
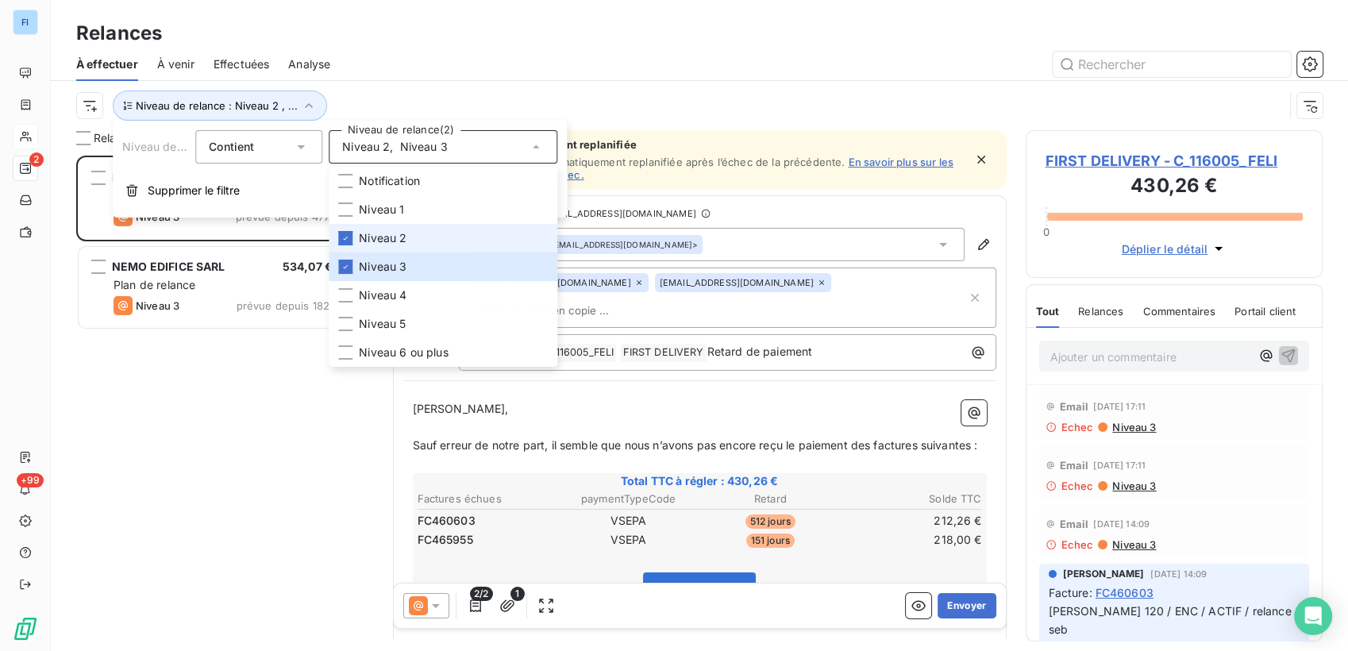
click at [355, 237] on li "Niveau 2" at bounding box center [443, 238] width 229 height 29
click at [310, 351] on div "FIRST DELIVERY 430,26 € Plan de relance Niveau 3 prévue depuis 477 jours NEMO E…" at bounding box center [224, 404] width 297 height 496
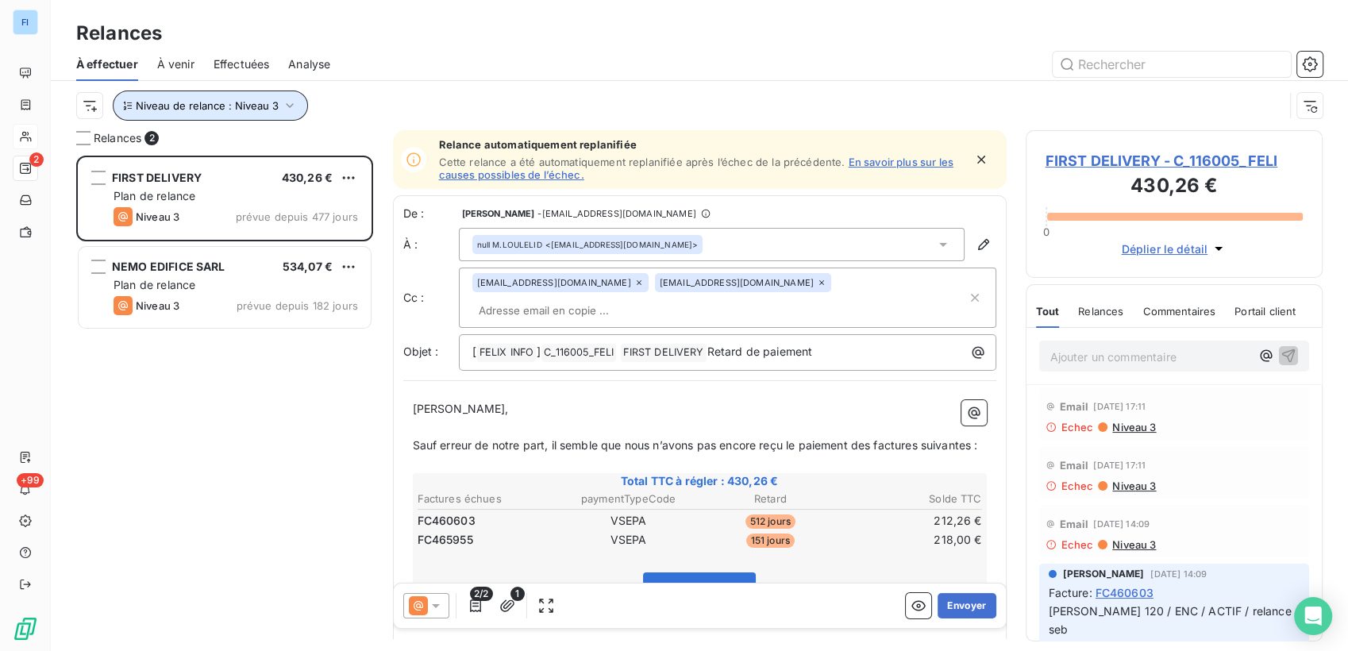
click at [287, 101] on icon "button" at bounding box center [290, 106] width 16 height 16
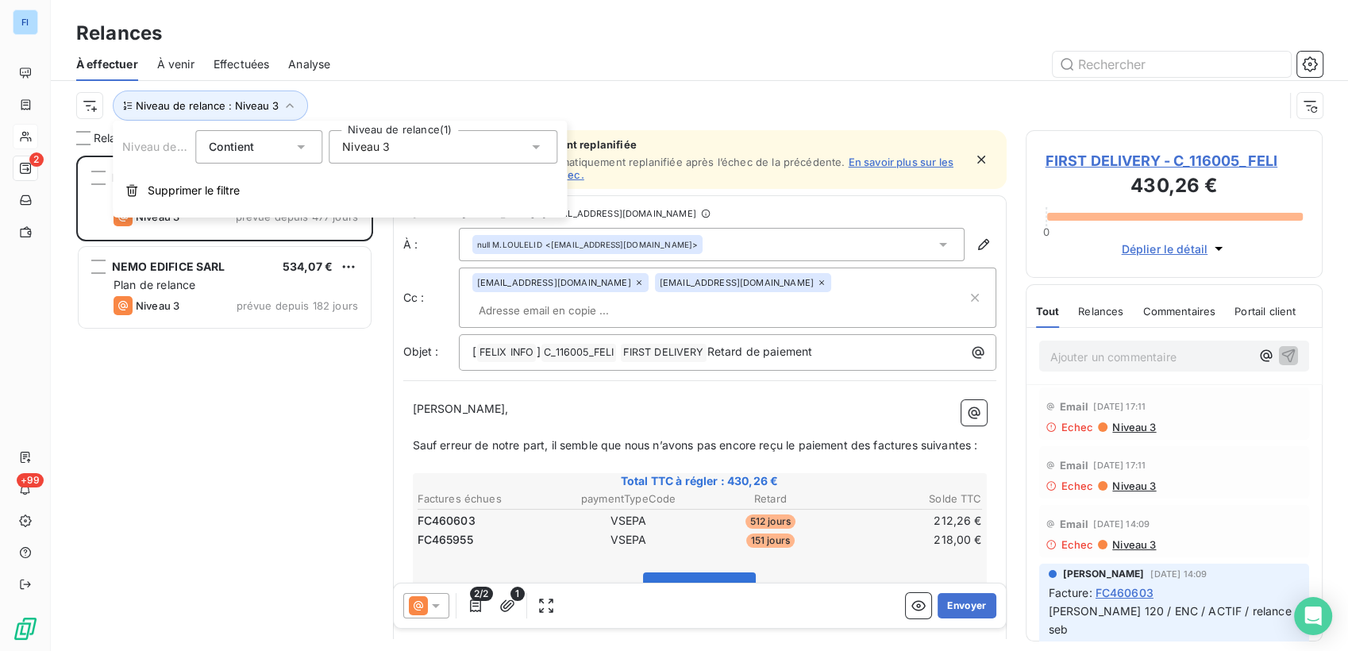
click at [386, 156] on div "Niveau 3" at bounding box center [443, 146] width 229 height 33
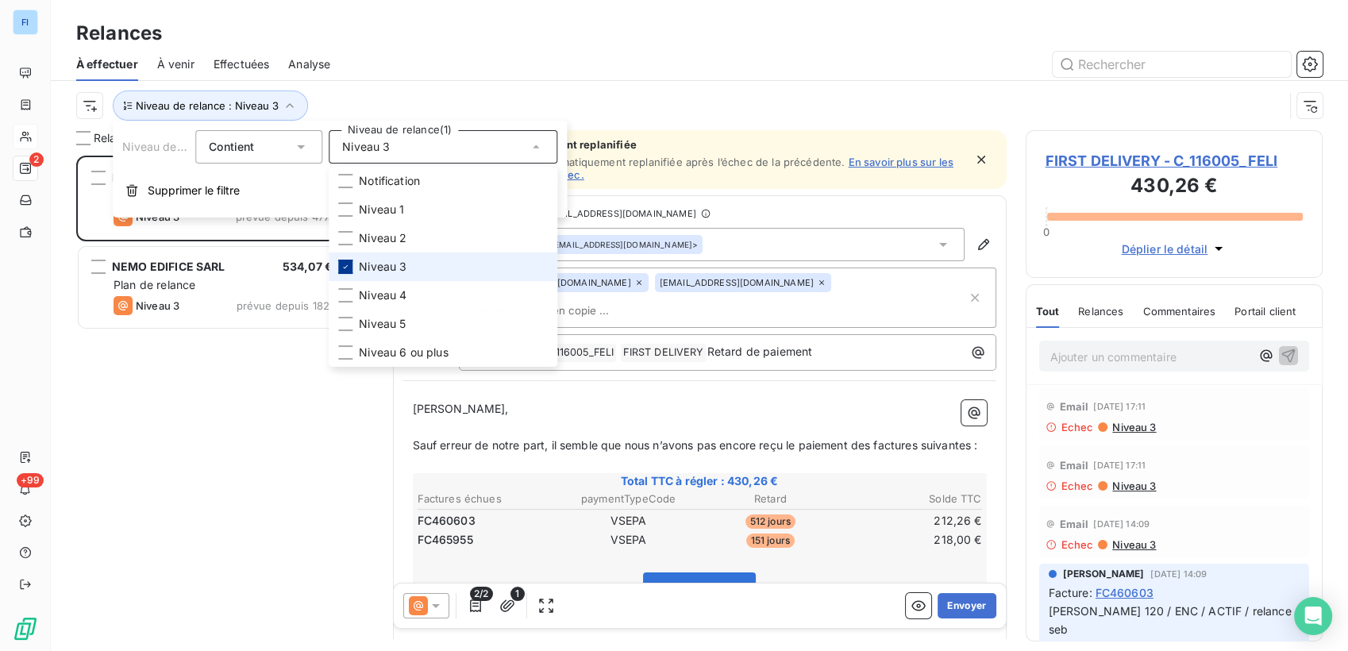
click at [350, 262] on div at bounding box center [345, 267] width 14 height 14
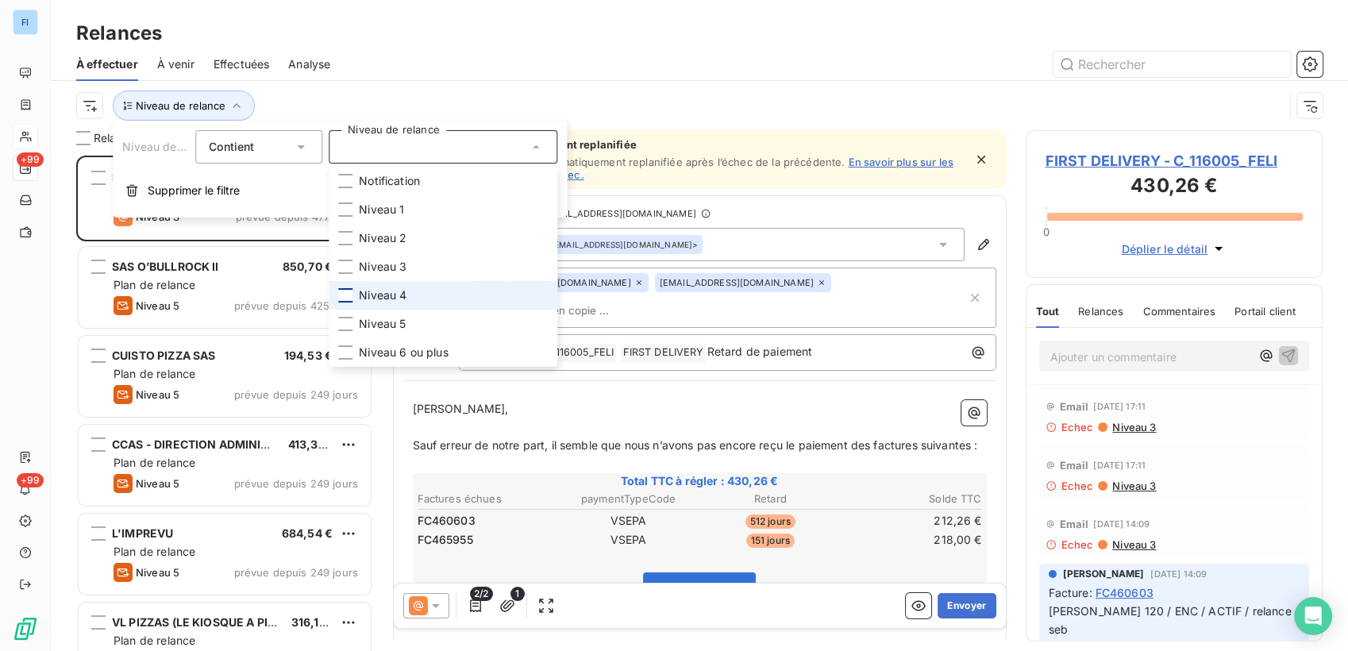
click at [348, 301] on div at bounding box center [345, 295] width 14 height 14
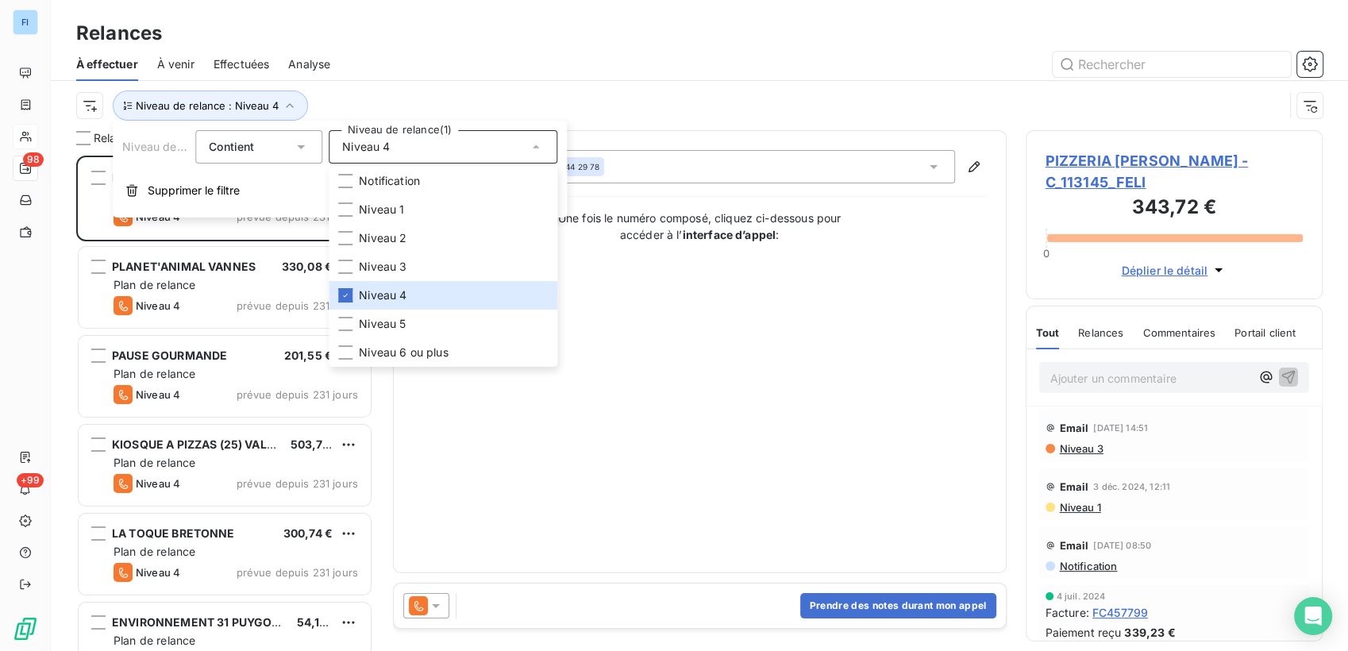
click at [440, 73] on div at bounding box center [836, 64] width 974 height 25
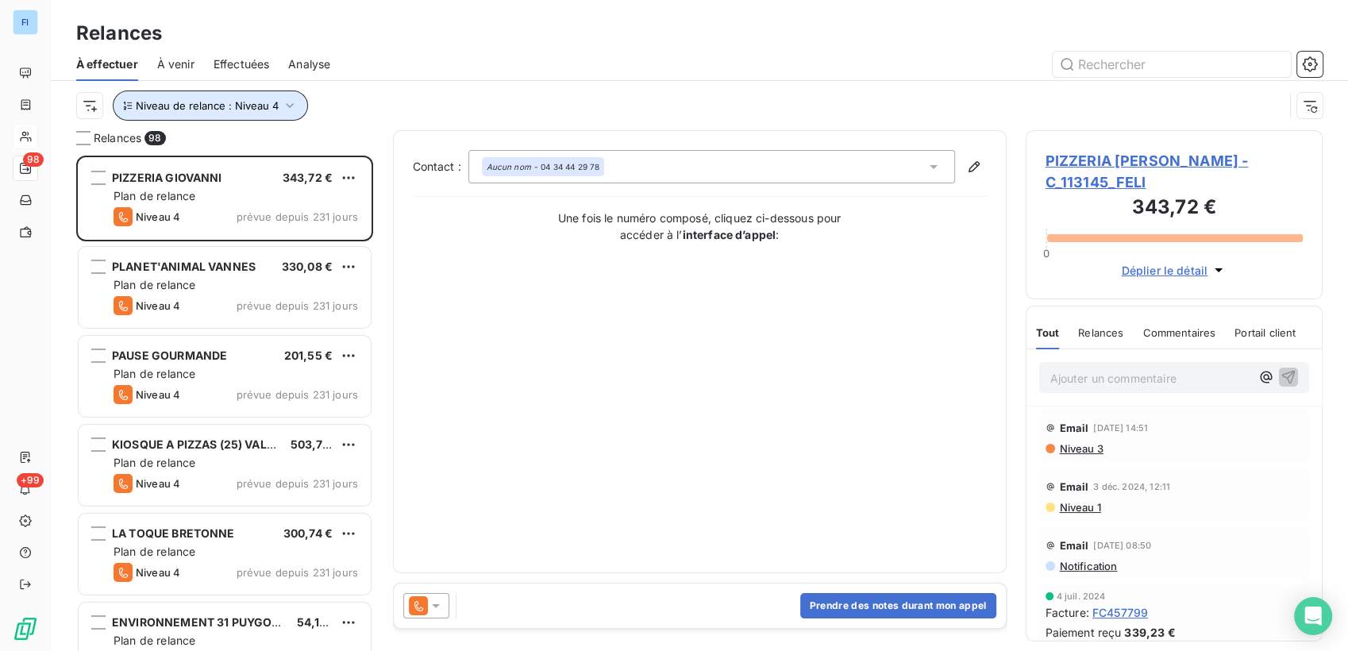
click at [282, 103] on icon "button" at bounding box center [290, 106] width 16 height 16
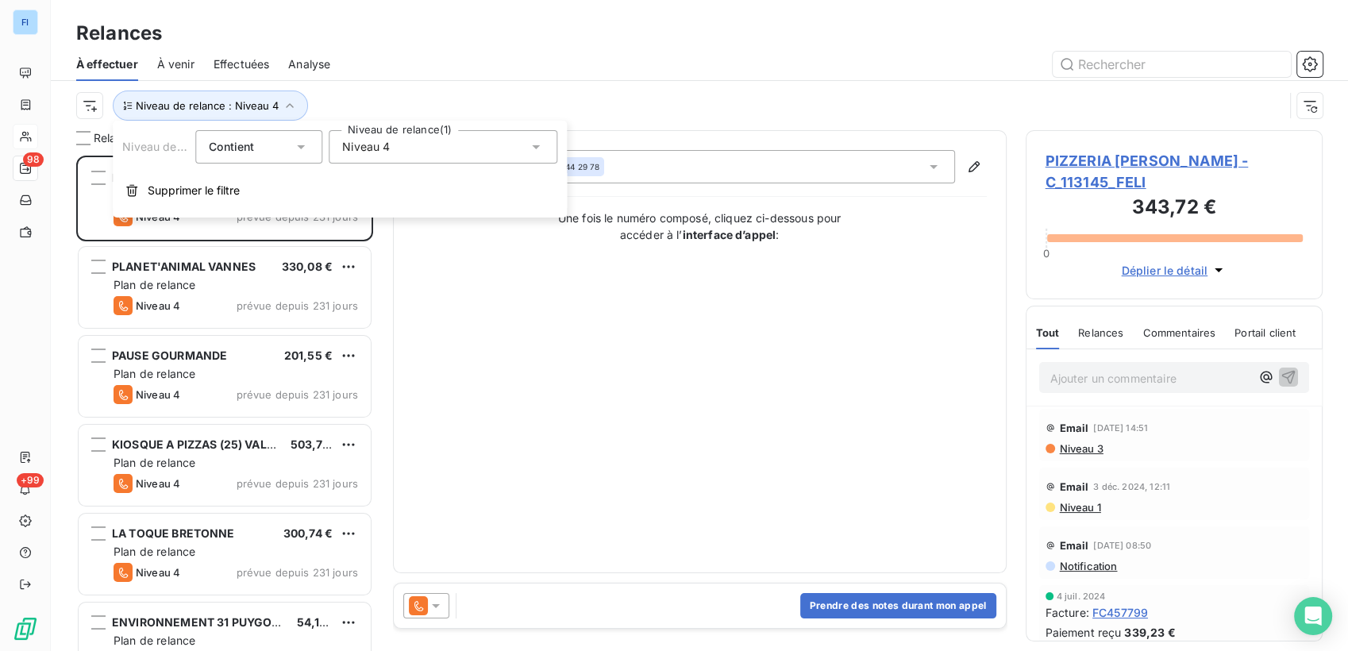
click at [375, 144] on span "Niveau 4" at bounding box center [366, 147] width 48 height 16
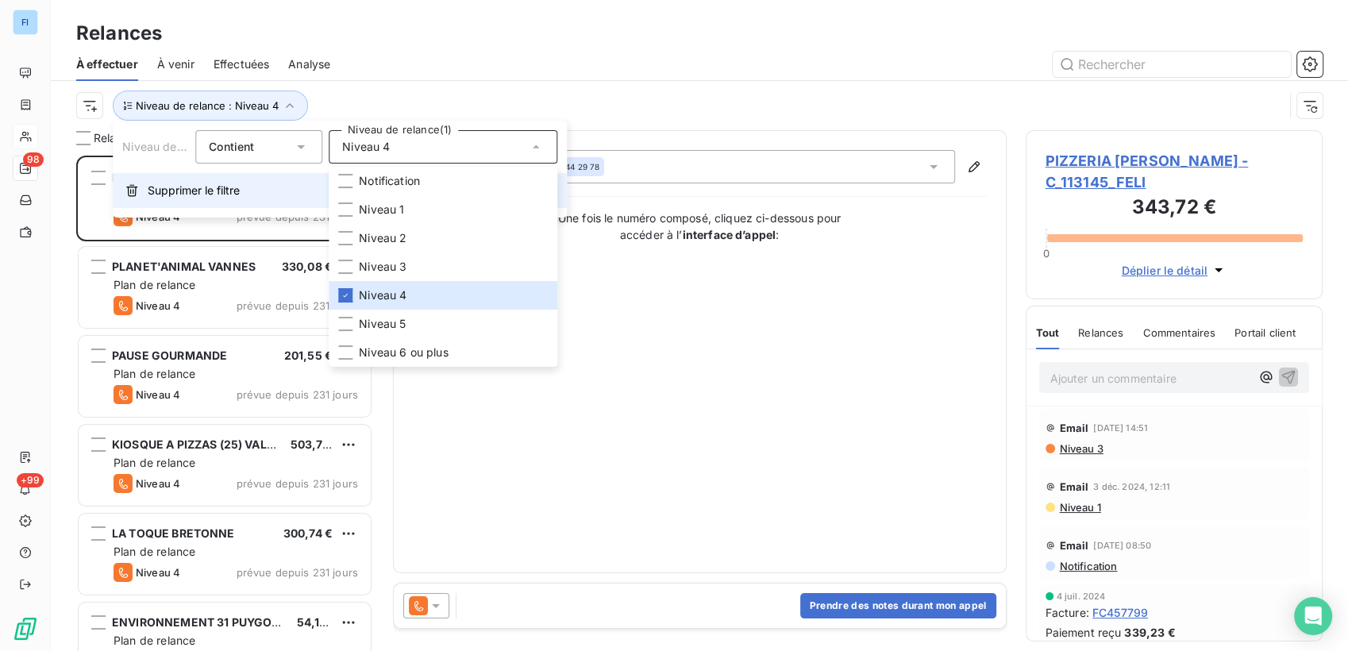
click at [222, 185] on span "Supprimer le filtre" at bounding box center [194, 191] width 92 height 16
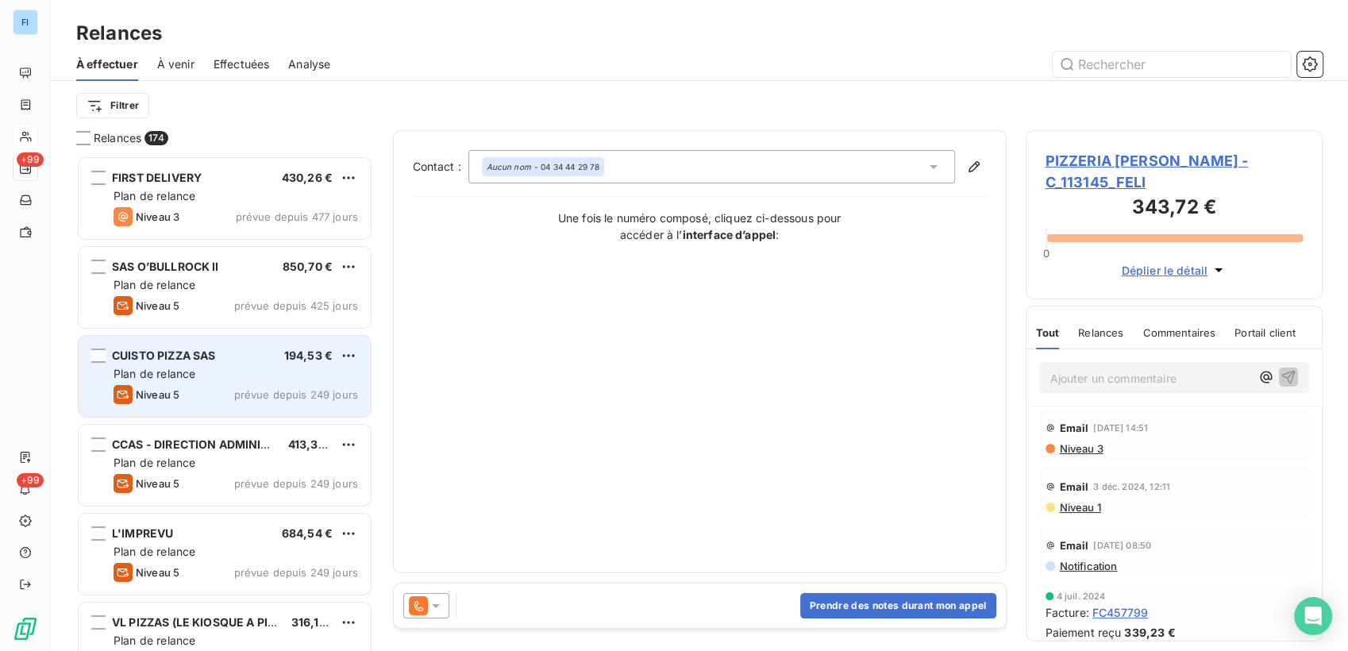
click at [260, 391] on span "prévue depuis 249 jours" at bounding box center [296, 394] width 124 height 13
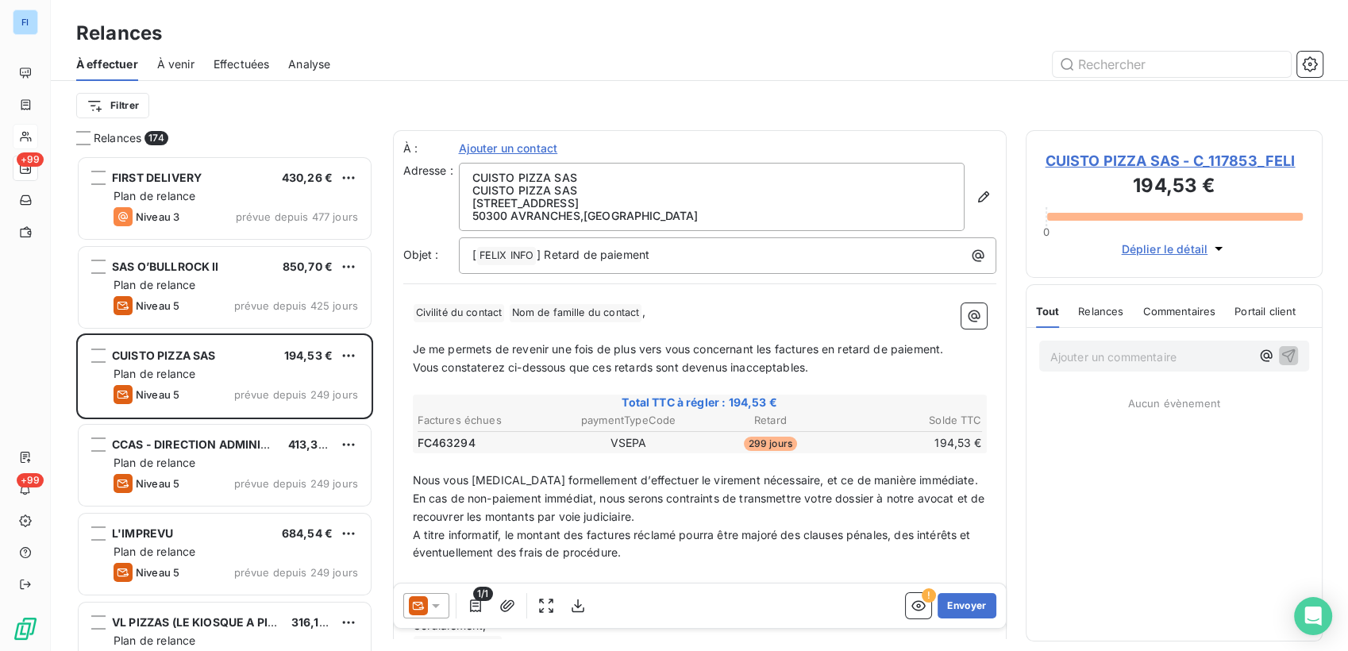
click at [1186, 158] on span "CUISTO PIZZA SAS - C_117853_FELI" at bounding box center [1175, 160] width 258 height 21
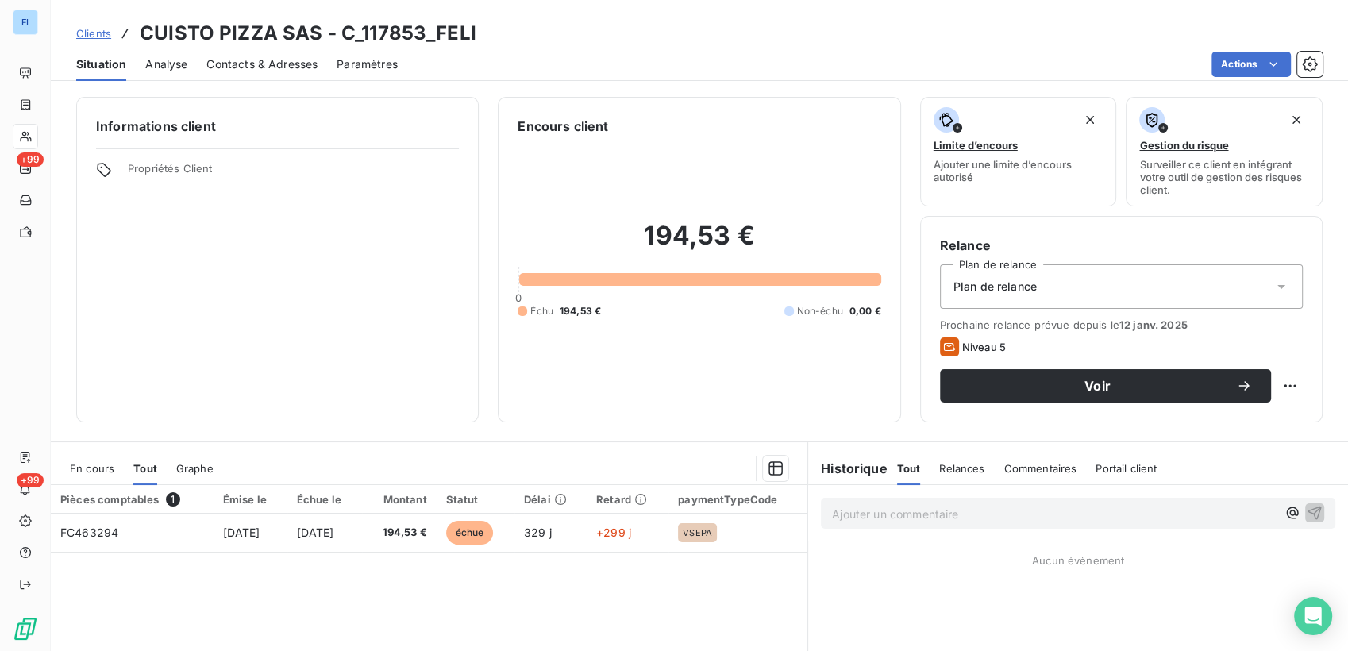
click at [940, 464] on span "Relances" at bounding box center [961, 468] width 45 height 13
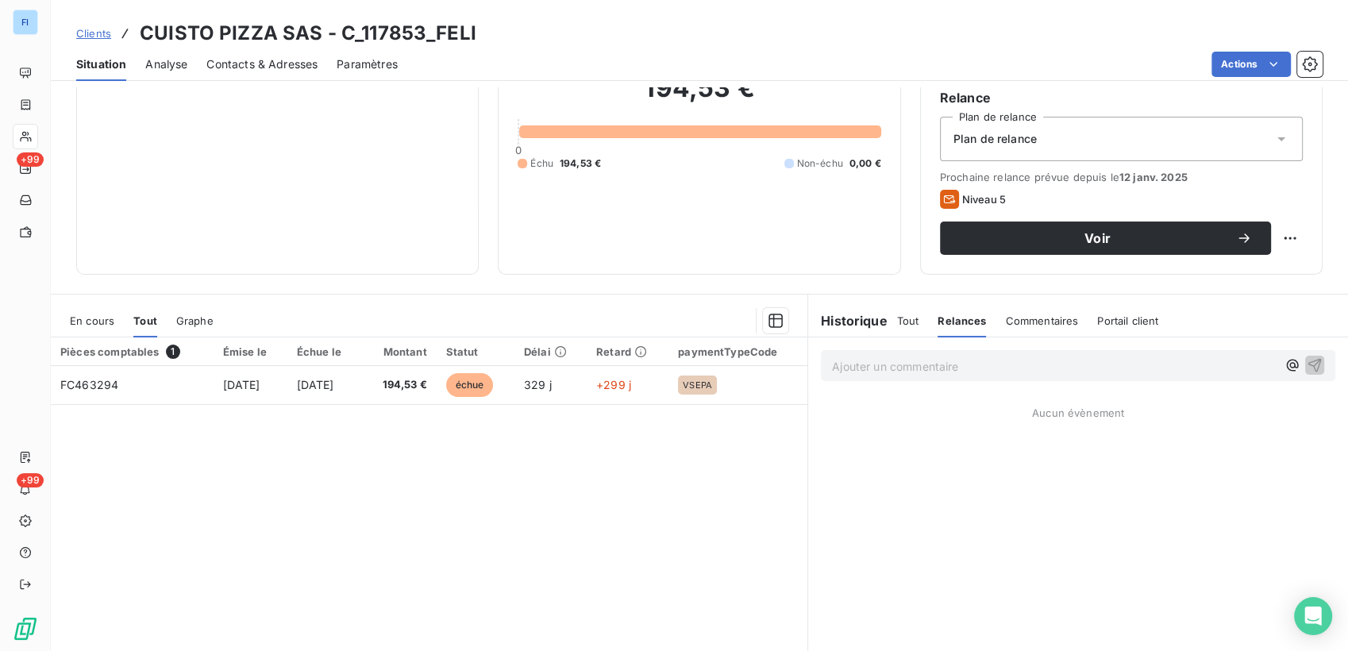
scroll to position [187, 0]
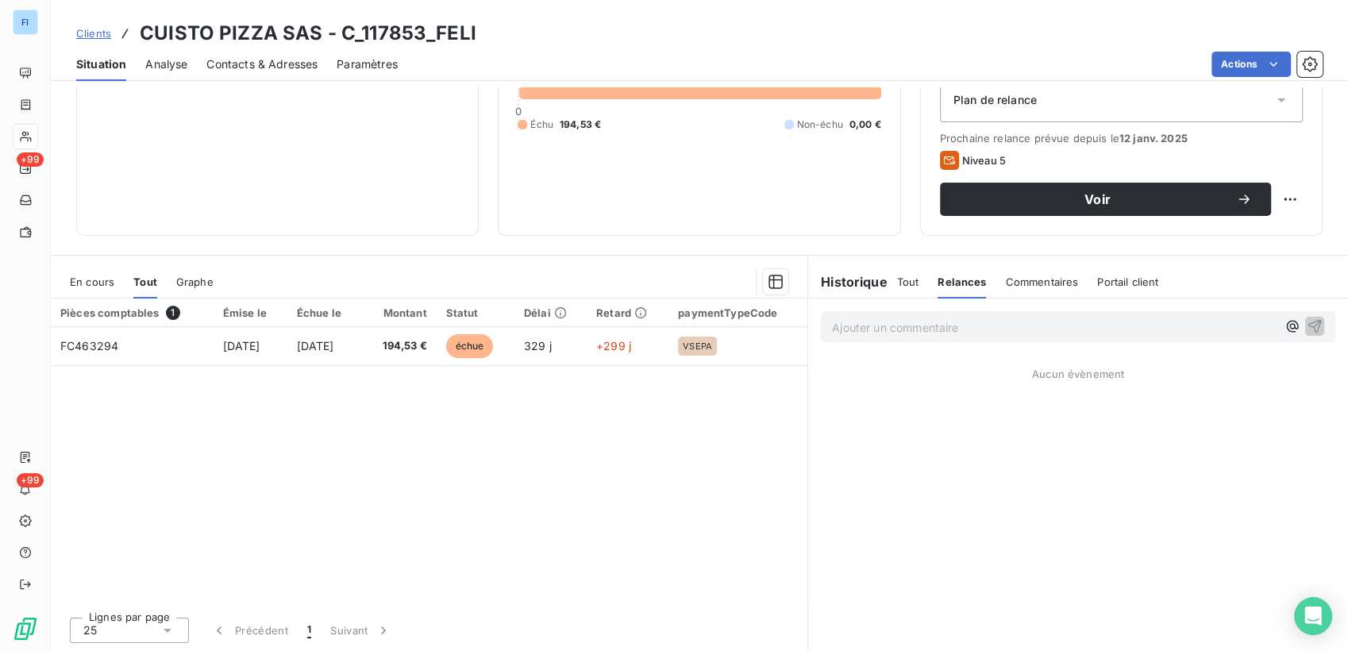
click at [903, 281] on span "Tout" at bounding box center [908, 282] width 22 height 13
click at [939, 282] on span "Relances" at bounding box center [961, 282] width 45 height 13
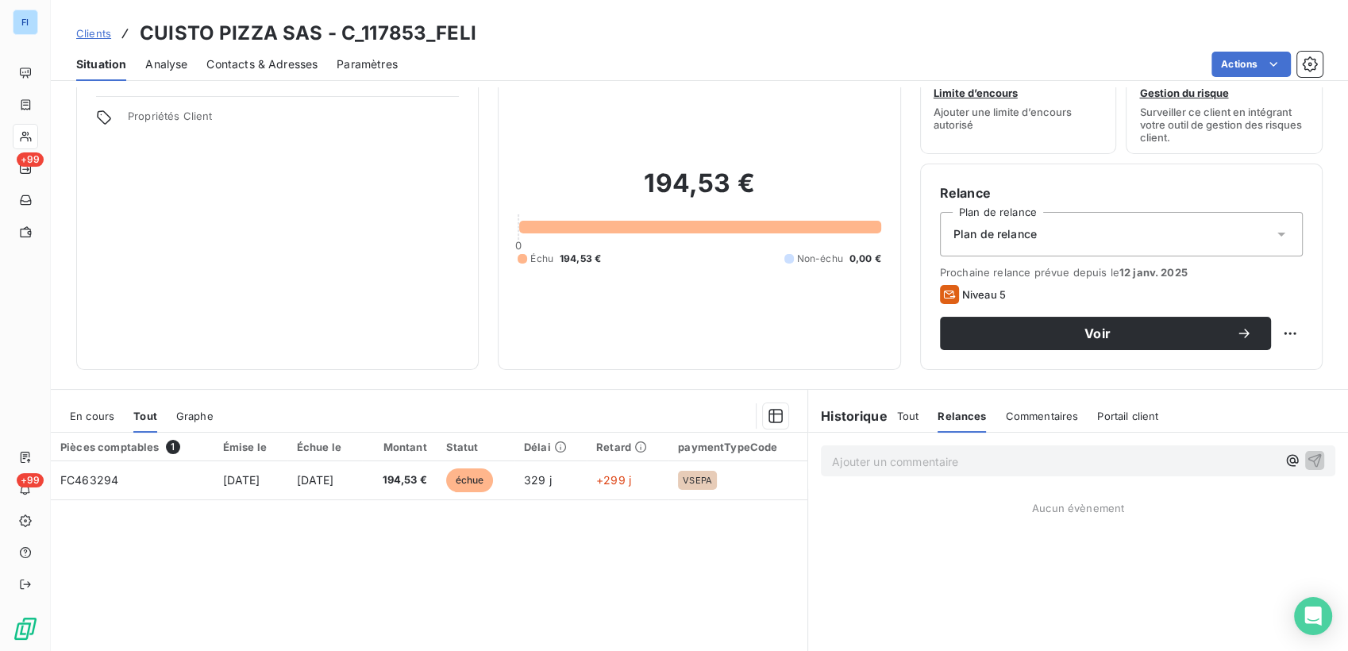
scroll to position [10, 0]
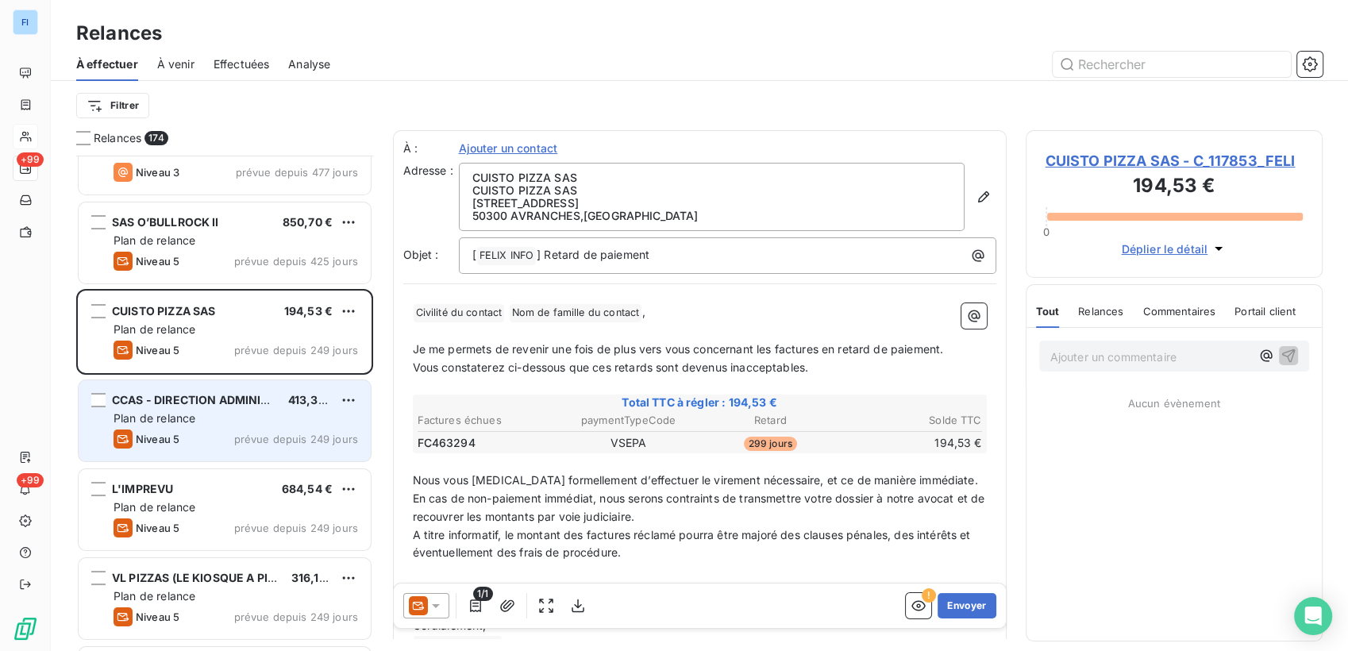
scroll to position [89, 0]
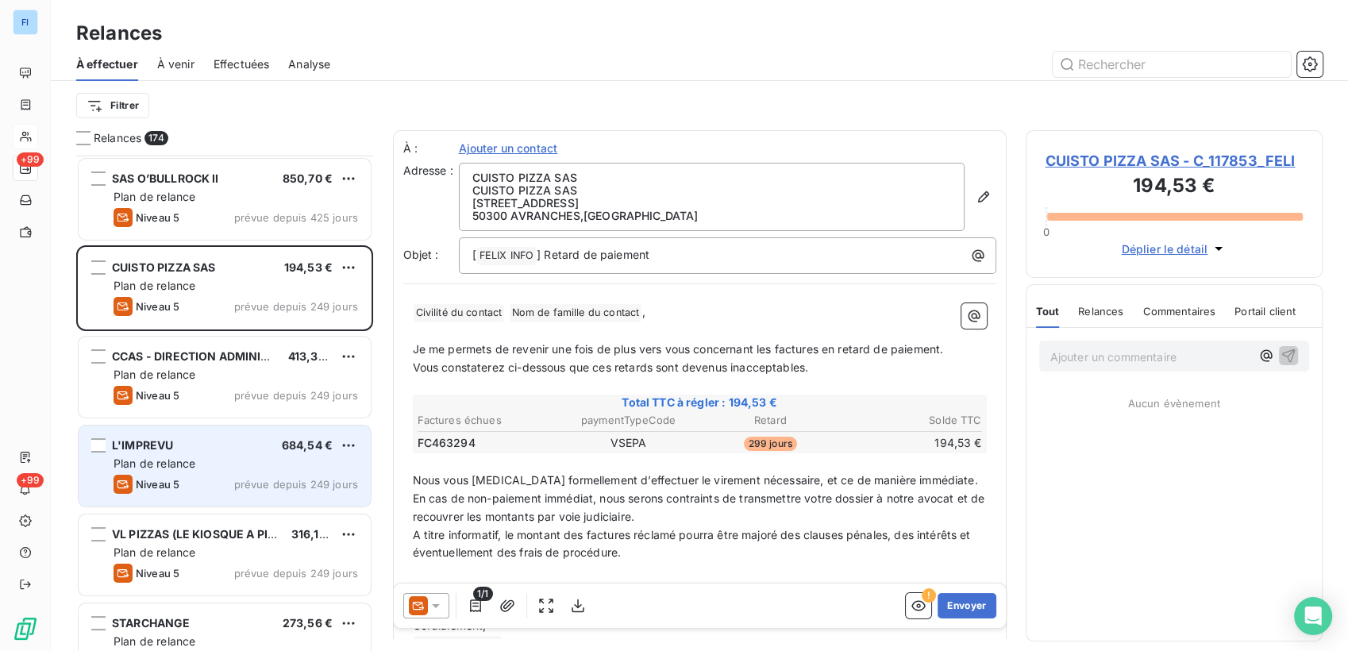
click at [215, 487] on div "Niveau 5 prévue depuis 249 jours" at bounding box center [236, 484] width 245 height 19
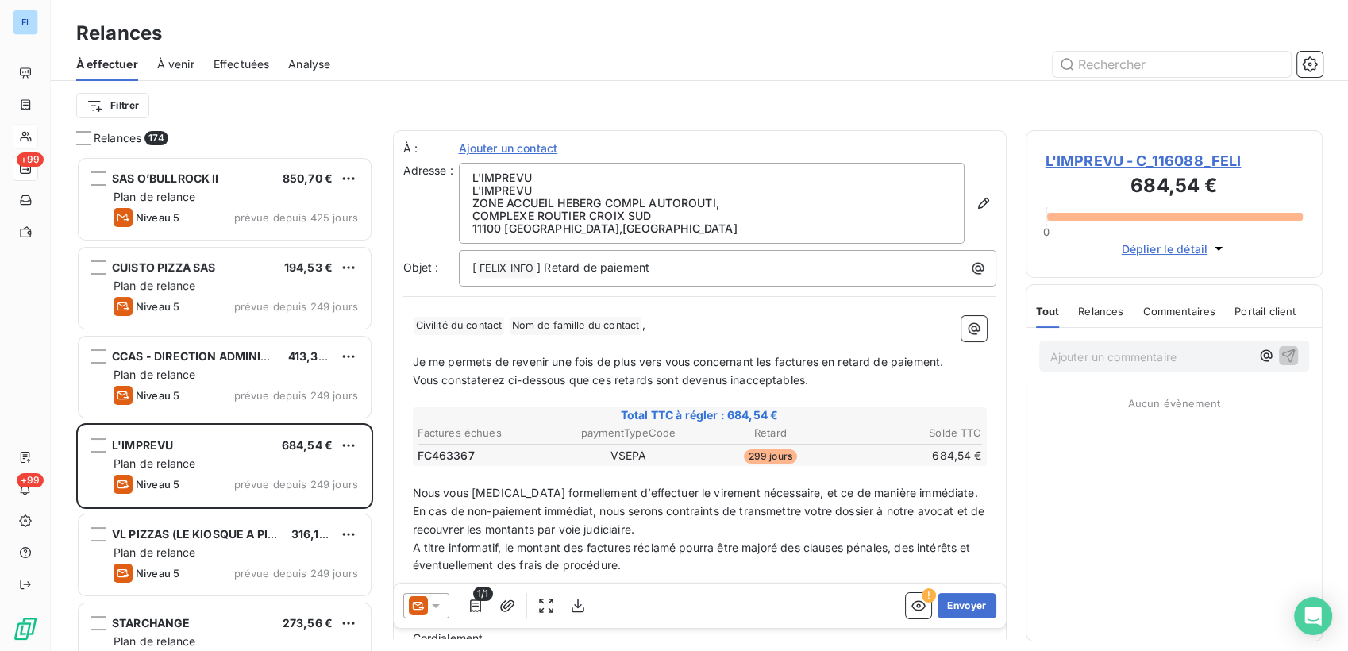
click at [1169, 162] on span "L'IMPREVU - C_116088_FELI" at bounding box center [1175, 160] width 258 height 21
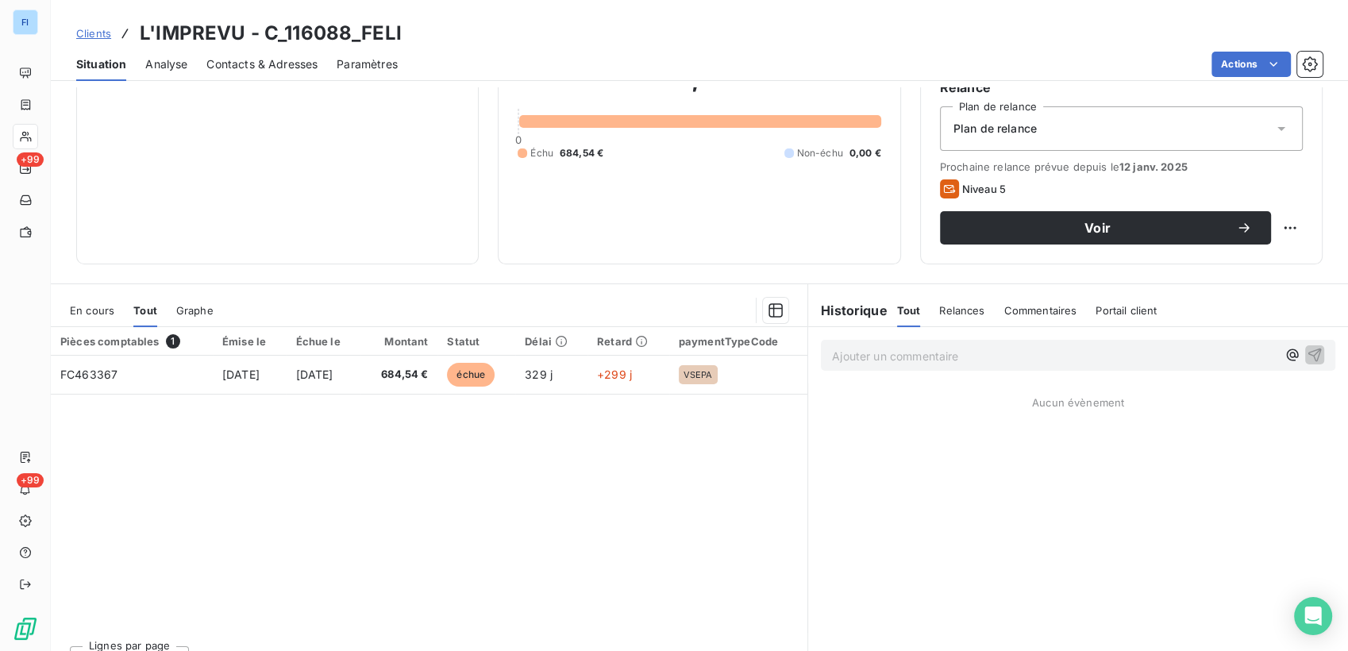
scroll to position [176, 0]
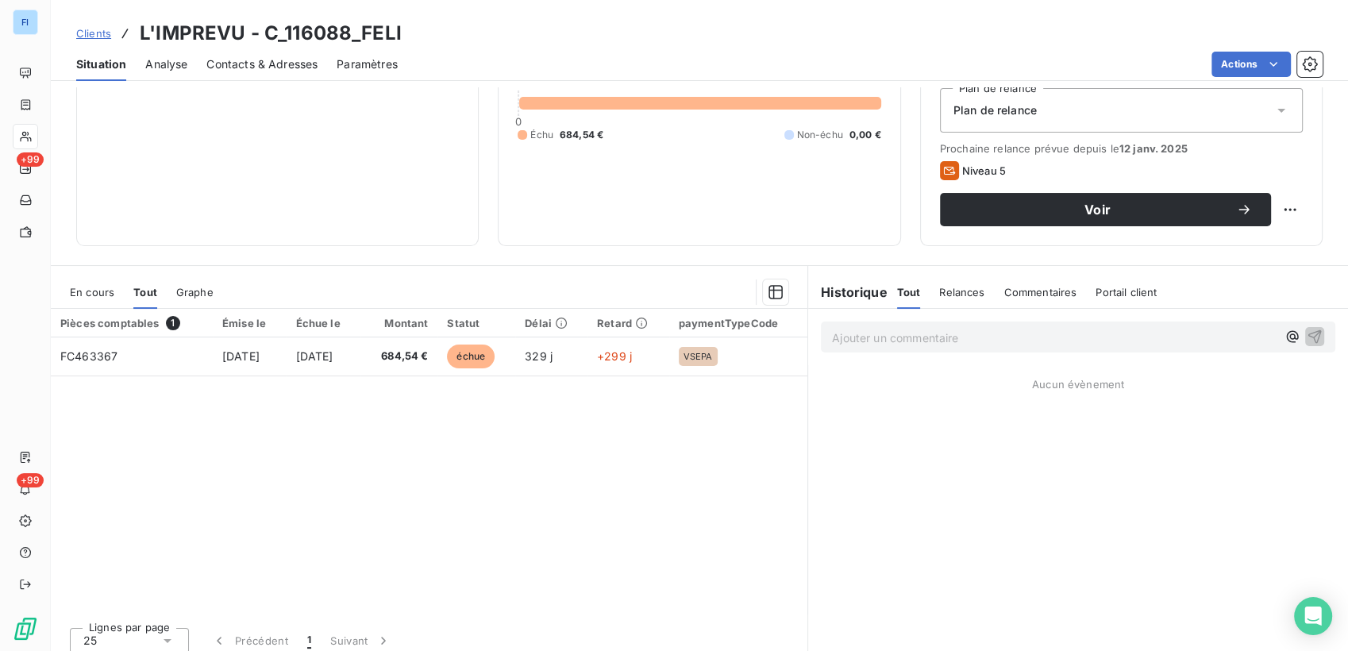
click at [939, 299] on div "Relances" at bounding box center [961, 292] width 45 height 33
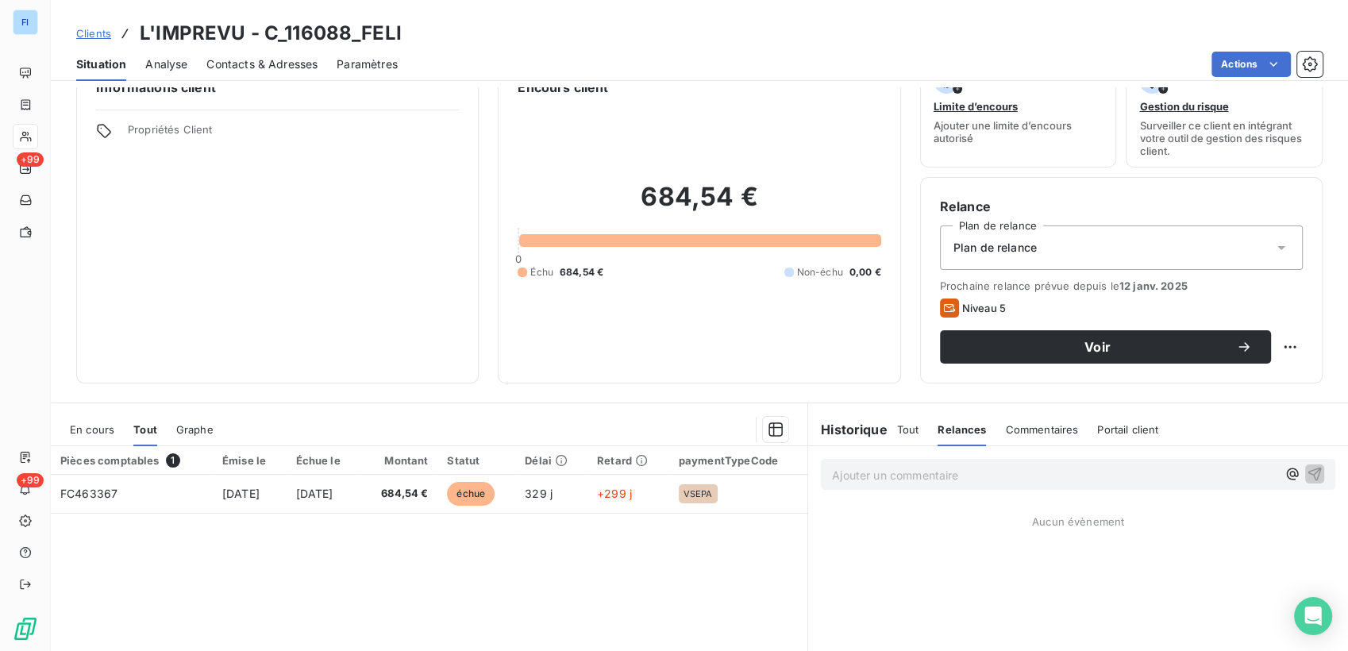
scroll to position [0, 0]
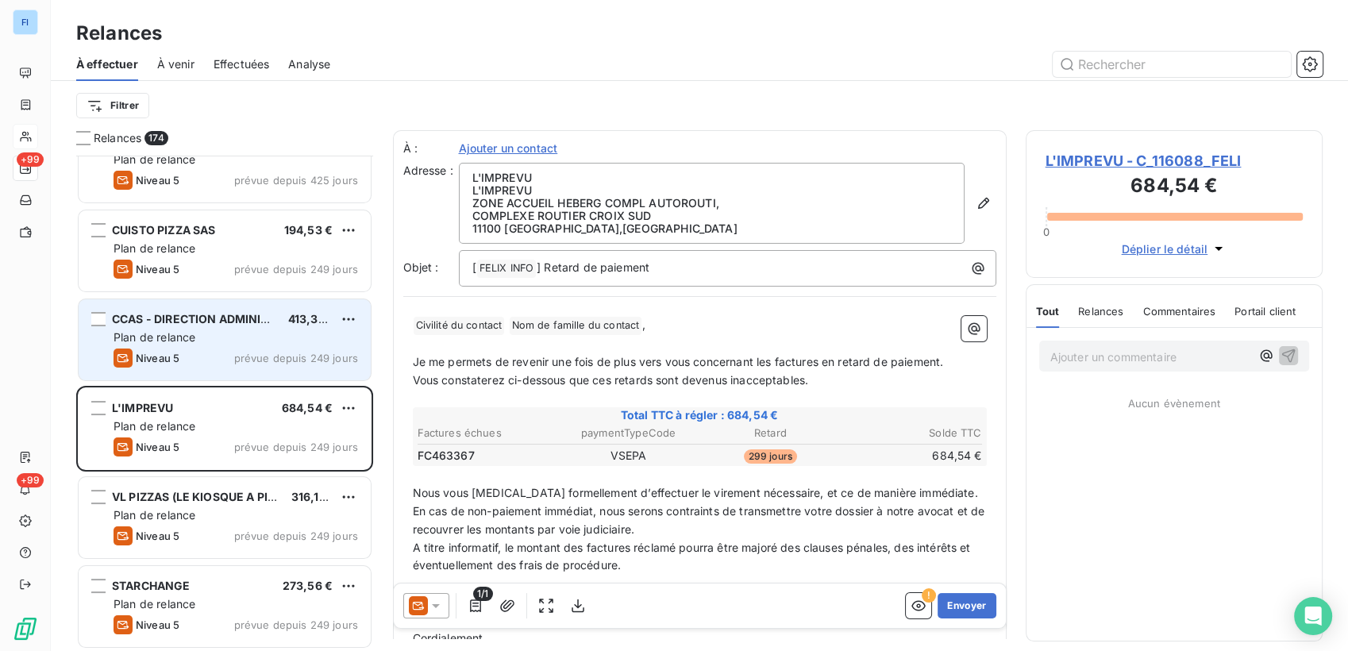
scroll to position [265, 0]
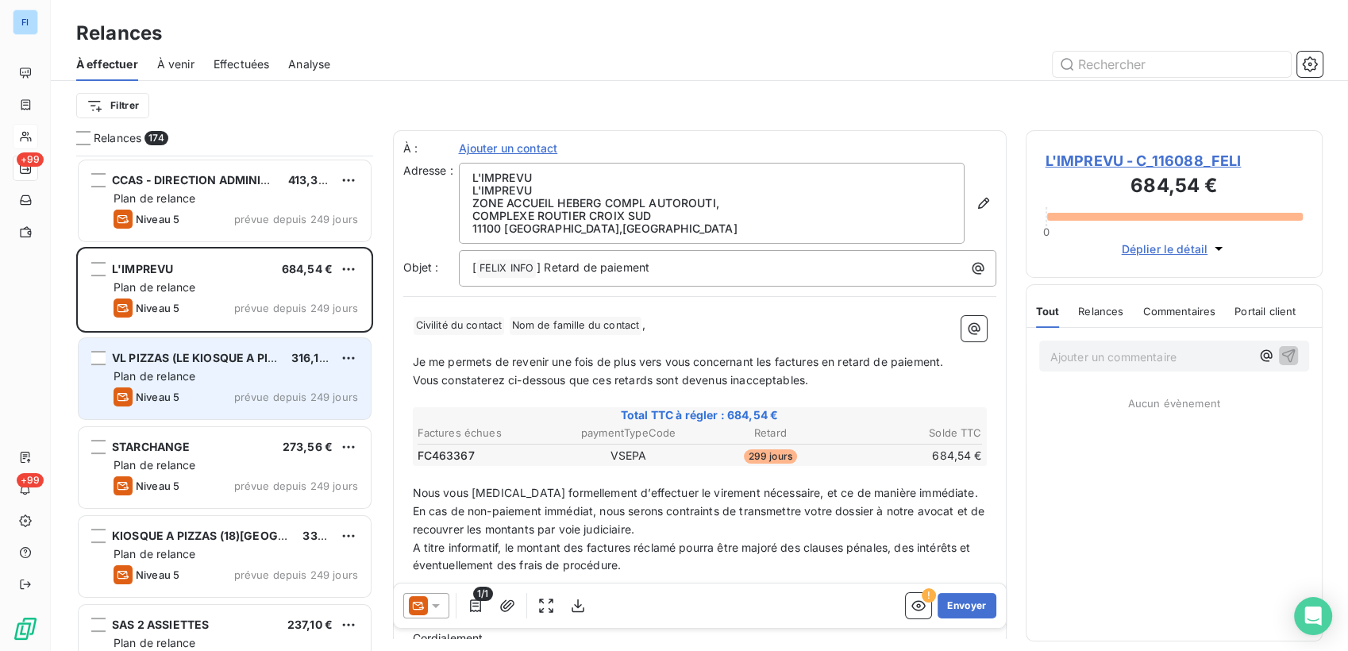
click at [199, 396] on div "Niveau 5 prévue depuis 249 jours" at bounding box center [236, 397] width 245 height 19
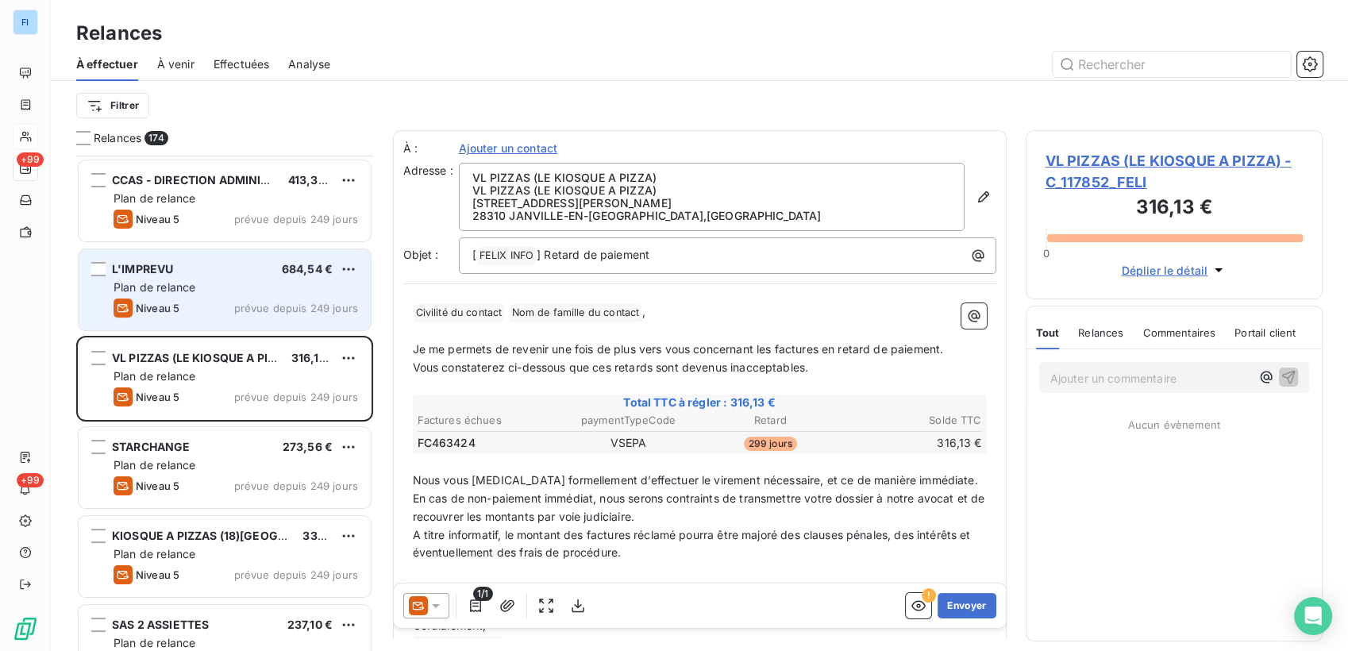
click at [213, 314] on div "Niveau 5 prévue depuis 249 jours" at bounding box center [236, 308] width 245 height 19
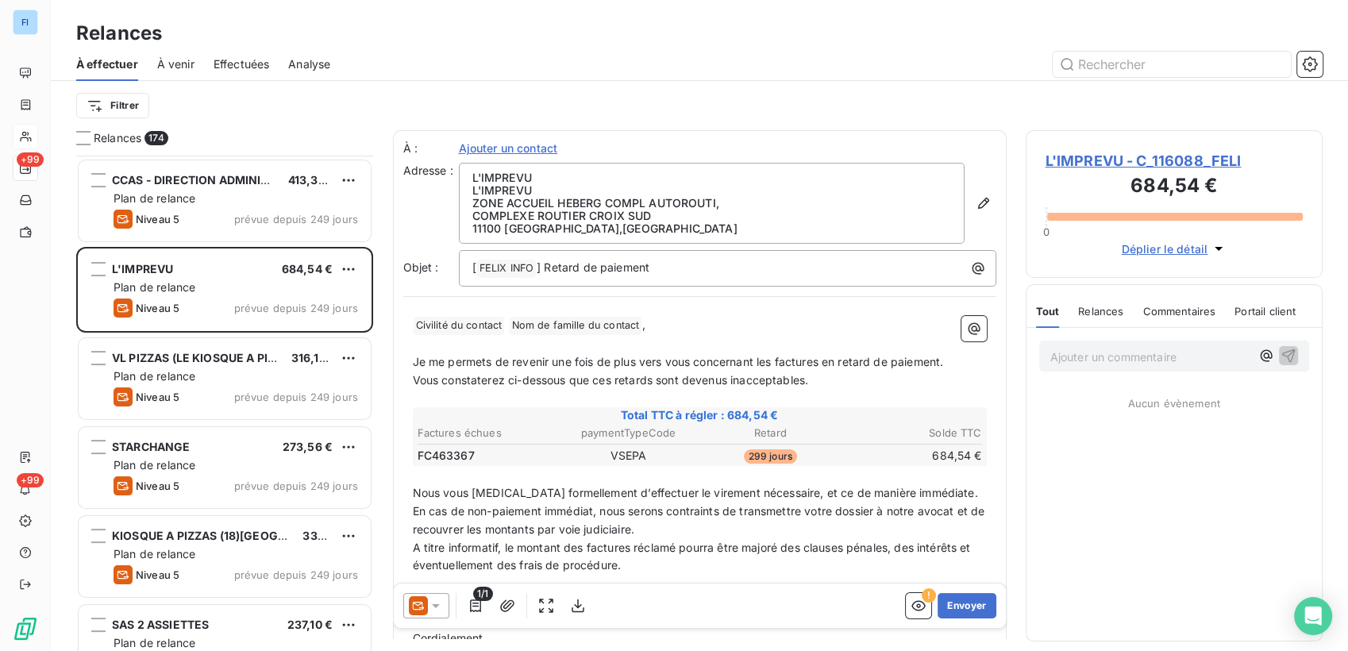
click at [1160, 161] on span "L'IMPREVU - C_116088_FELI" at bounding box center [1175, 160] width 258 height 21
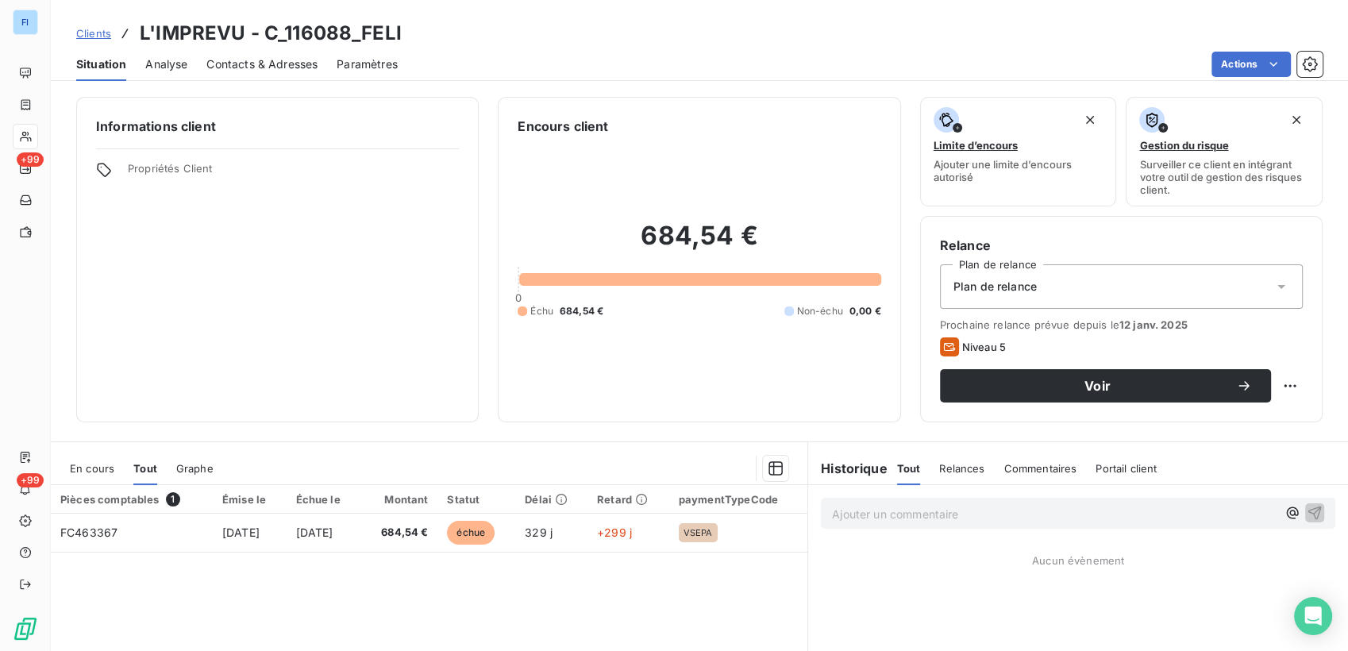
click at [956, 469] on span "Relances" at bounding box center [961, 468] width 45 height 13
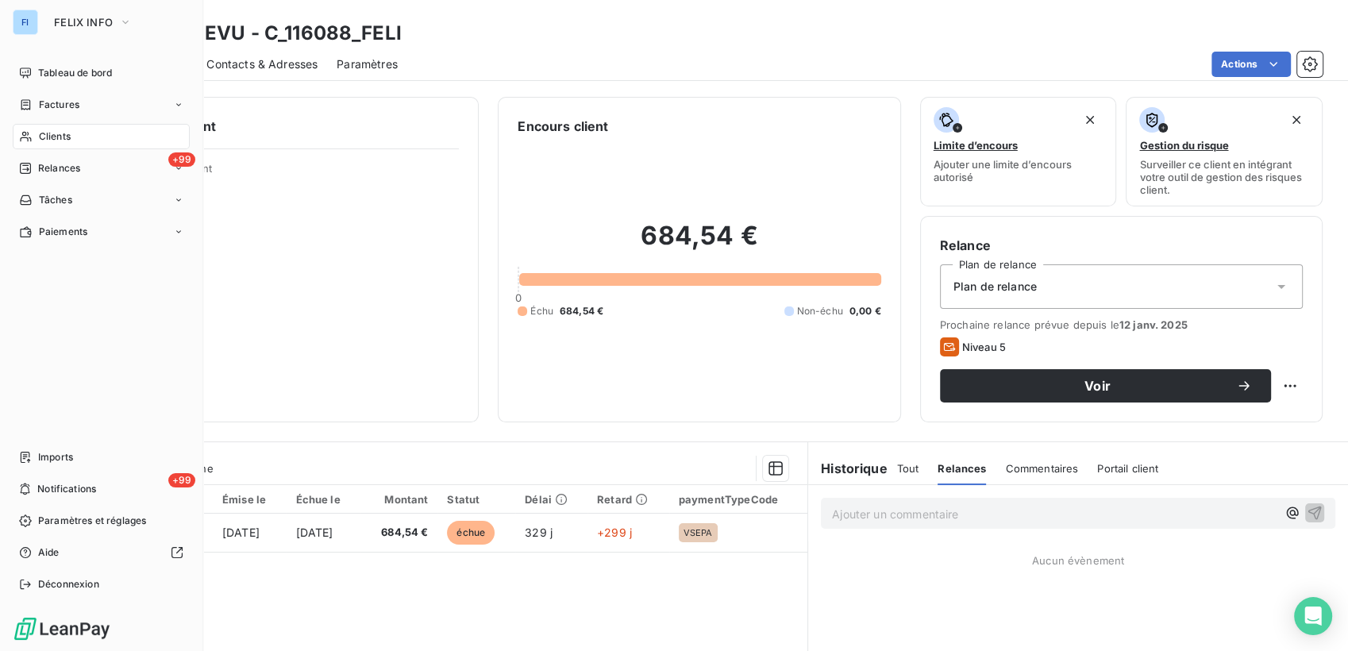
click at [131, 133] on div "Clients" at bounding box center [101, 136] width 177 height 25
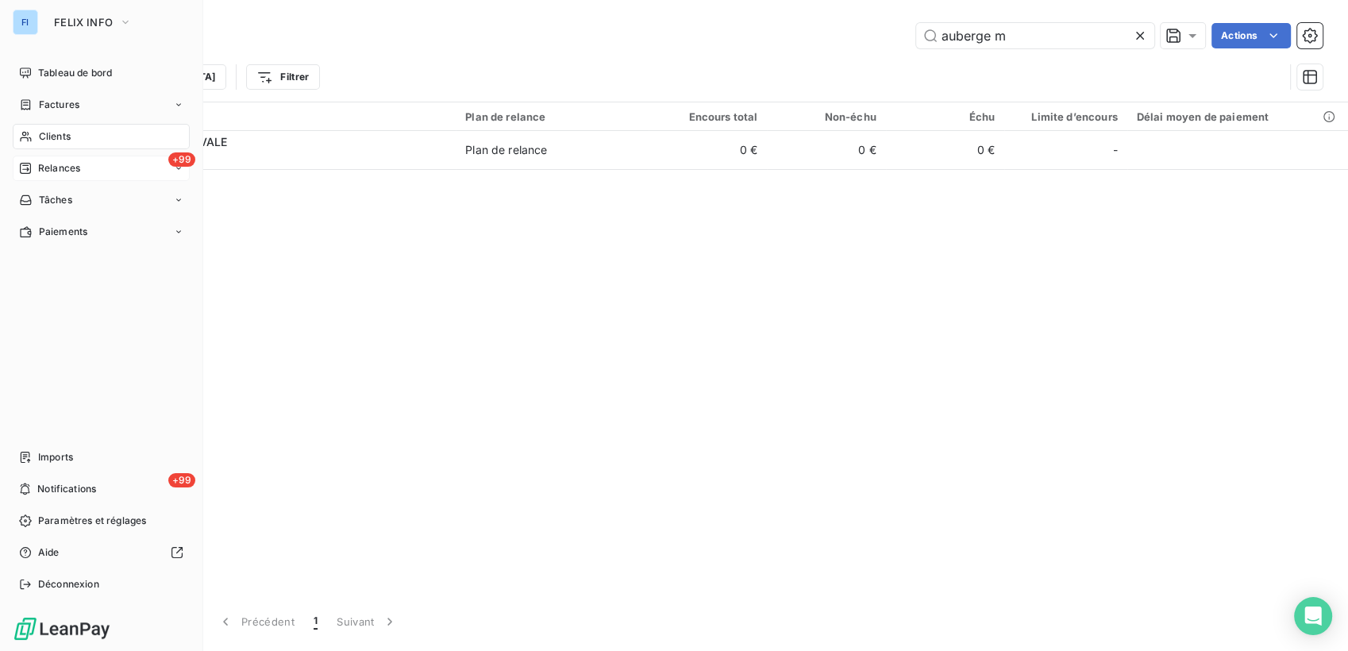
click at [25, 174] on icon at bounding box center [25, 168] width 13 height 13
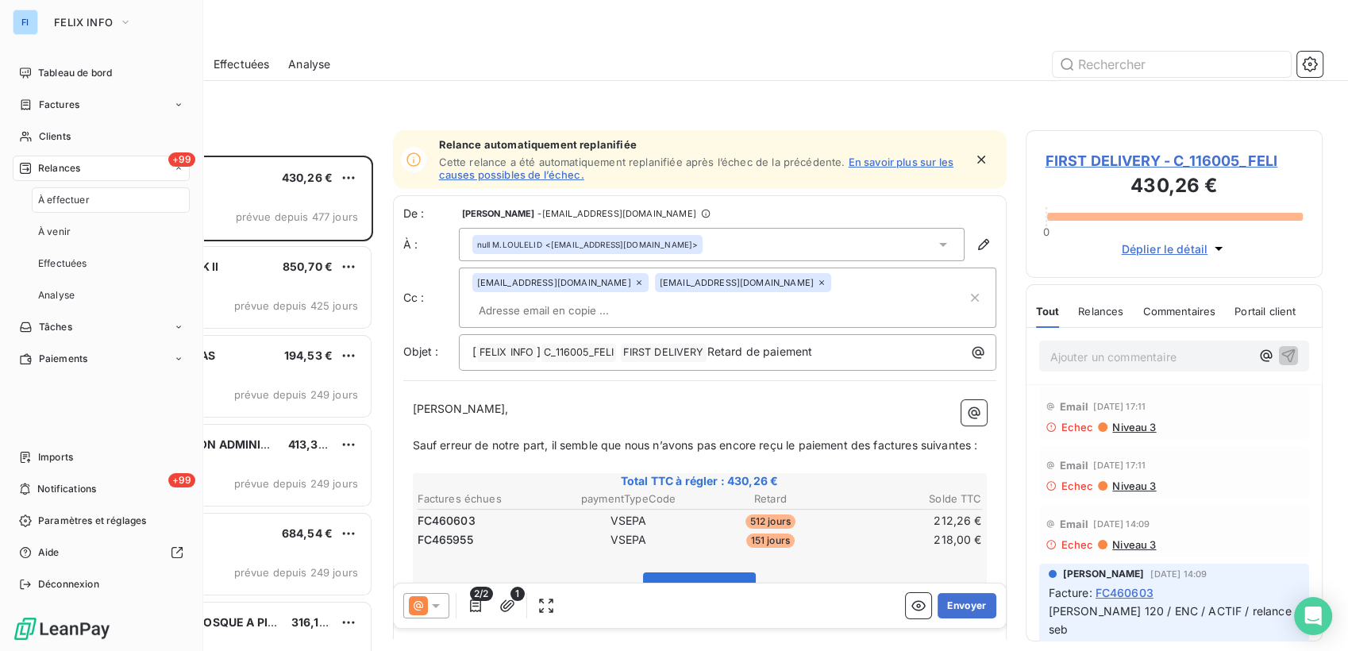
scroll to position [482, 284]
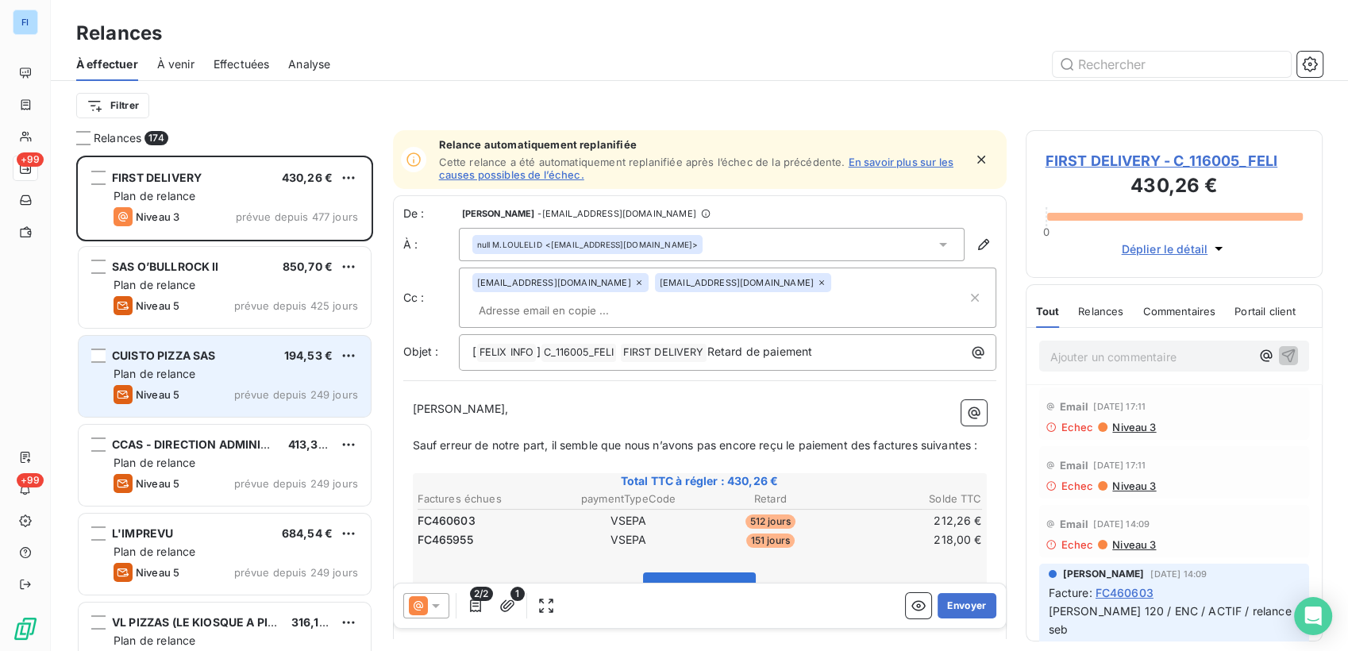
click at [242, 385] on div "Niveau 5 prévue depuis 249 jours" at bounding box center [236, 394] width 245 height 19
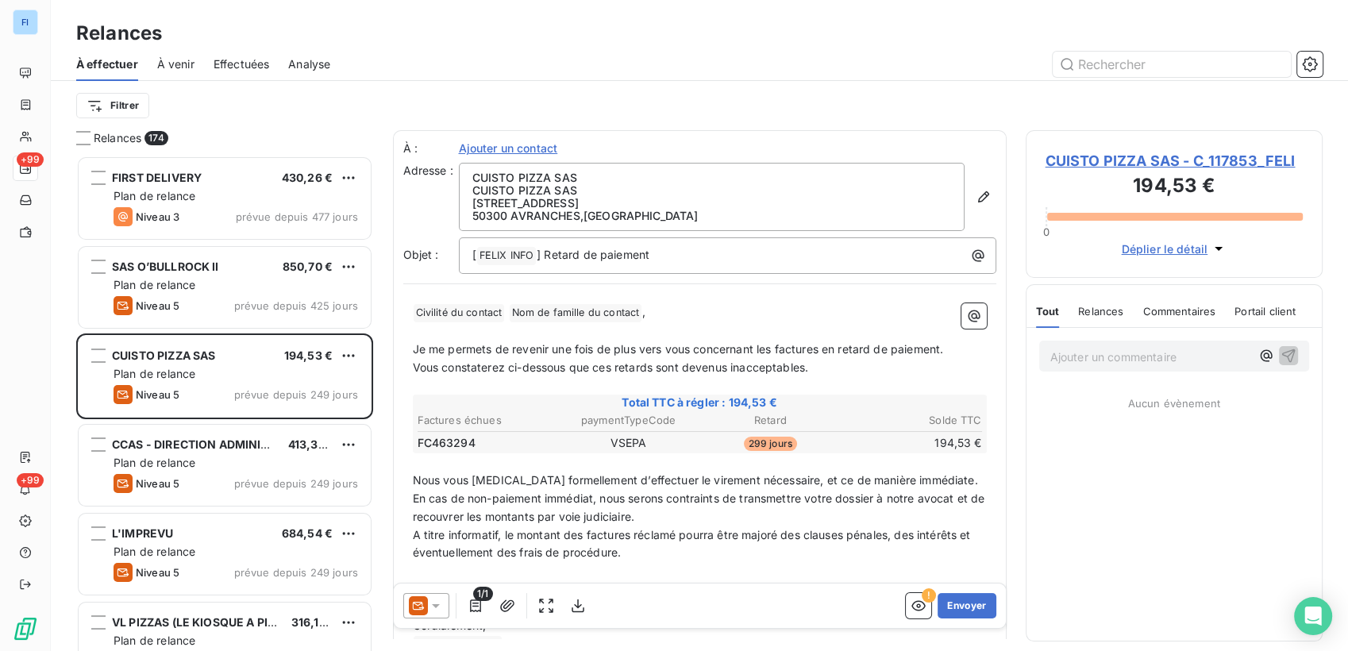
click at [1089, 156] on span "CUISTO PIZZA SAS - C_117853_FELI" at bounding box center [1175, 160] width 258 height 21
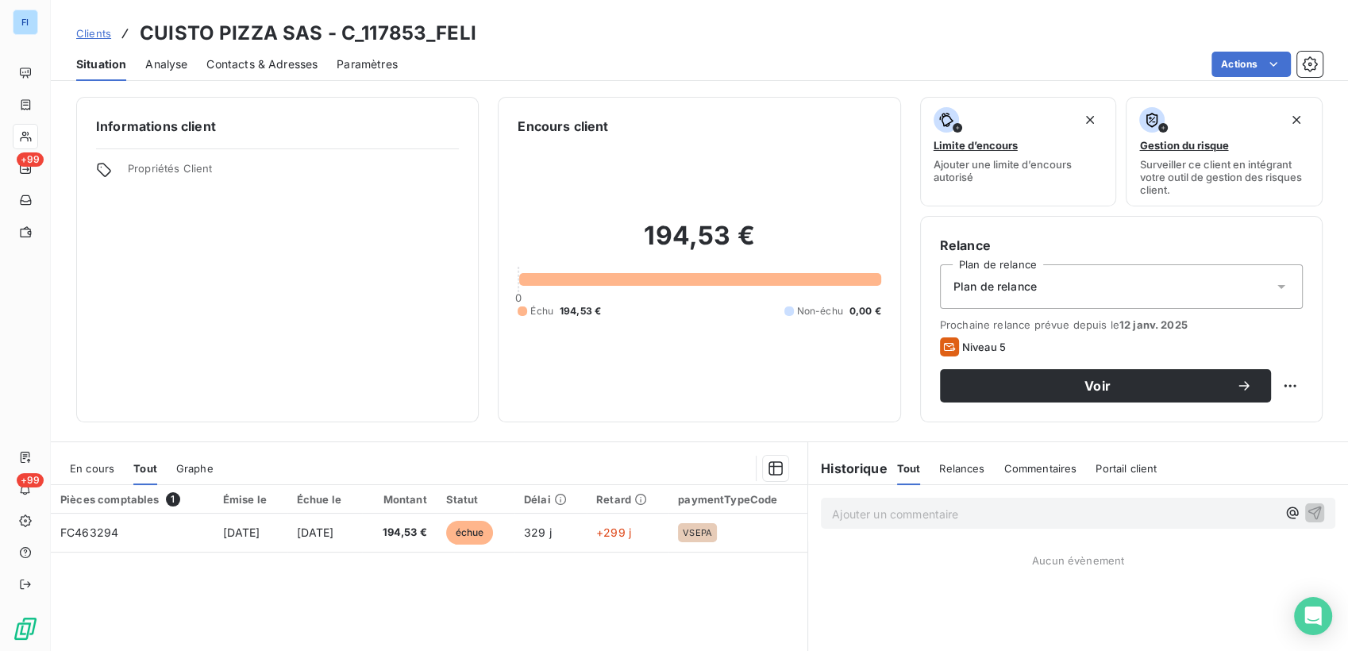
click at [183, 70] on span "Analyse" at bounding box center [166, 64] width 42 height 16
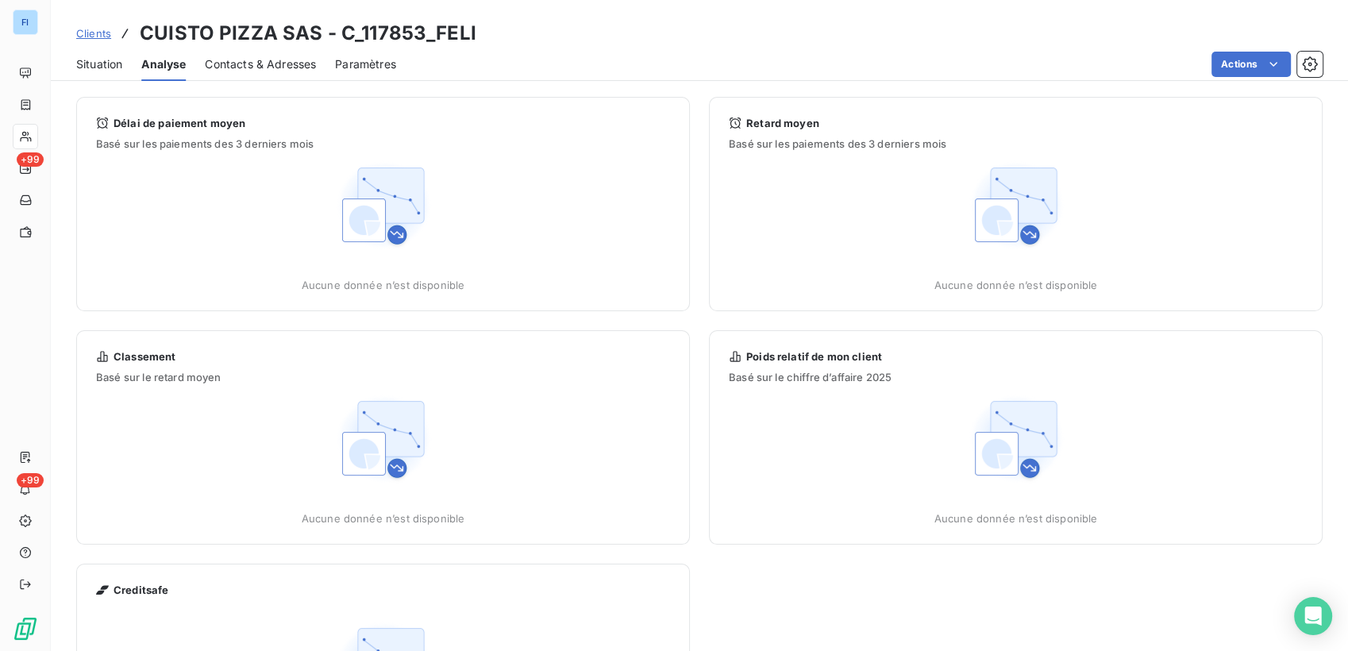
click at [228, 63] on span "Contacts & Adresses" at bounding box center [260, 64] width 111 height 16
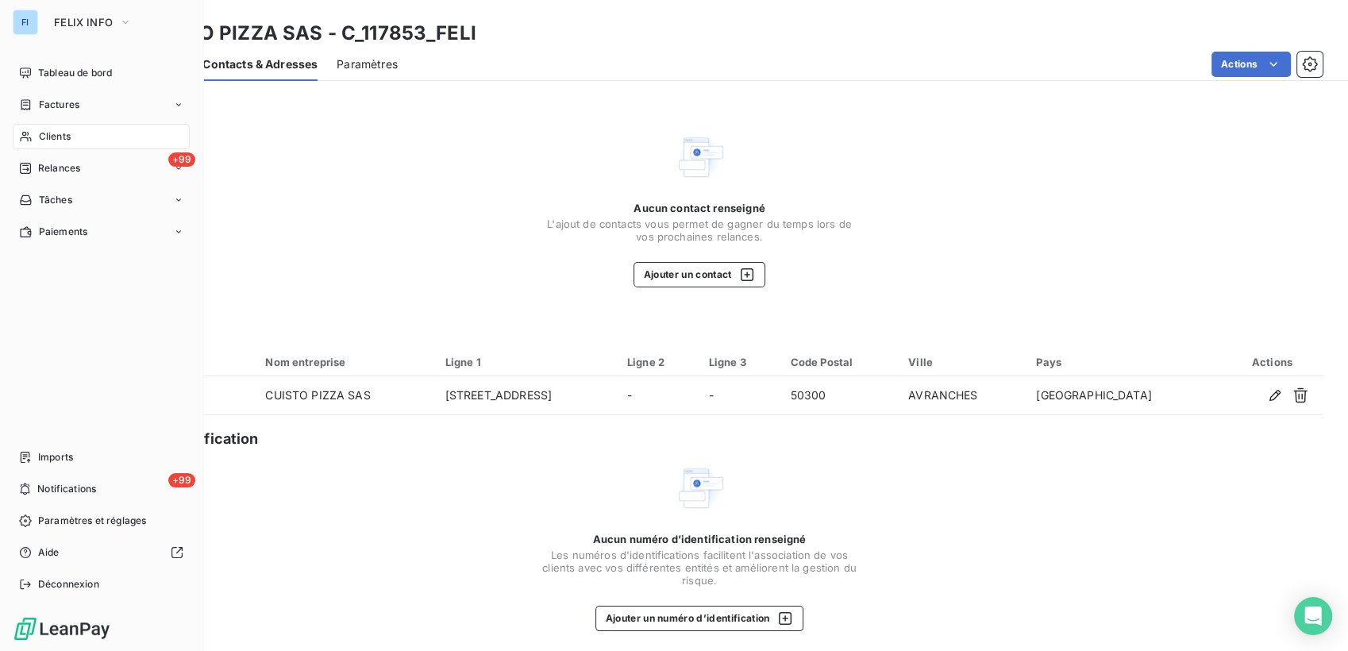
click at [60, 139] on span "Clients" at bounding box center [55, 136] width 32 height 14
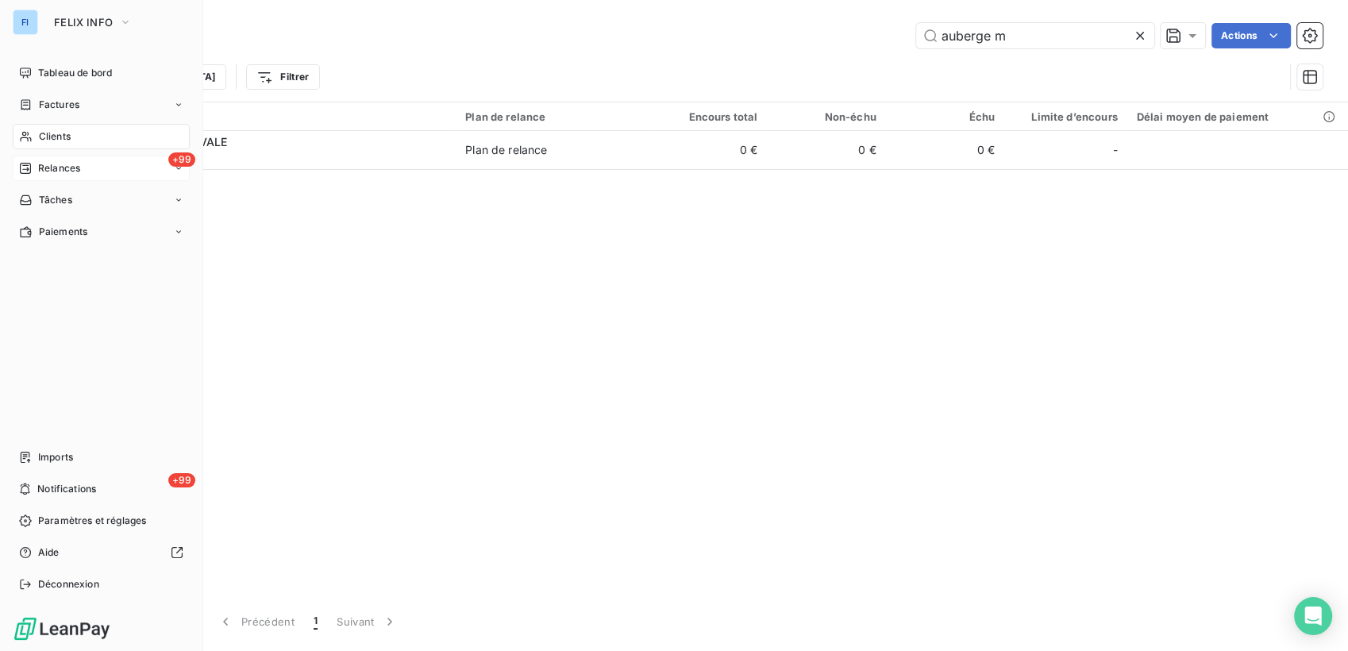
click at [84, 168] on div "+99 Relances" at bounding box center [101, 168] width 177 height 25
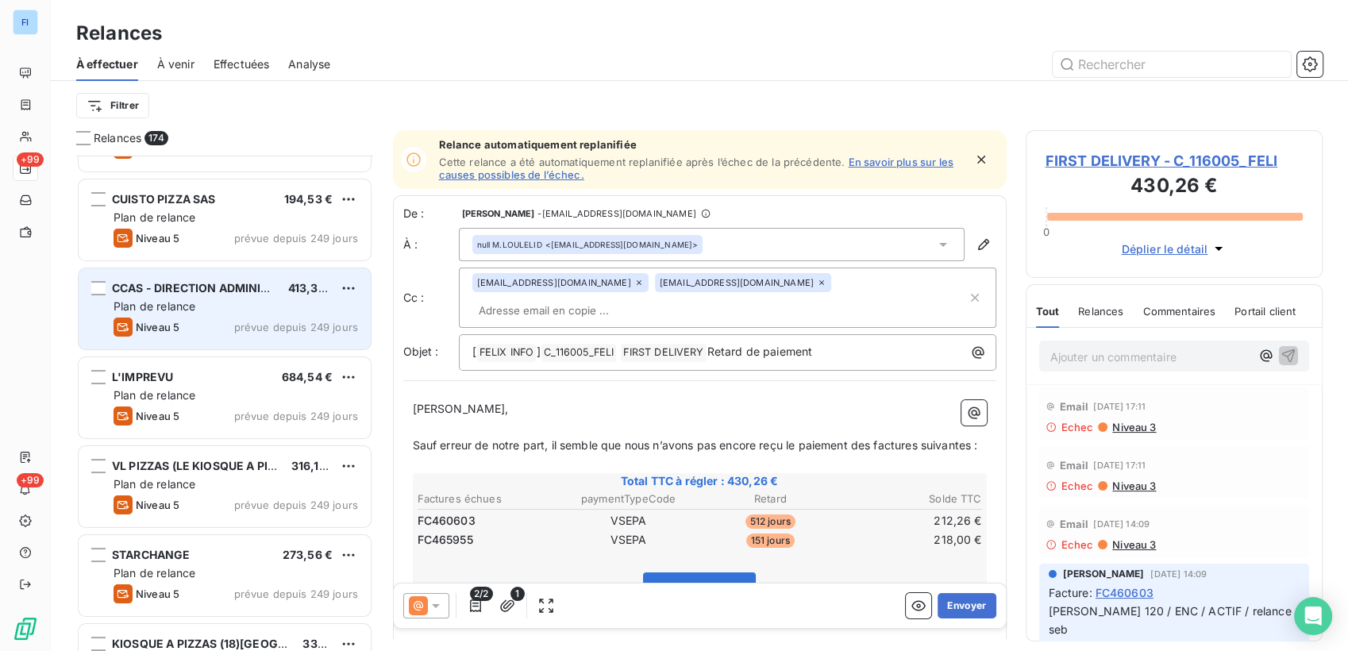
scroll to position [177, 0]
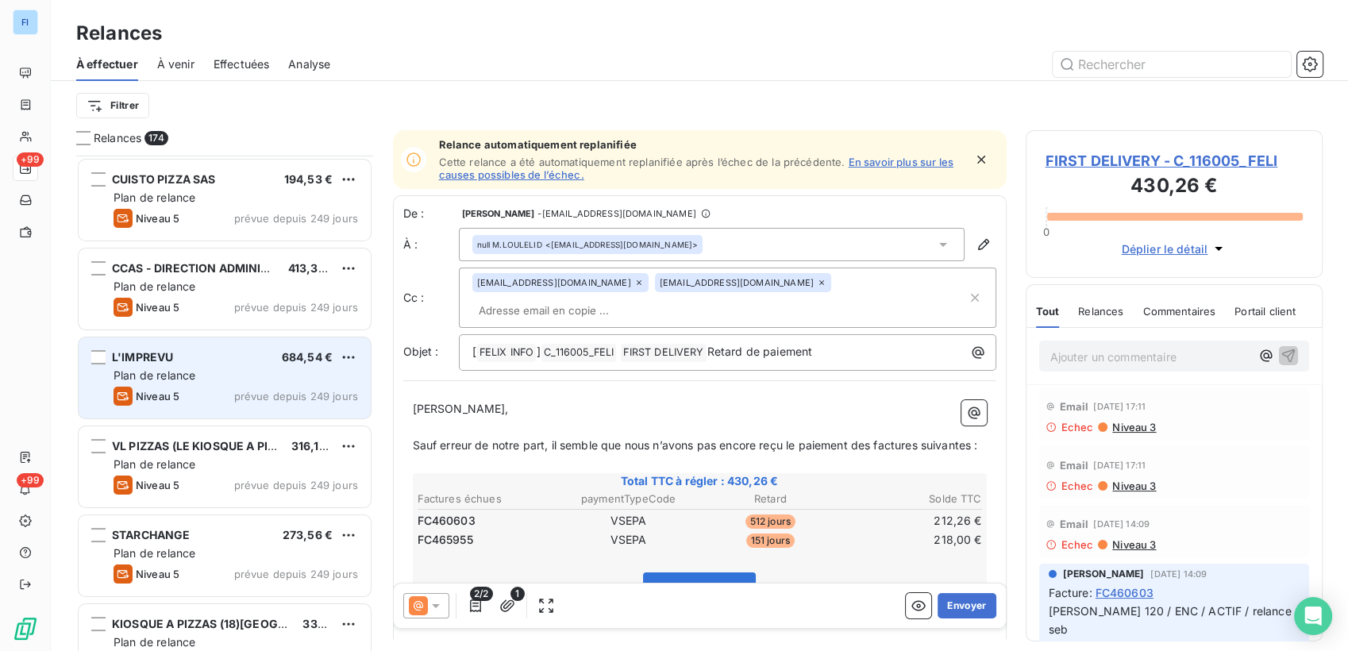
click at [207, 380] on div "Plan de relance" at bounding box center [236, 376] width 245 height 16
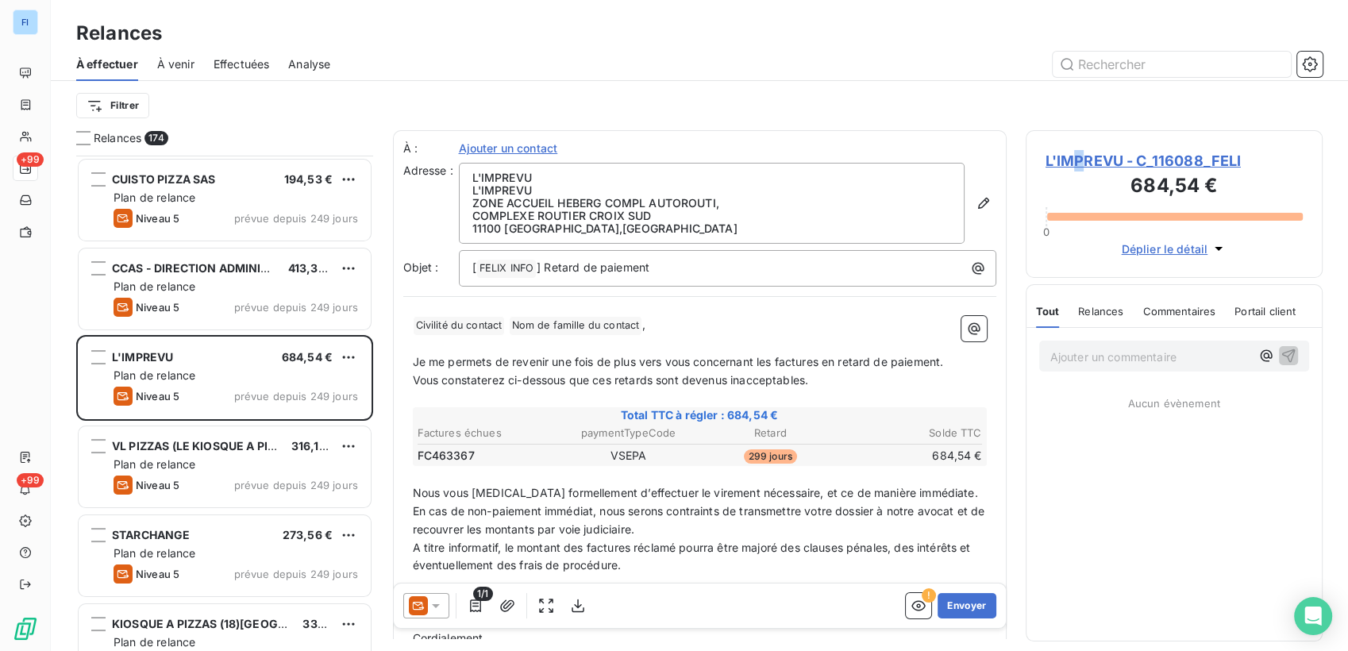
drag, startPoint x: 1173, startPoint y: 160, endPoint x: 1080, endPoint y: 146, distance: 94.0
click at [1080, 146] on div "L'IMPREVU - C_116088_FELI 684,54 € 0 Déplier le détail" at bounding box center [1175, 204] width 298 height 148
click at [430, 606] on icon at bounding box center [436, 606] width 16 height 16
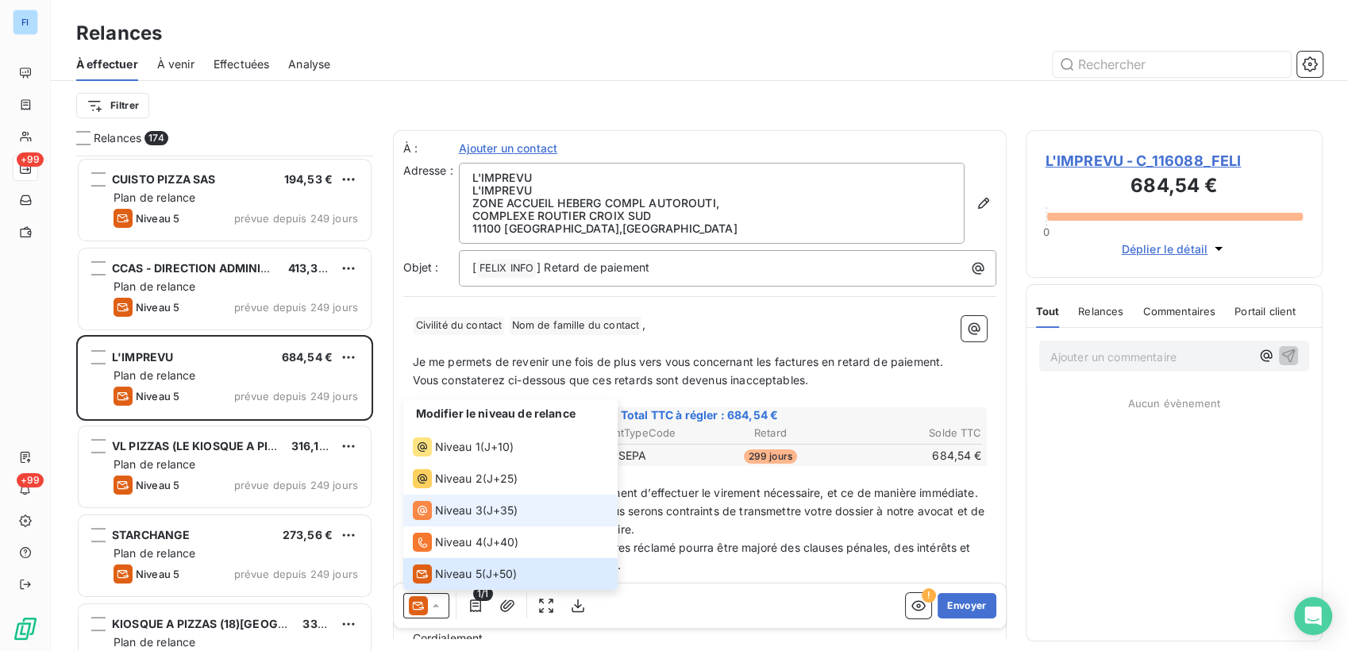
click at [474, 506] on span "Niveau 3" at bounding box center [459, 511] width 48 height 16
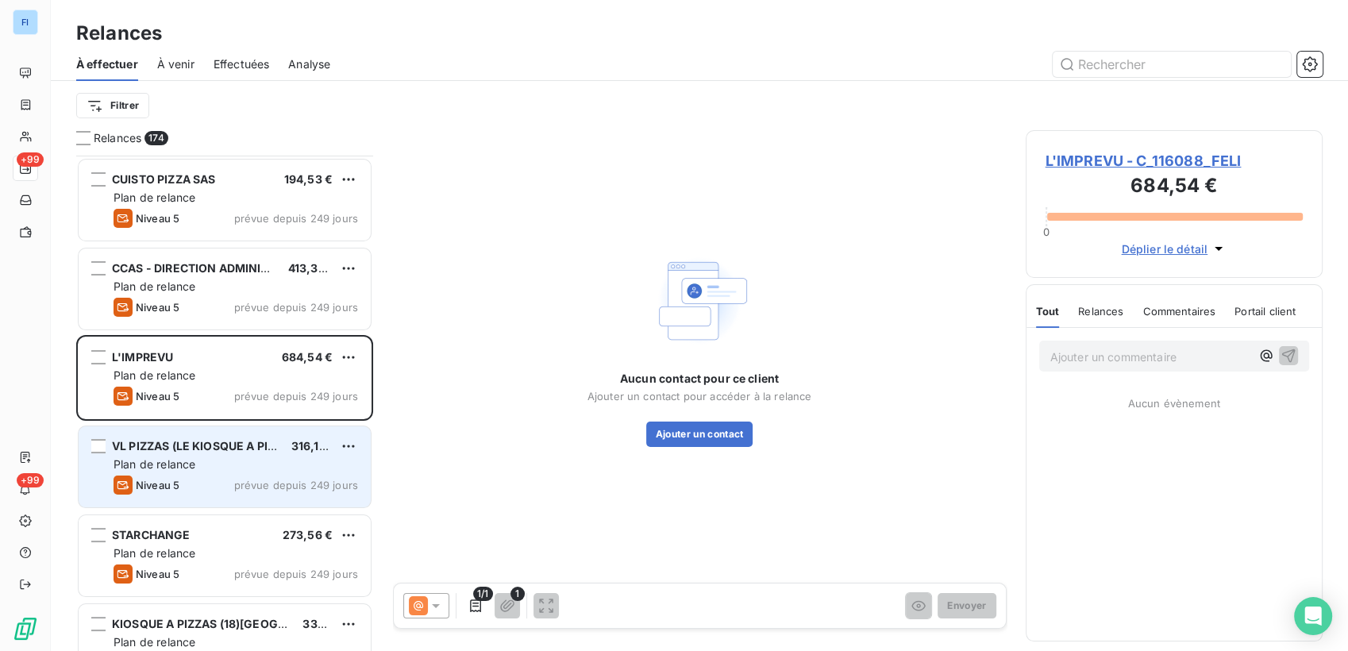
click at [189, 463] on span "Plan de relance" at bounding box center [155, 463] width 82 height 13
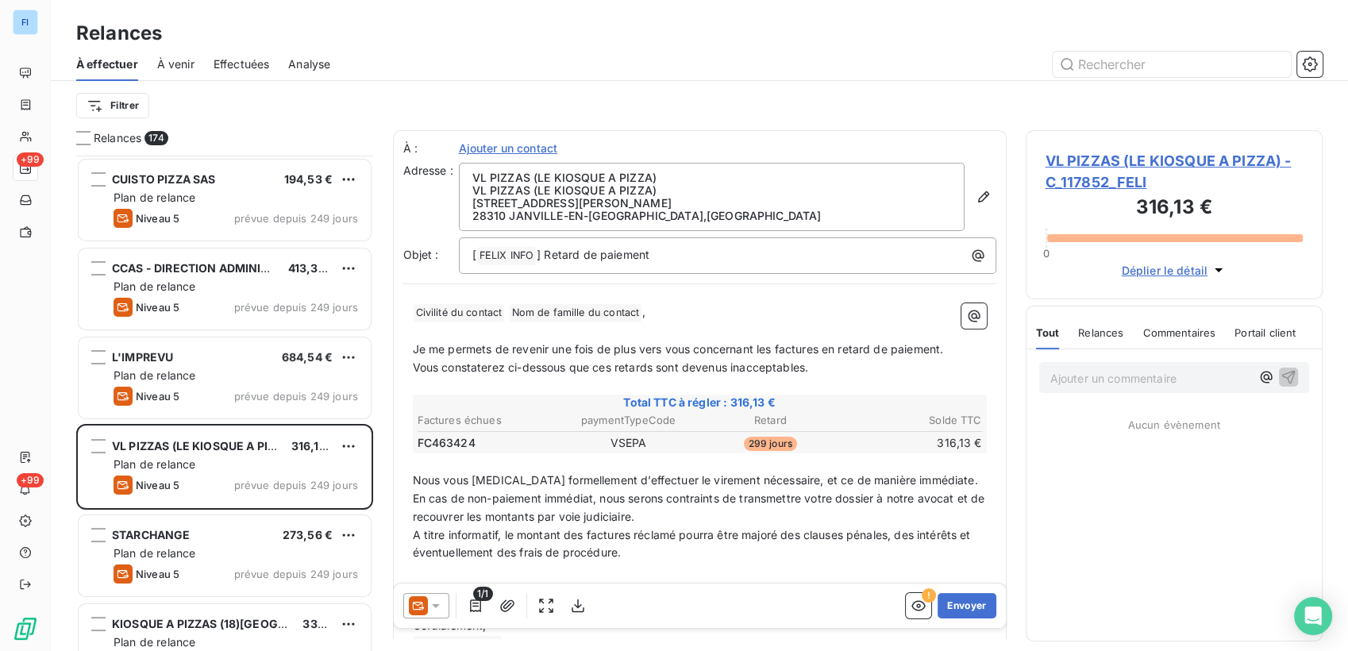
click at [428, 605] on icon at bounding box center [436, 606] width 16 height 16
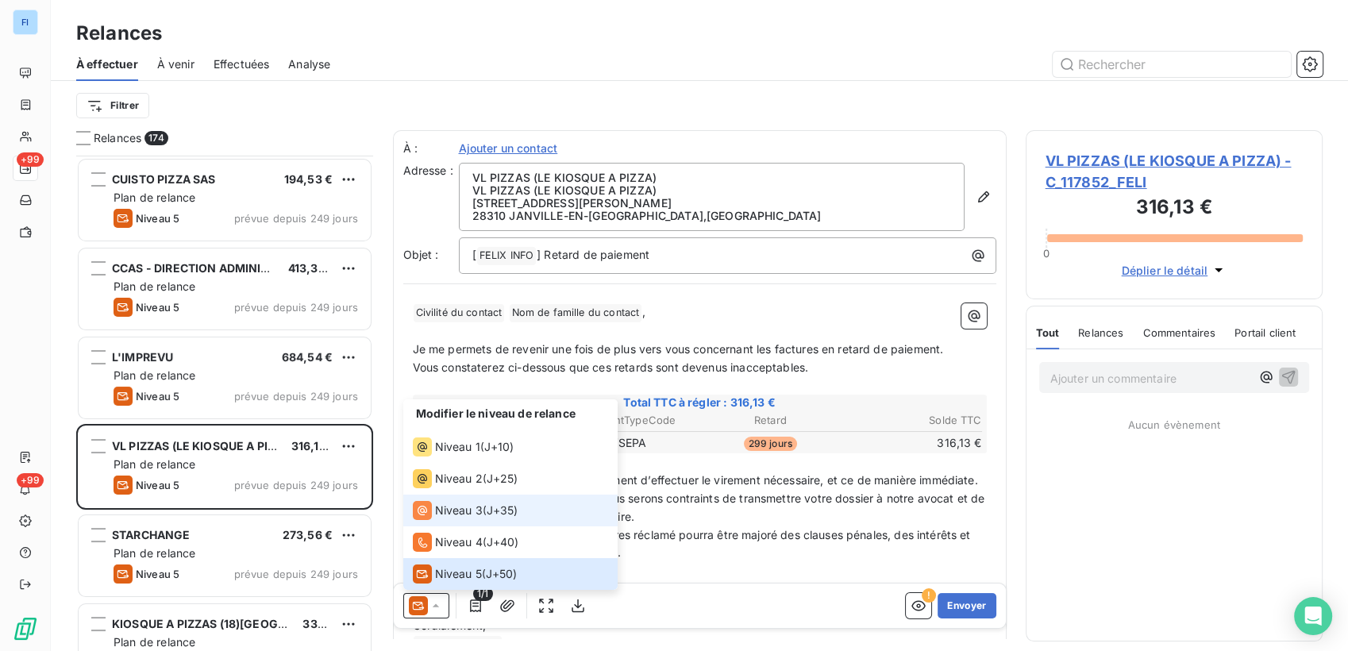
click at [453, 511] on span "Niveau 3" at bounding box center [459, 511] width 48 height 16
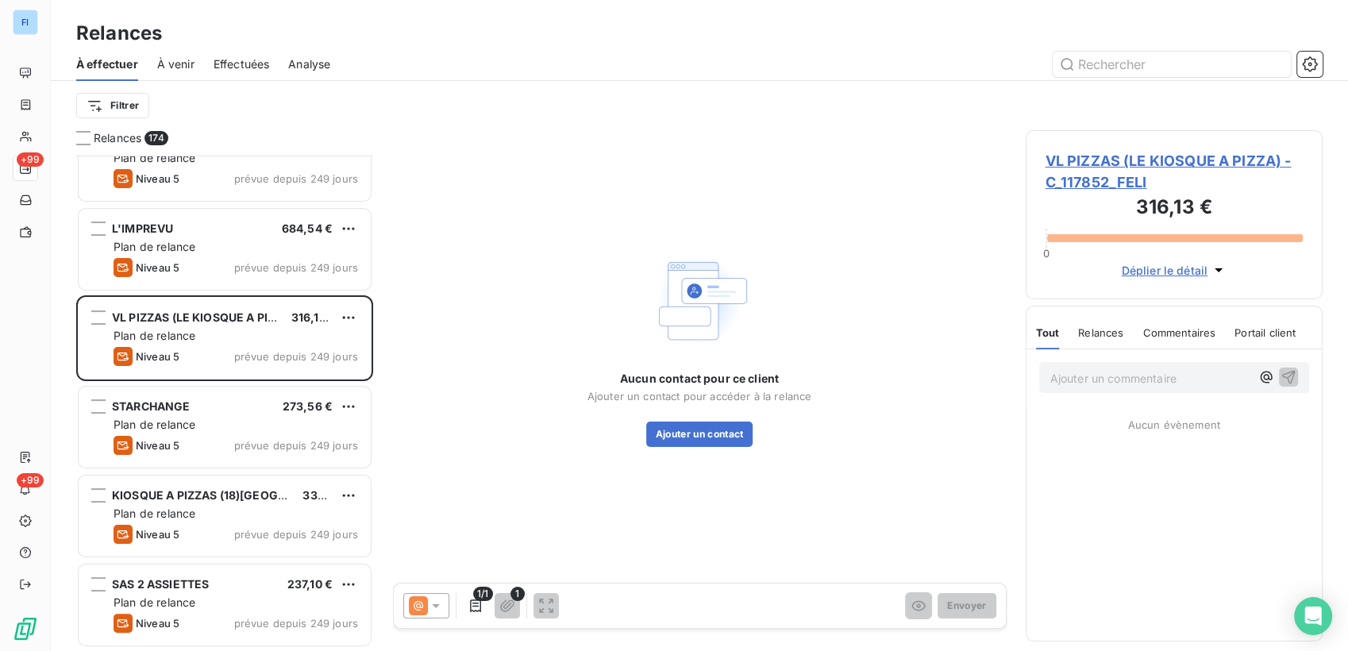
scroll to position [353, 0]
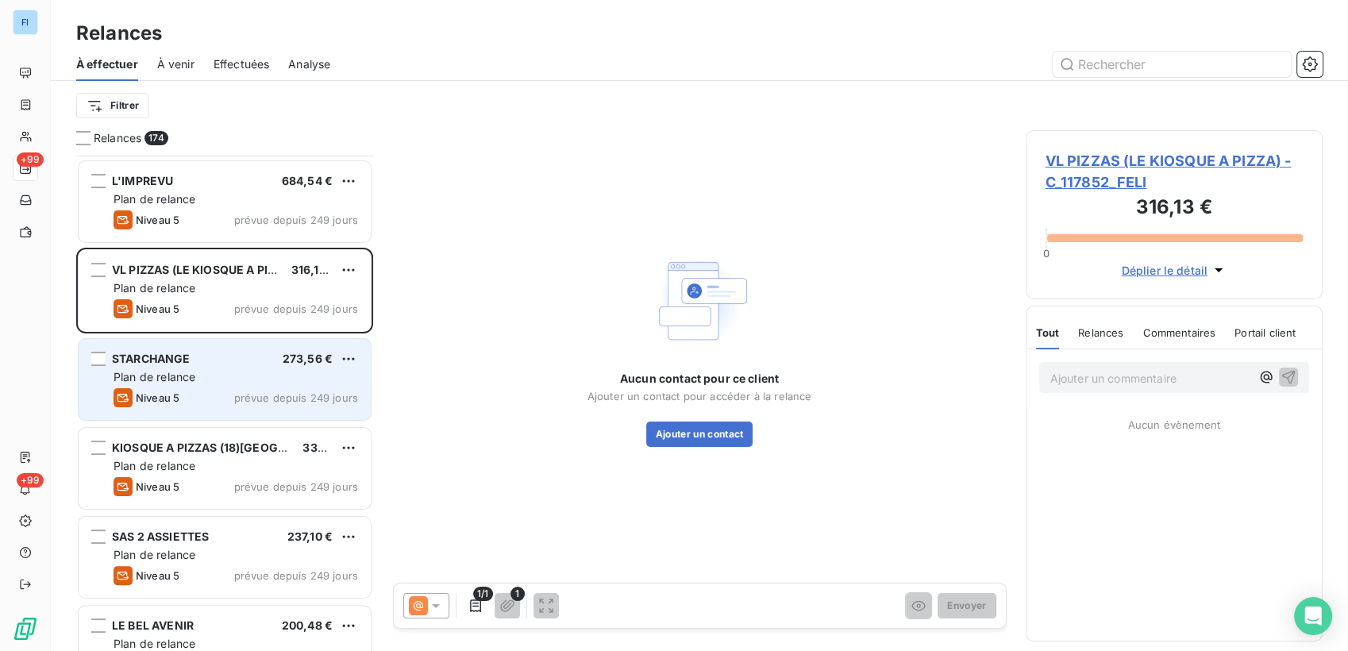
click at [191, 398] on div "Niveau 5 prévue depuis 249 jours" at bounding box center [236, 397] width 245 height 19
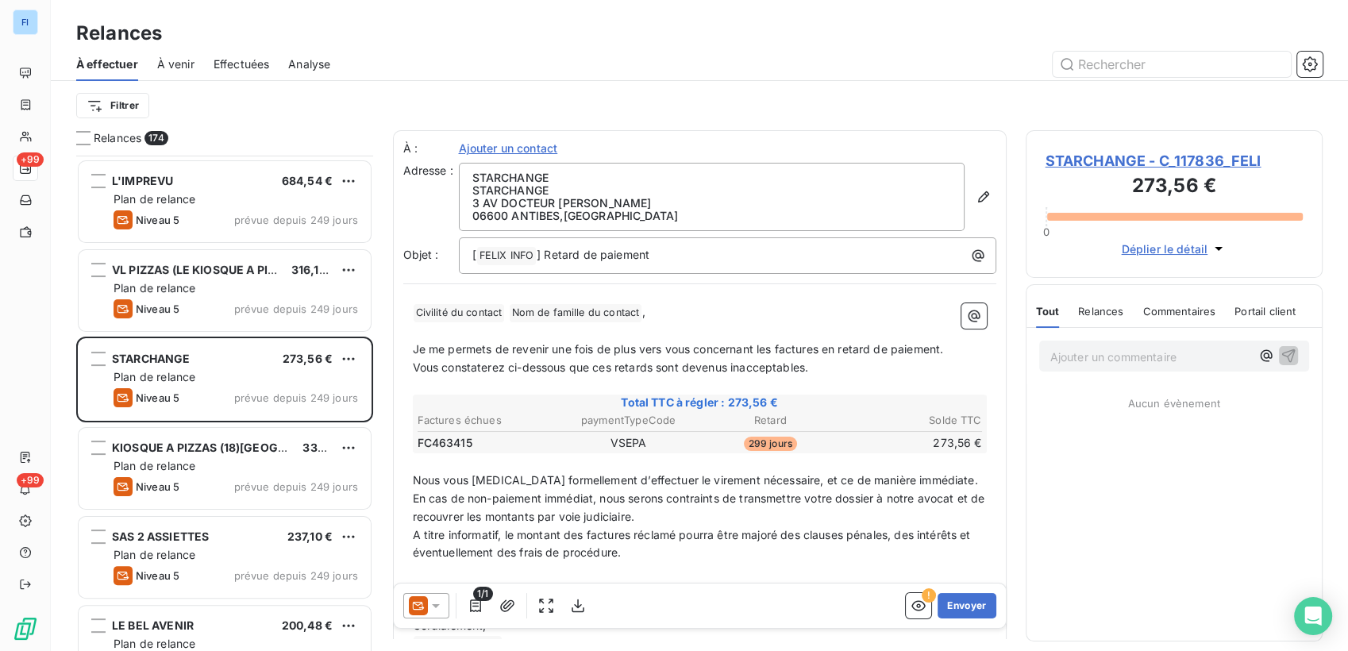
click at [426, 605] on icon at bounding box center [418, 605] width 19 height 19
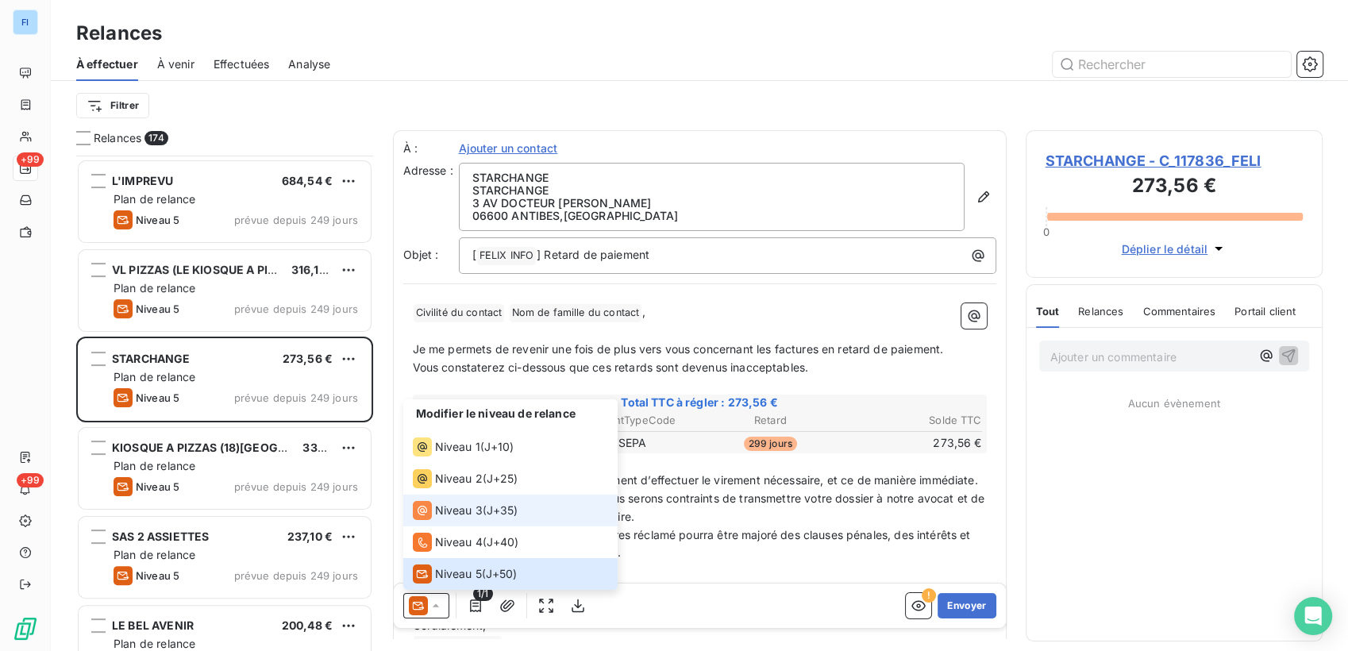
click at [461, 506] on span "Niveau 3" at bounding box center [459, 511] width 48 height 16
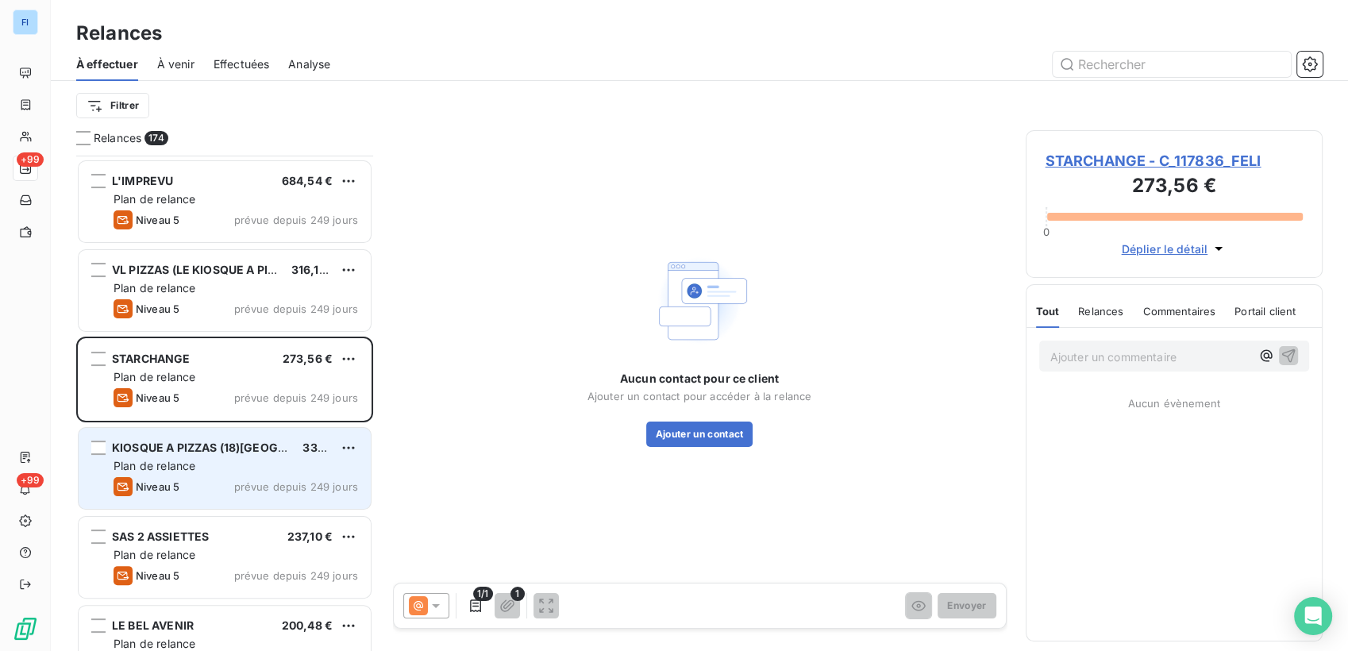
click at [224, 468] on div "Plan de relance" at bounding box center [236, 466] width 245 height 16
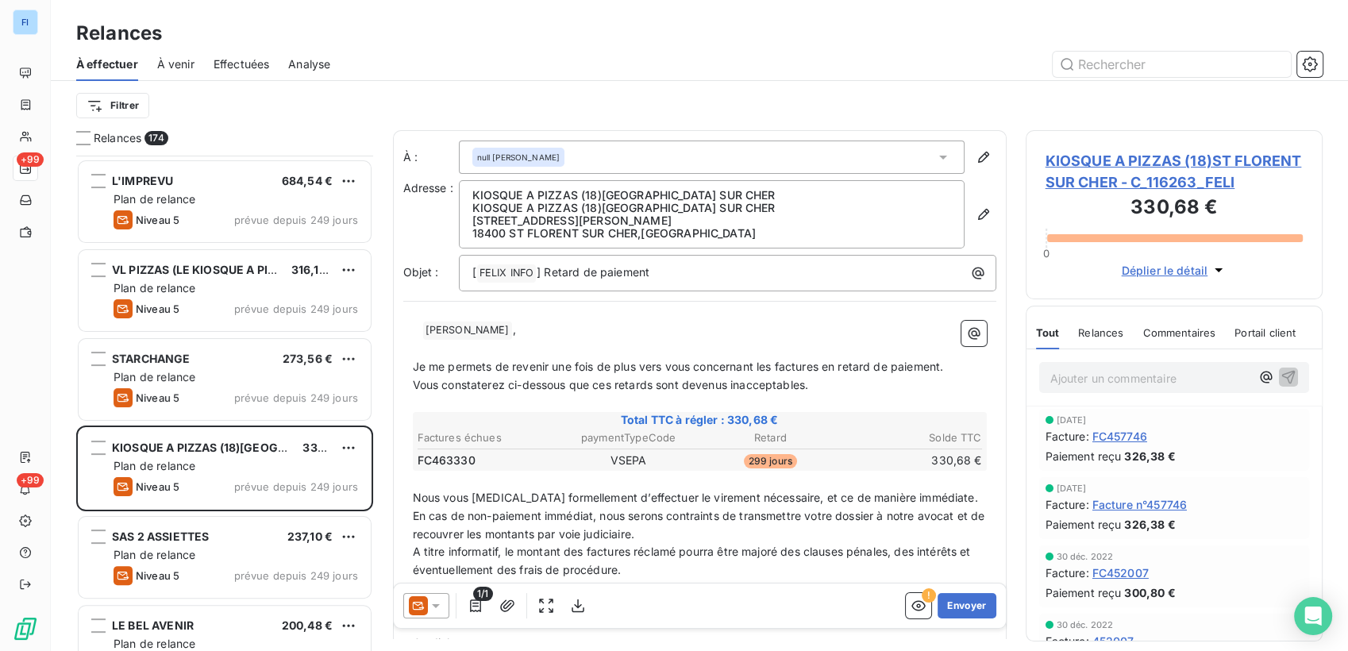
click at [422, 599] on icon at bounding box center [418, 605] width 19 height 19
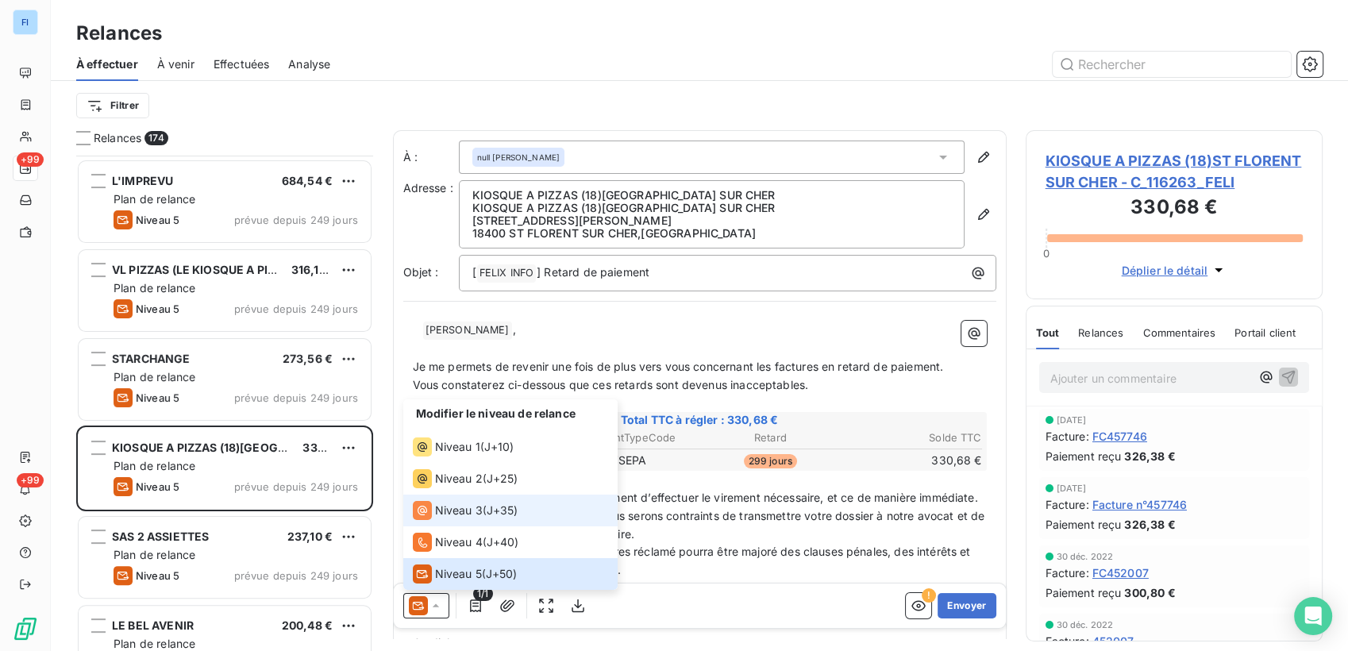
click at [446, 508] on span "Niveau 3" at bounding box center [459, 511] width 48 height 16
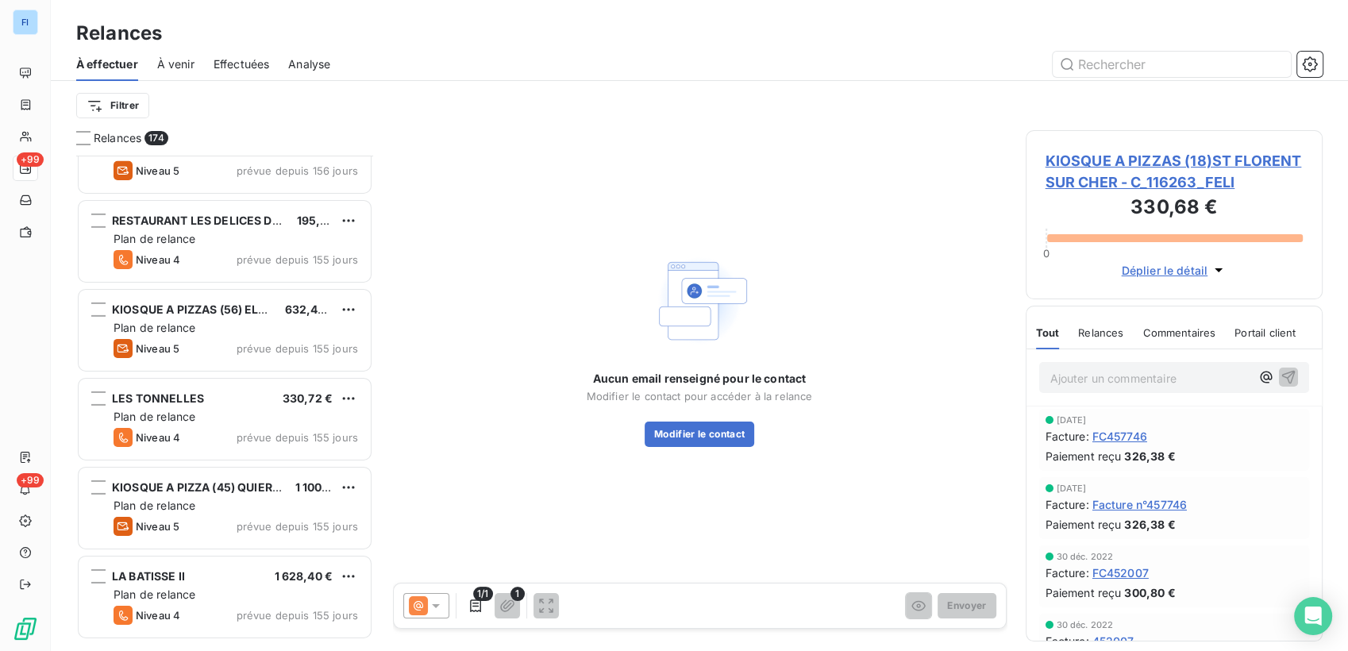
scroll to position [4853, 0]
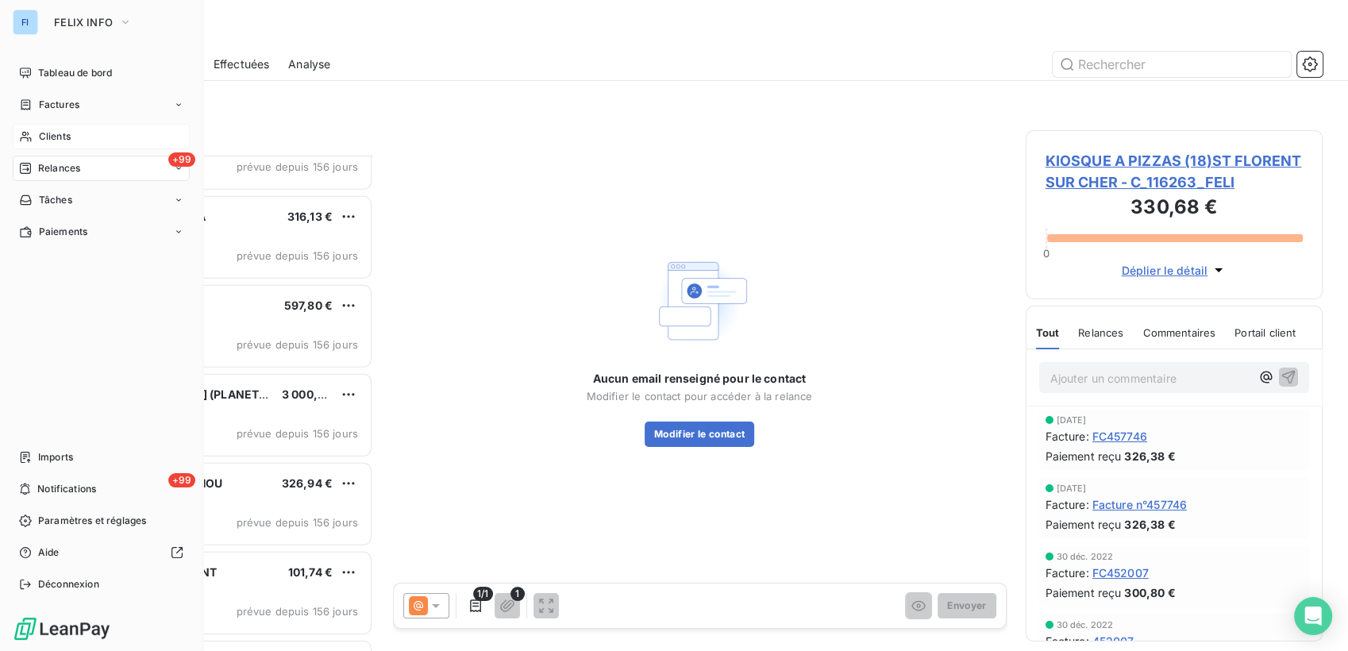
click at [32, 129] on div "Clients" at bounding box center [101, 136] width 177 height 25
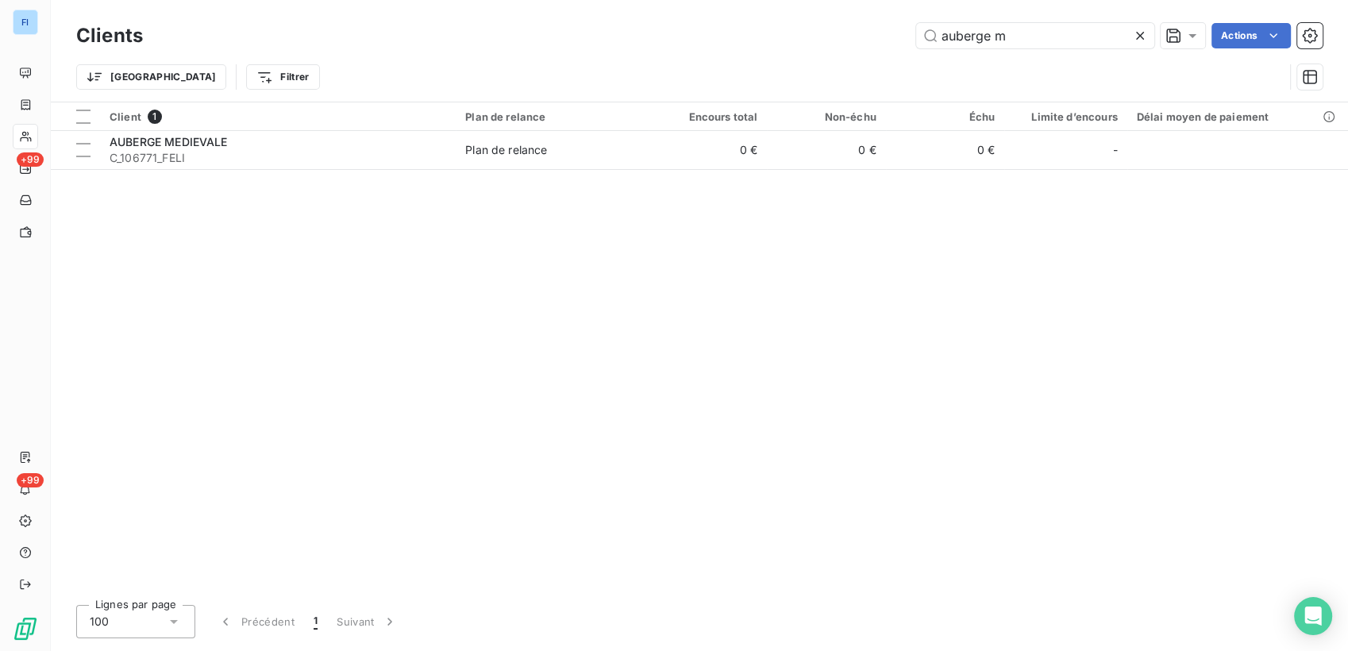
click at [1141, 35] on icon at bounding box center [1140, 36] width 16 height 16
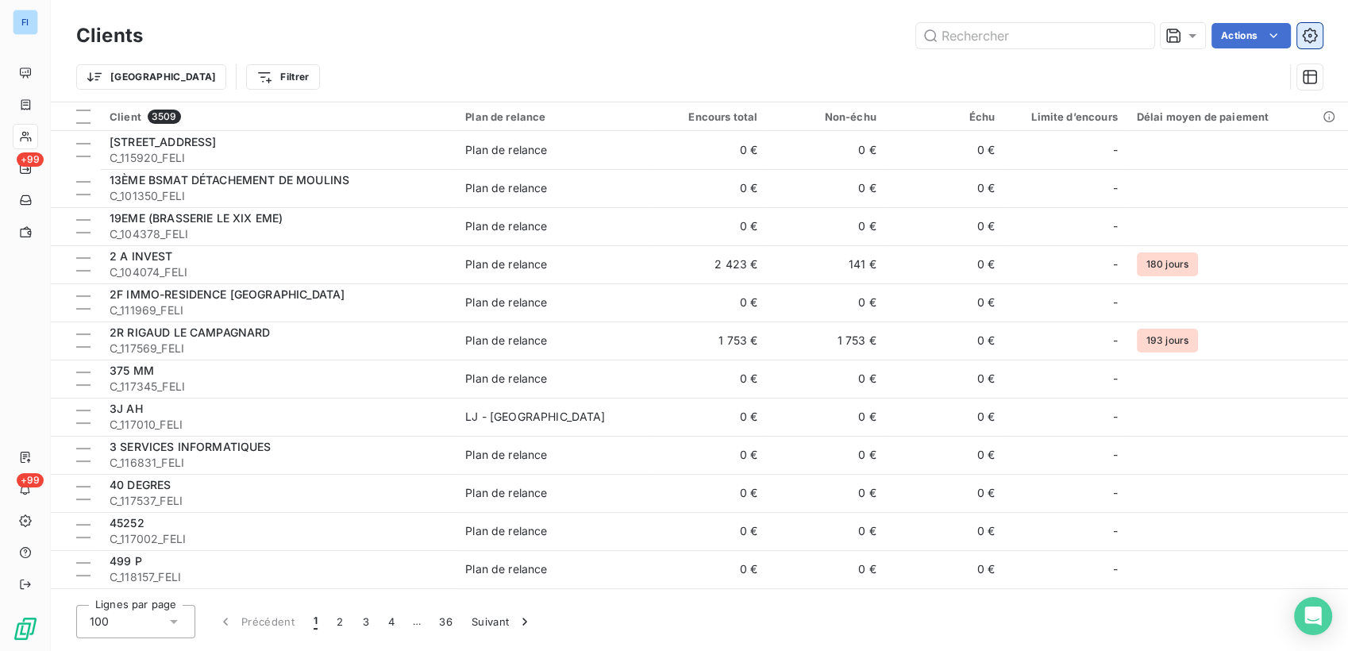
click at [1311, 41] on icon "button" at bounding box center [1309, 35] width 15 height 15
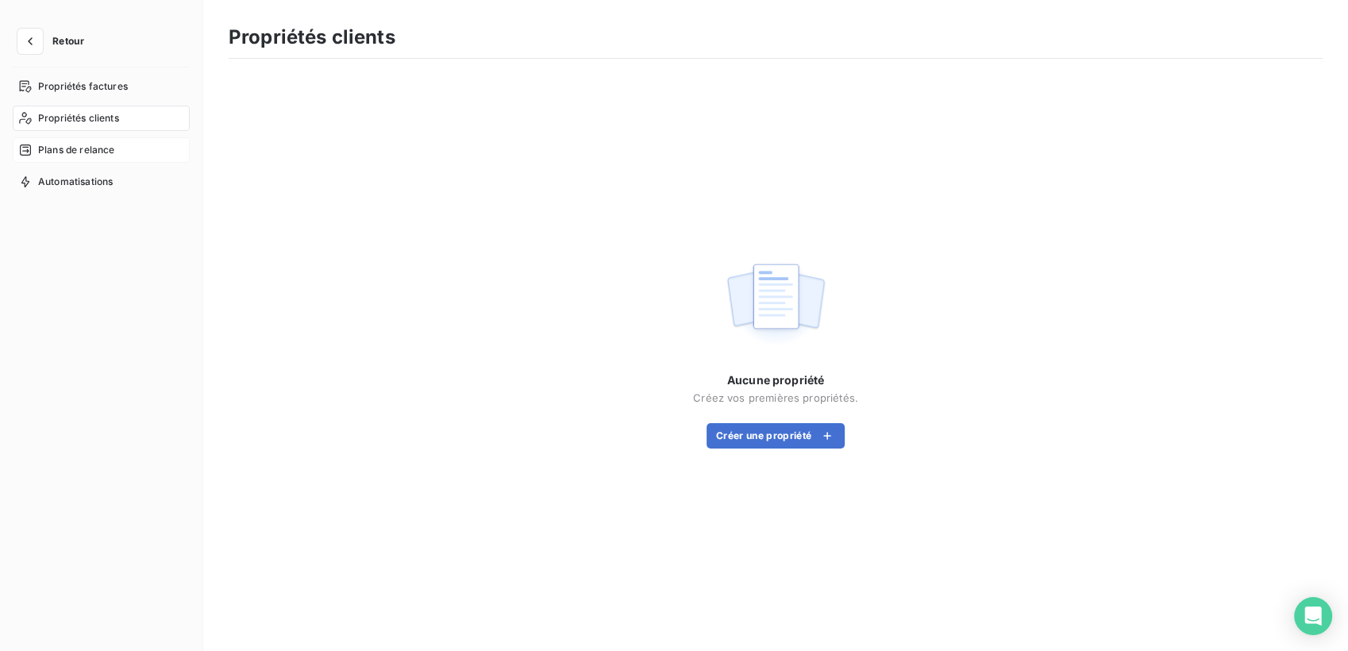
click at [57, 137] on div "Plans de relance" at bounding box center [101, 149] width 177 height 25
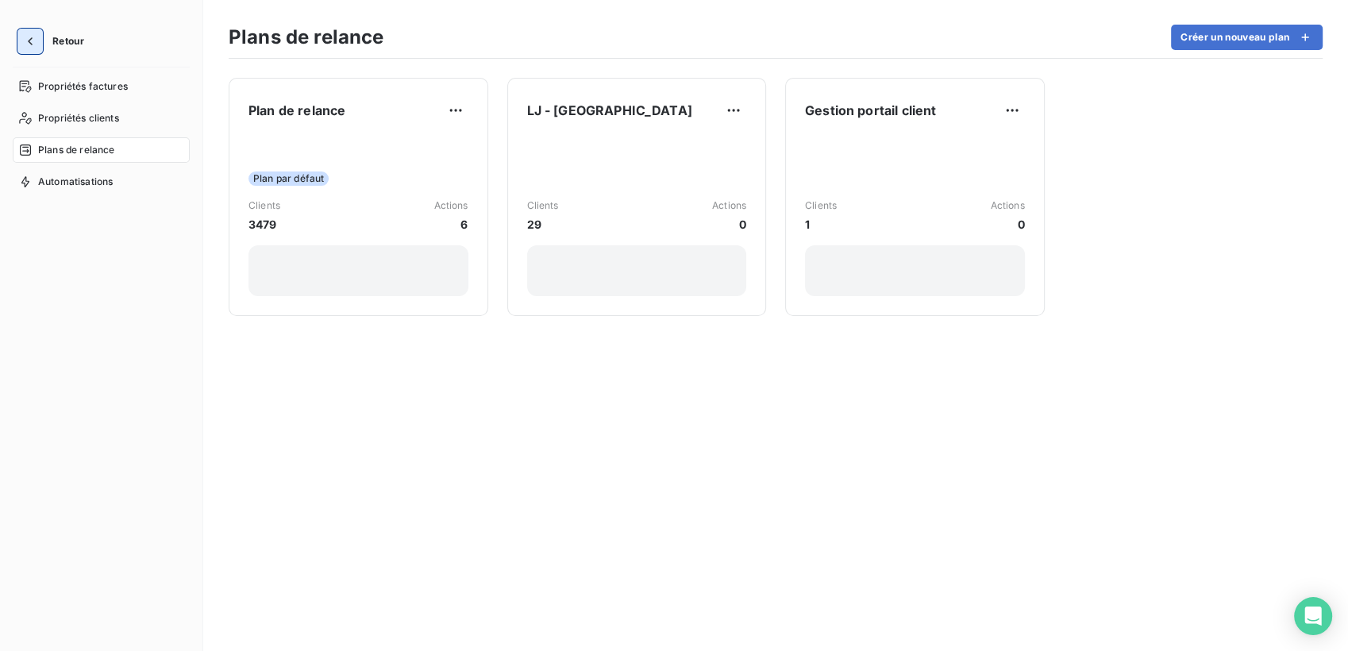
click at [28, 44] on icon "button" at bounding box center [30, 41] width 16 height 16
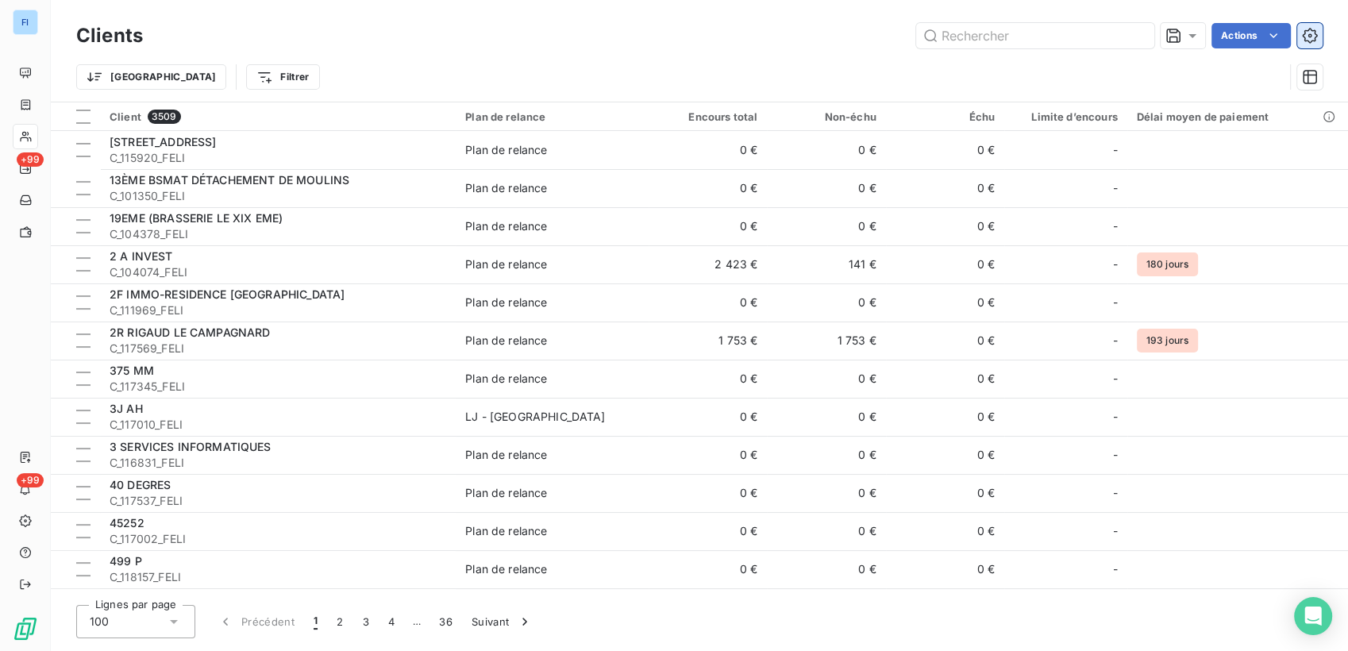
click at [1313, 41] on icon "button" at bounding box center [1310, 36] width 16 height 16
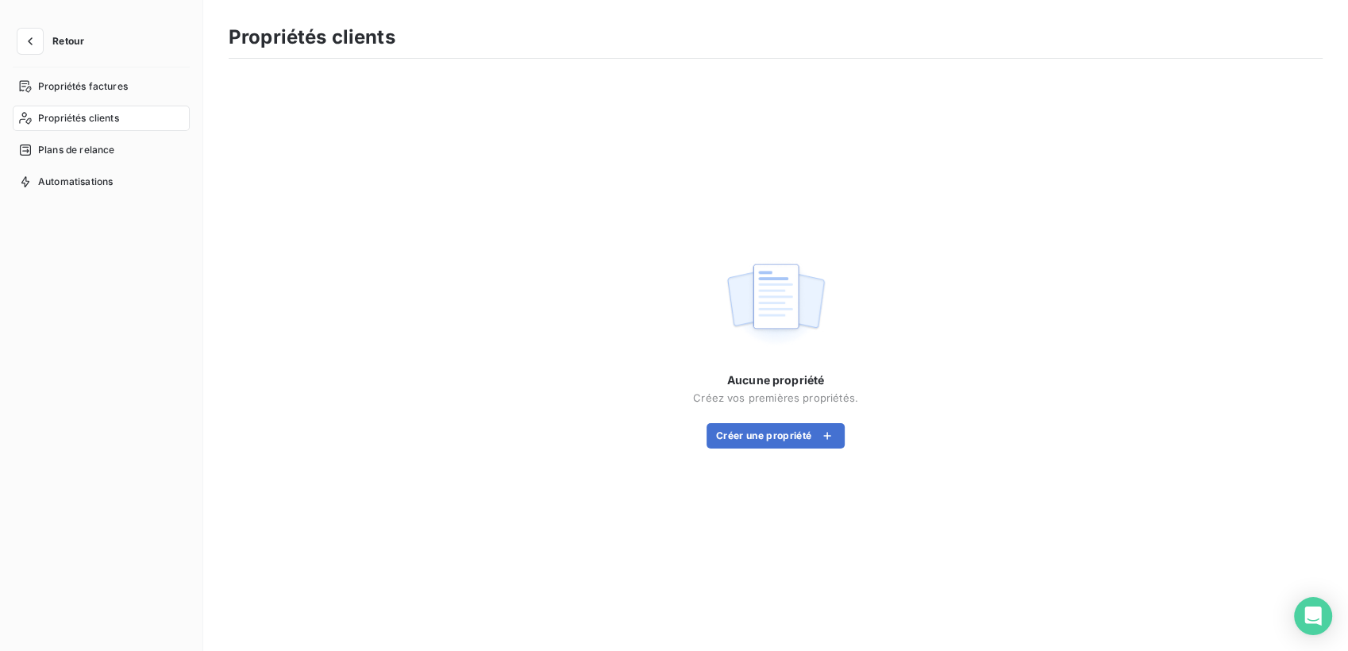
click at [57, 42] on span "Retour" at bounding box center [68, 42] width 32 height 10
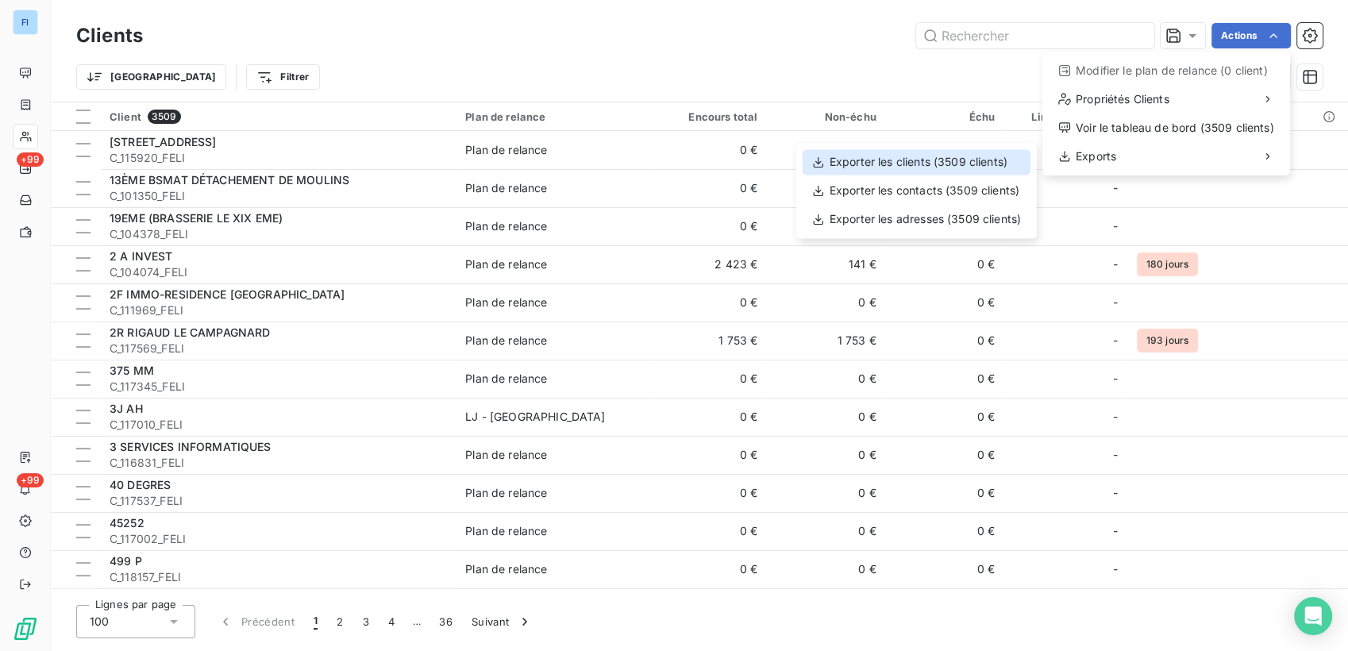
click at [964, 163] on div "Exporter les clients (3509 clients)" at bounding box center [917, 161] width 228 height 25
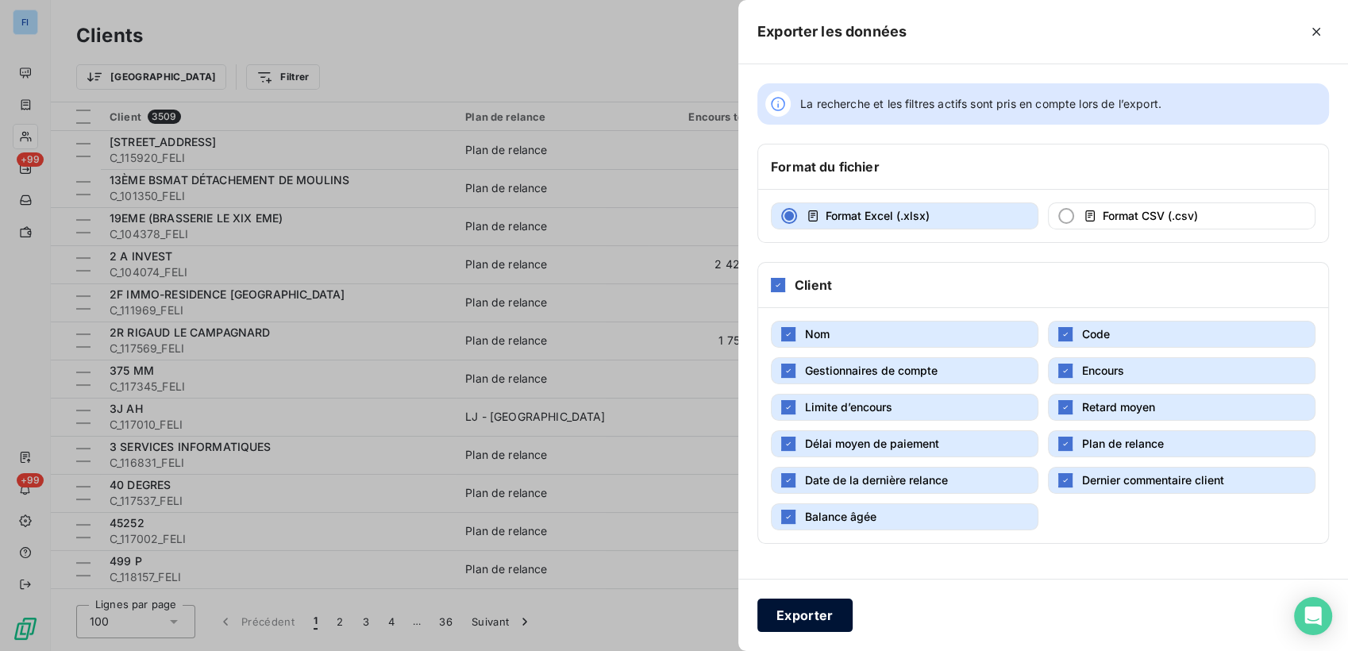
click at [824, 614] on button "Exporter" at bounding box center [805, 615] width 95 height 33
